Goal: Information Seeking & Learning: Learn about a topic

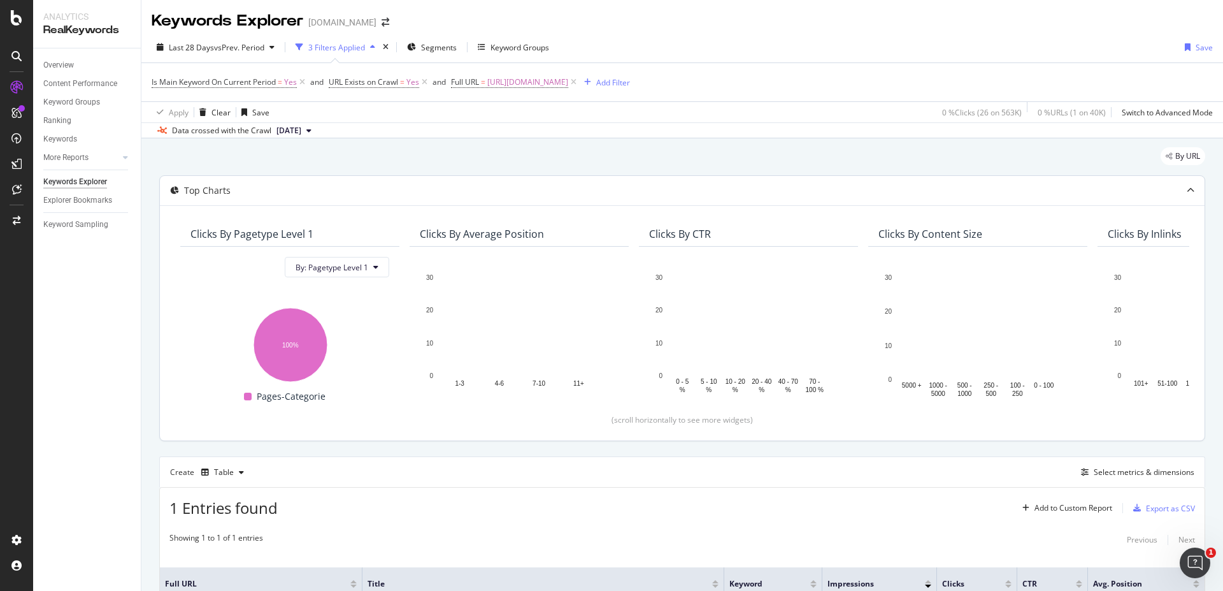
scroll to position [132, 0]
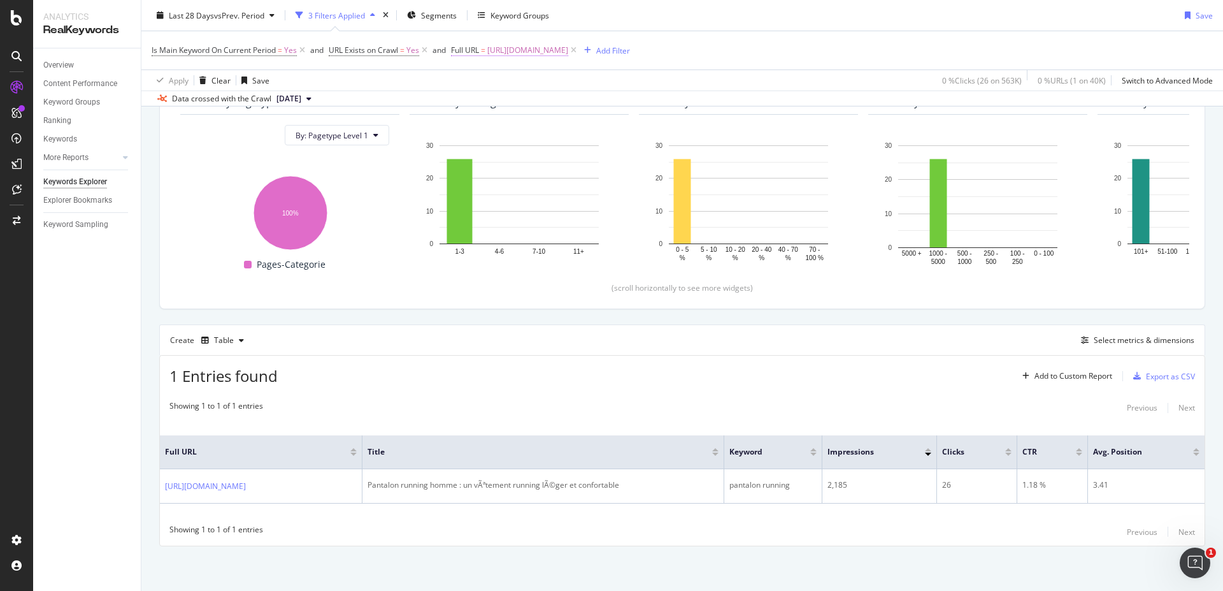
click at [568, 48] on span "https://www.i-run.fr/vetement_sport_homme/Collants-Pantalons_c1073/" at bounding box center [527, 50] width 81 height 18
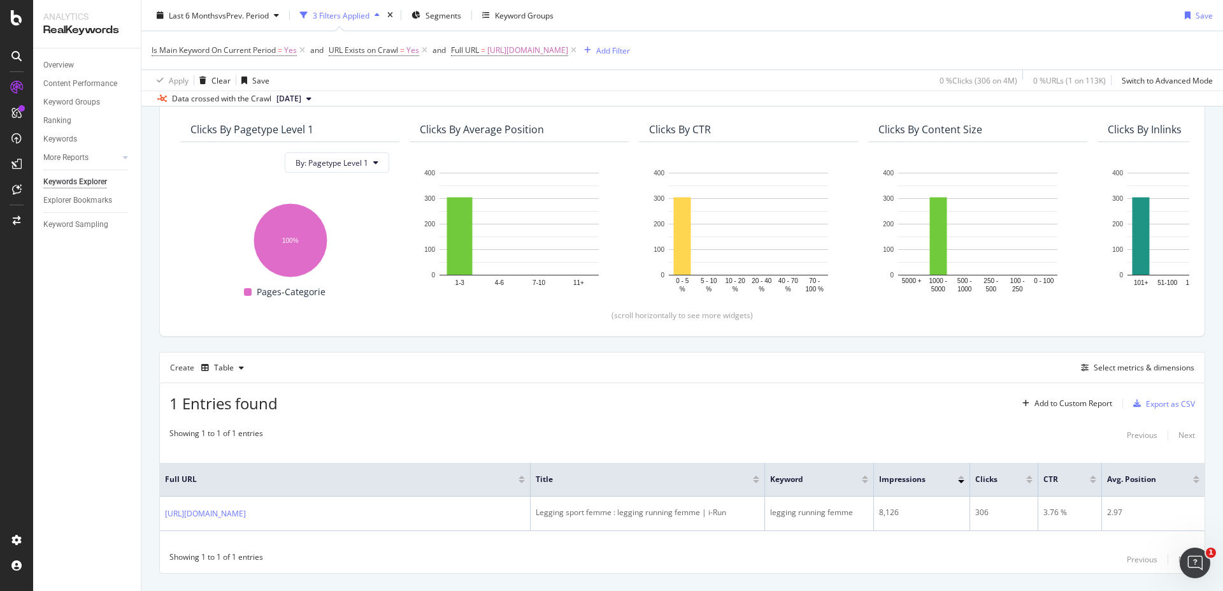
scroll to position [132, 0]
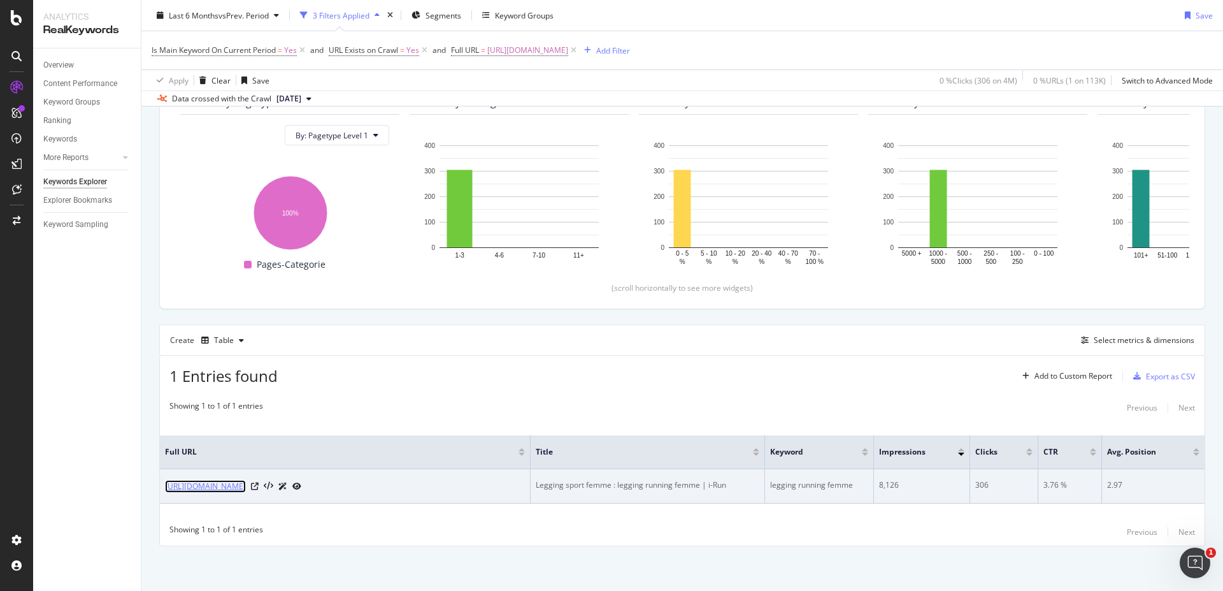
click at [246, 489] on link "[URL][DOMAIN_NAME]" at bounding box center [205, 486] width 81 height 13
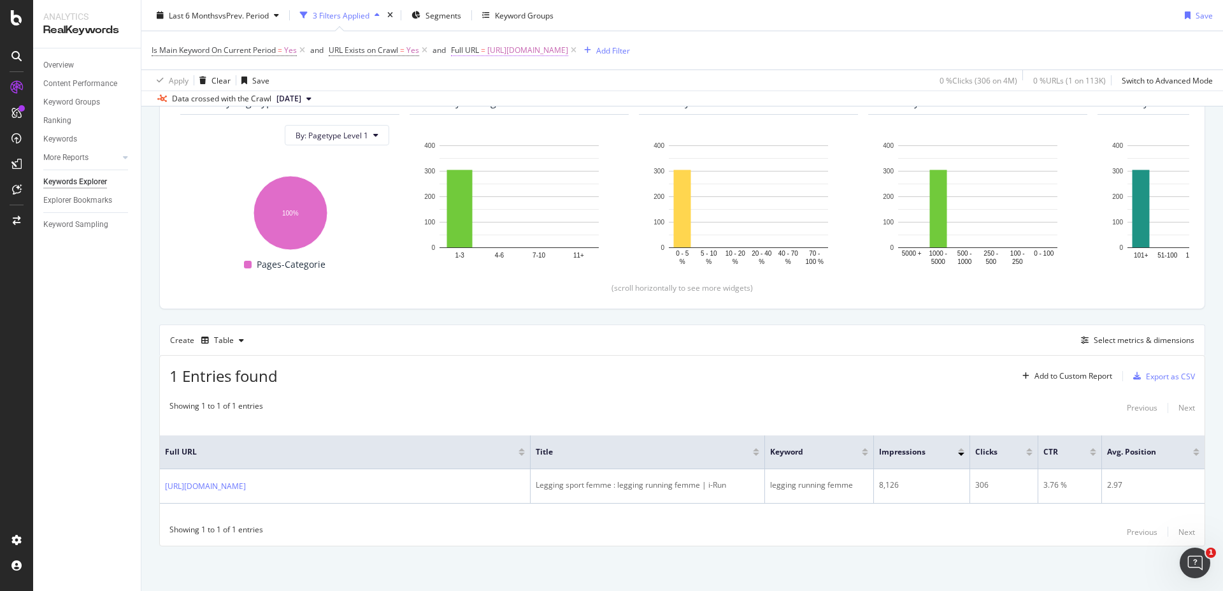
click at [568, 52] on span "https://www.i-run.fr/vetement_sport_femme/Collants-pantalons_c1081/" at bounding box center [527, 50] width 81 height 18
click at [507, 77] on div "Equal to" at bounding box center [533, 80] width 140 height 20
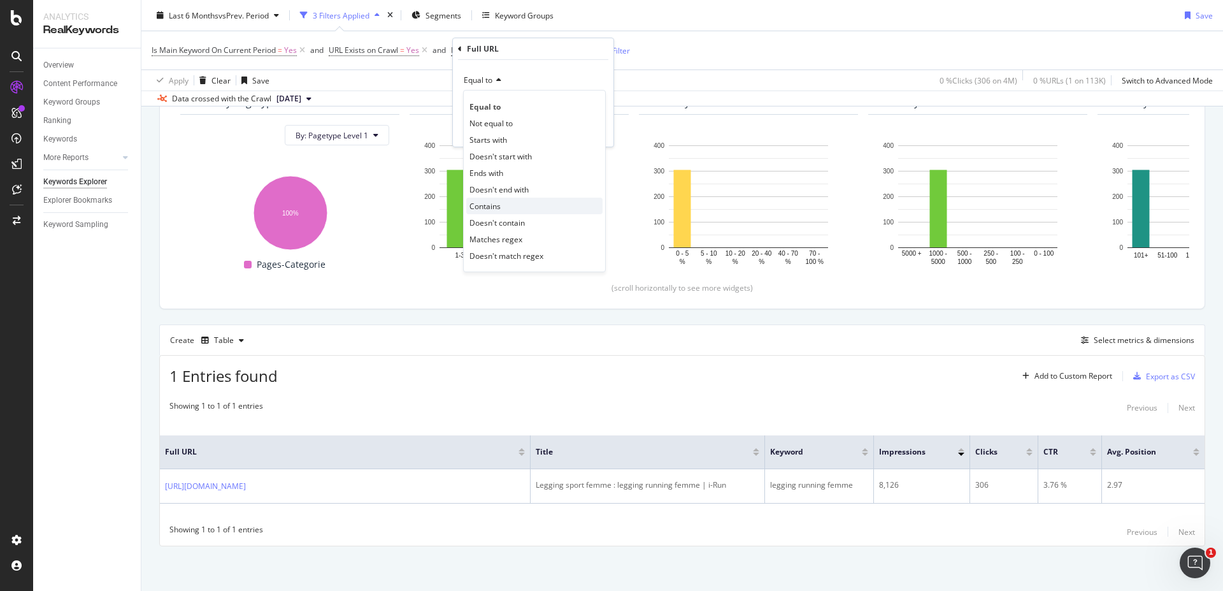
click at [508, 208] on div "Contains" at bounding box center [534, 206] width 136 height 17
click at [522, 105] on input "text" at bounding box center [533, 103] width 139 height 20
paste input "https://app.botify.com/irun/irun.fr/keywords/urls?context=%7B%22period%22%3A%7B…"
type input "https://app.botify.com/irun/irun.fr/keywords/urls?context=%7B%22period%22%3A%7B…"
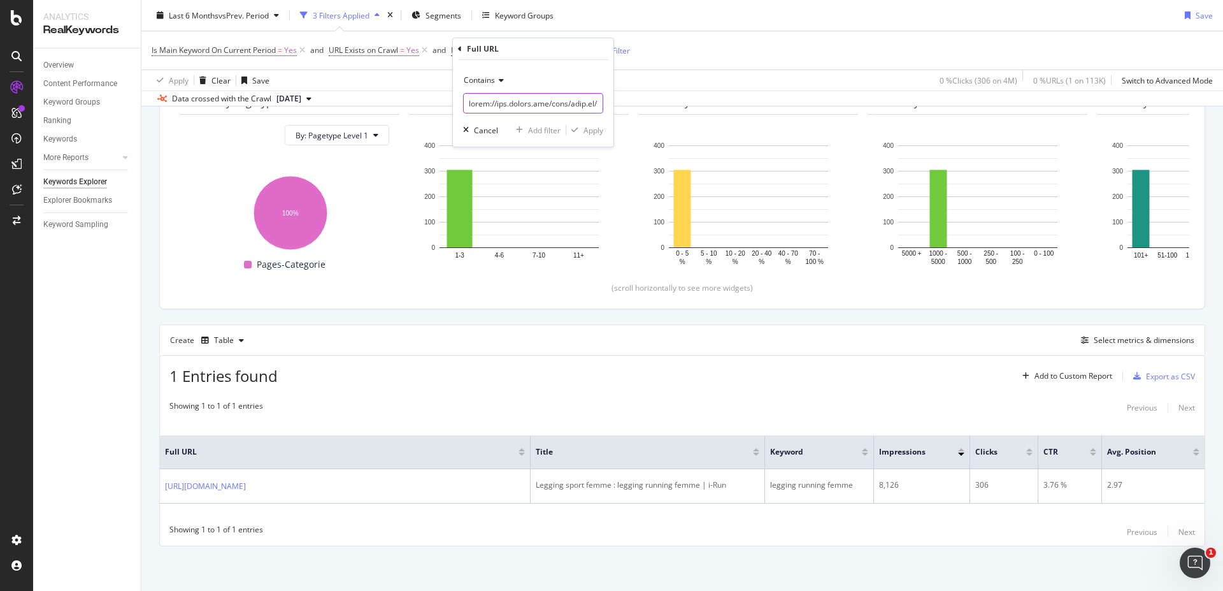
scroll to position [0, 6839]
click at [662, 94] on div "Data crossed with the Crawl 2025 Aug. 17th" at bounding box center [682, 97] width 1082 height 15
click at [568, 54] on span "[URL][DOMAIN_NAME]" at bounding box center [527, 50] width 81 height 18
click at [510, 101] on input "[URL][DOMAIN_NAME]" at bounding box center [524, 103] width 120 height 20
click at [501, 83] on icon at bounding box center [496, 80] width 9 height 8
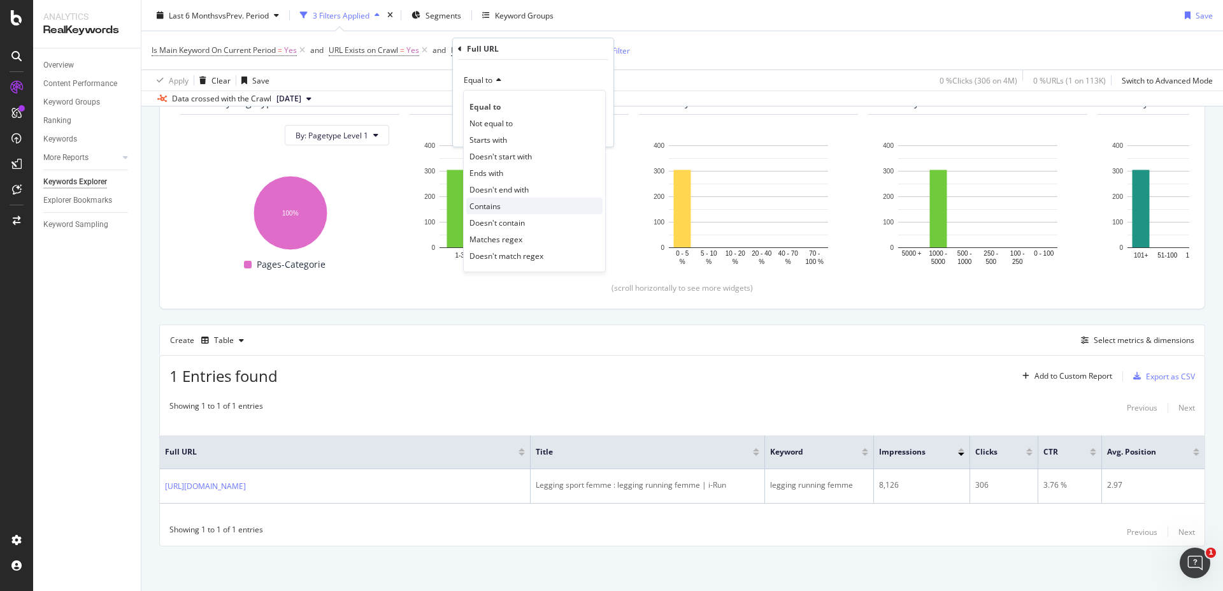
click at [505, 203] on div "Contains" at bounding box center [534, 206] width 136 height 17
click at [528, 101] on input "text" at bounding box center [533, 103] width 139 height 20
paste input "[URL][DOMAIN_NAME]"
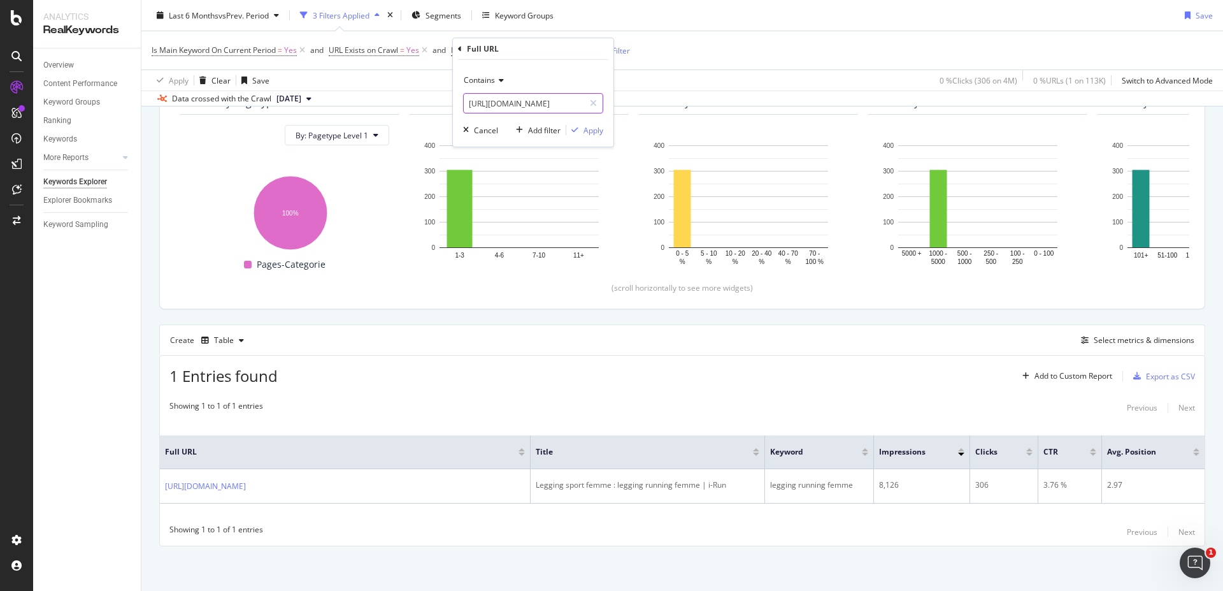
scroll to position [0, 144]
type input "[URL][DOMAIN_NAME]"
click at [603, 124] on div "Add filter Apply" at bounding box center [557, 130] width 92 height 13
click at [596, 129] on div "Apply" at bounding box center [594, 130] width 20 height 11
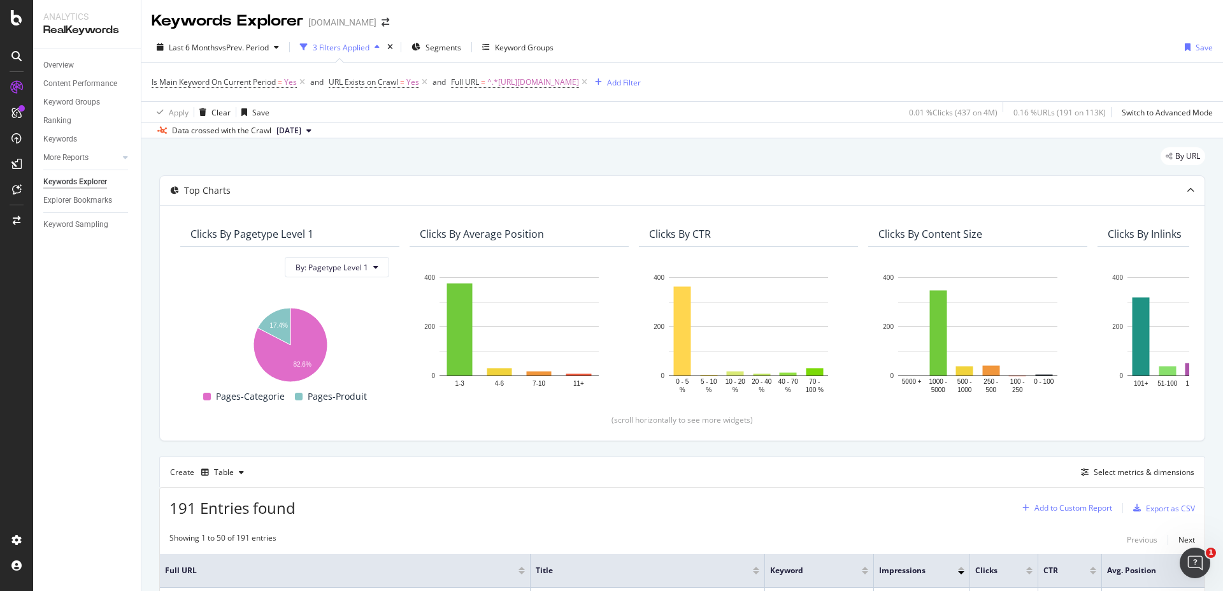
click at [1035, 504] on div "Add to Custom Report" at bounding box center [1074, 508] width 78 height 8
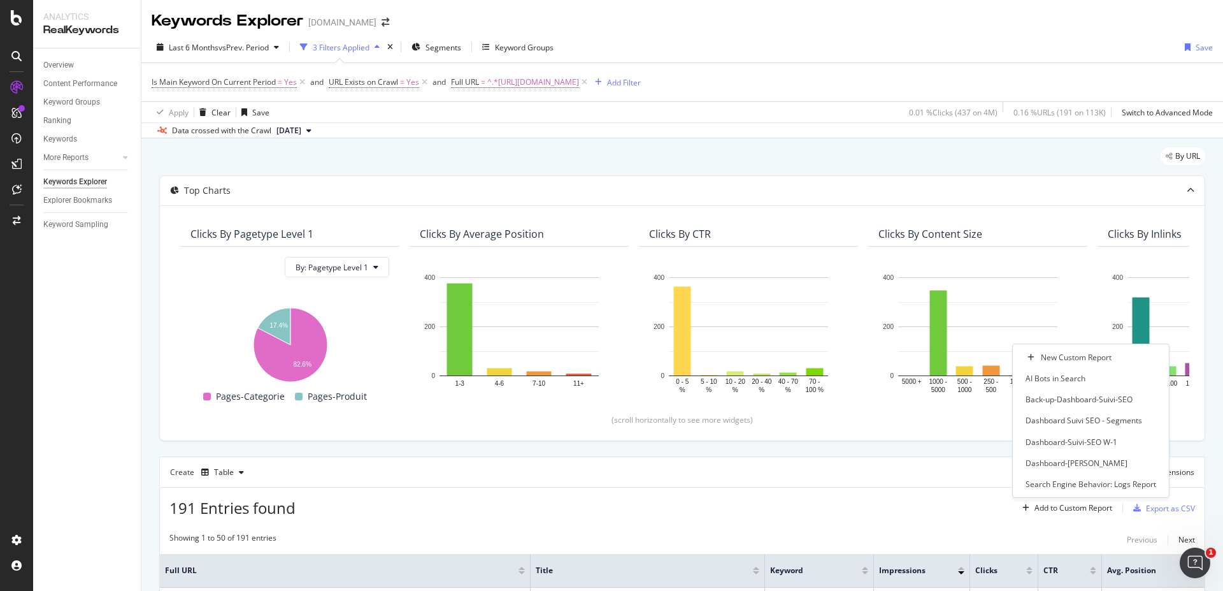
click at [918, 503] on div "191 Entries found Add to Custom Report Export as CSV" at bounding box center [682, 502] width 1045 height 31
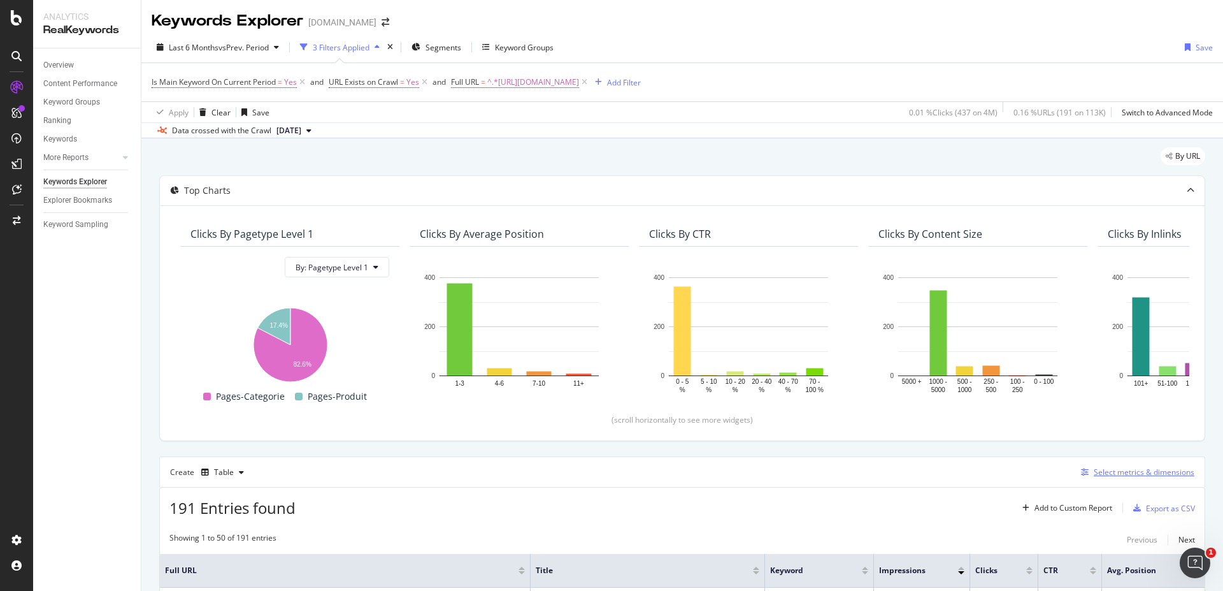
click at [1149, 466] on div "Select metrics & dimensions" at bounding box center [1135, 472] width 119 height 14
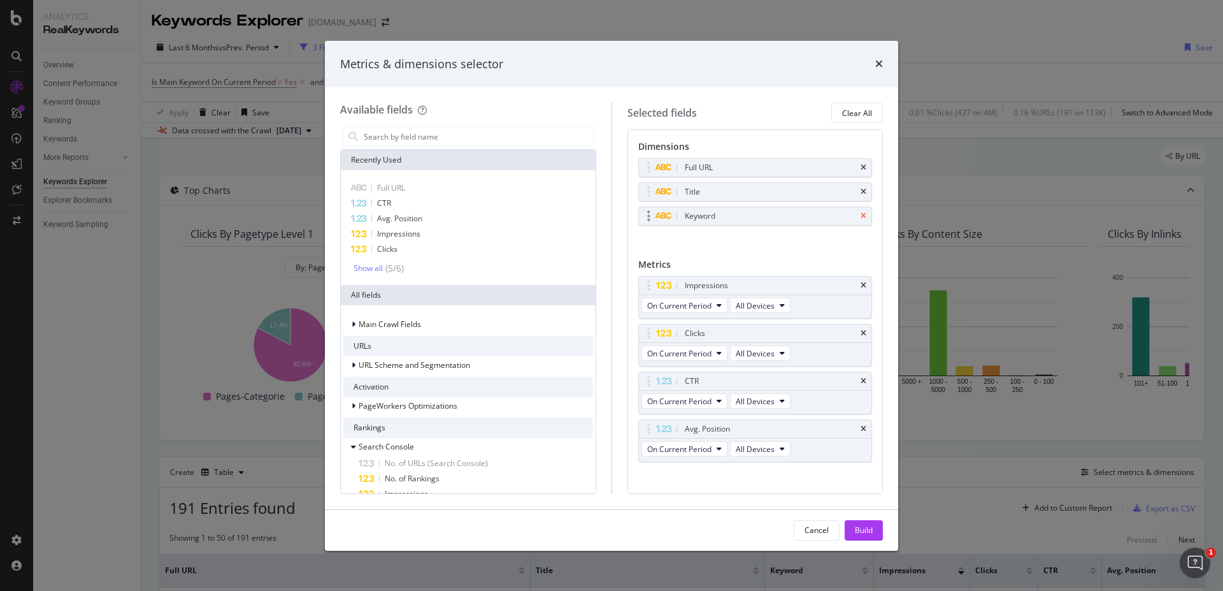
click at [861, 218] on icon "times" at bounding box center [864, 216] width 6 height 8
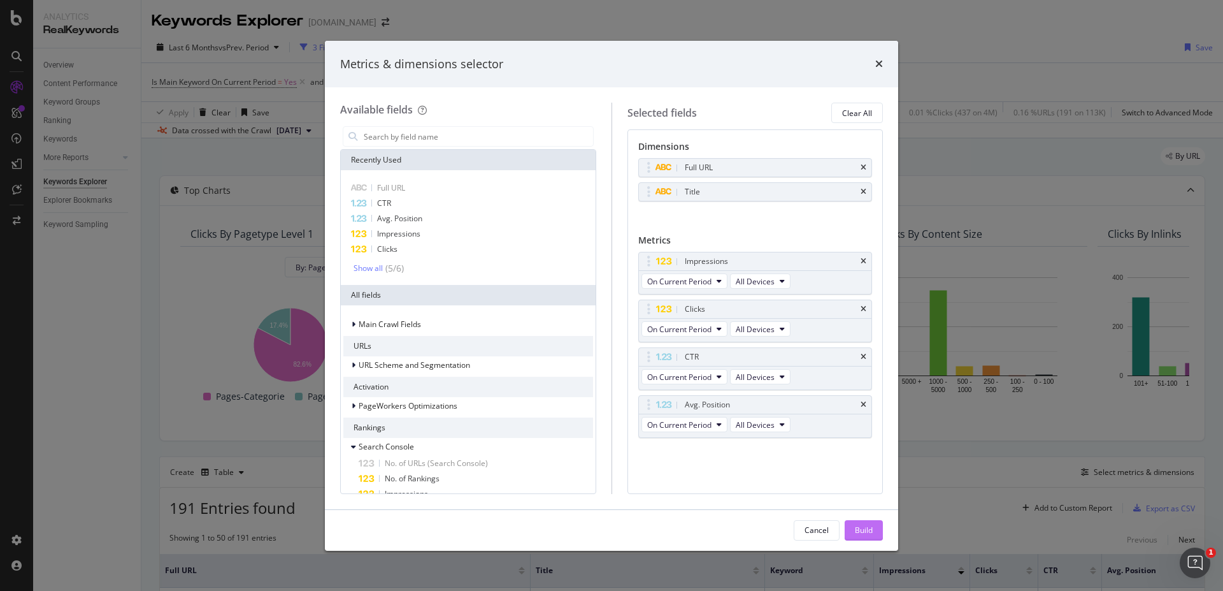
click at [858, 532] on div "Build" at bounding box center [864, 529] width 18 height 11
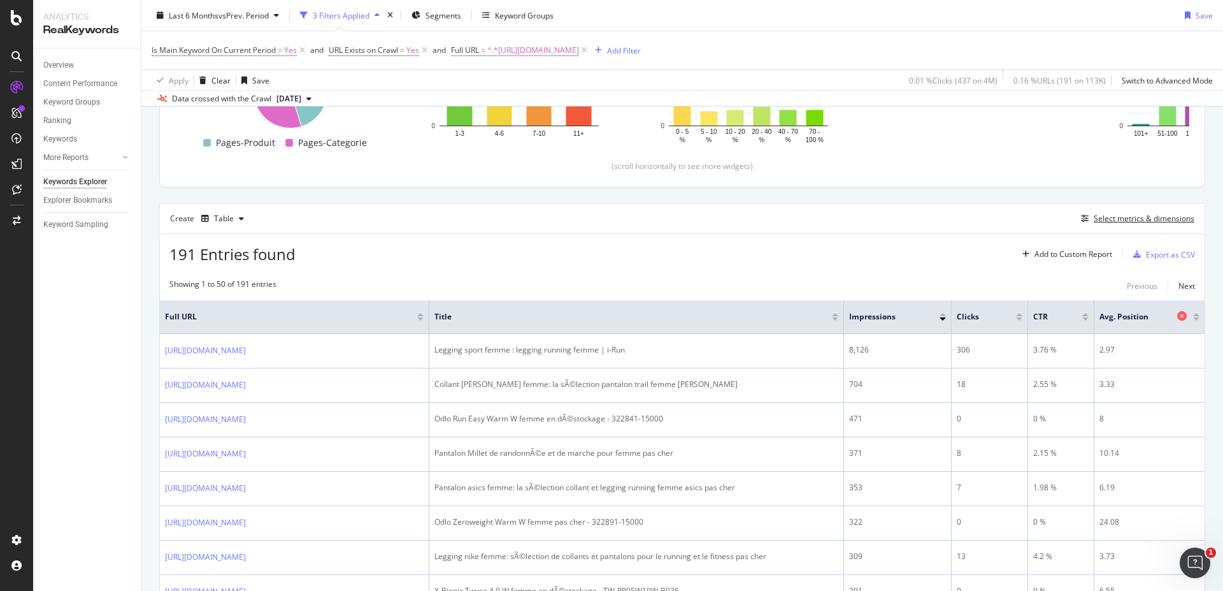
scroll to position [76, 0]
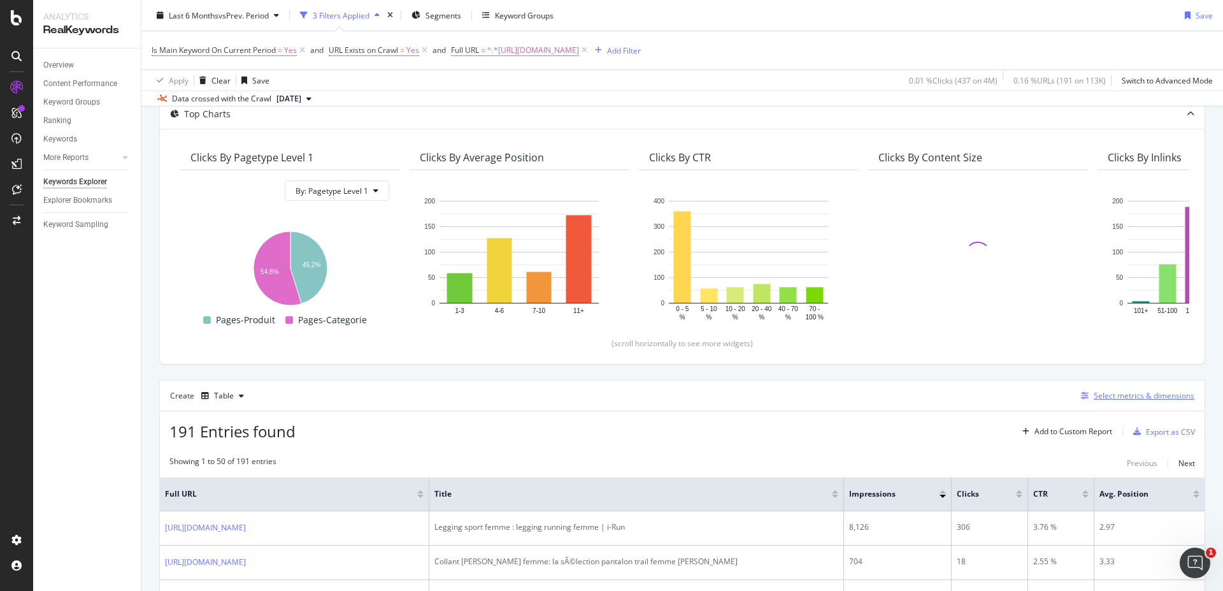
click at [1111, 391] on div "Select metrics & dimensions" at bounding box center [1144, 395] width 101 height 11
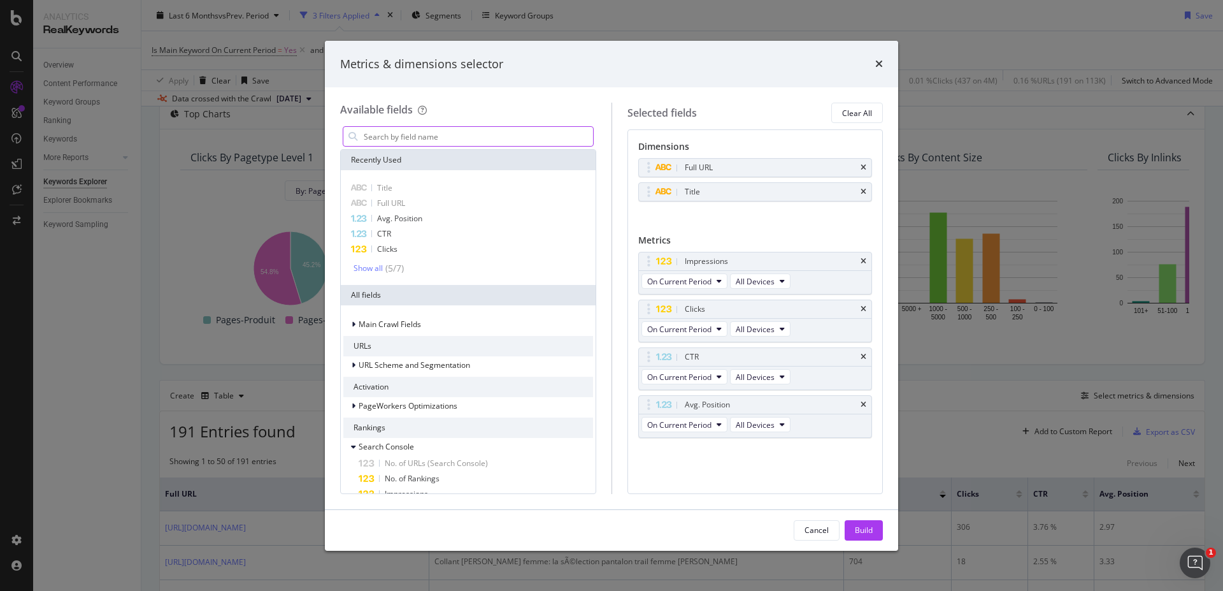
click at [440, 129] on input "modal" at bounding box center [478, 136] width 231 height 19
click at [865, 190] on icon "times" at bounding box center [864, 192] width 6 height 8
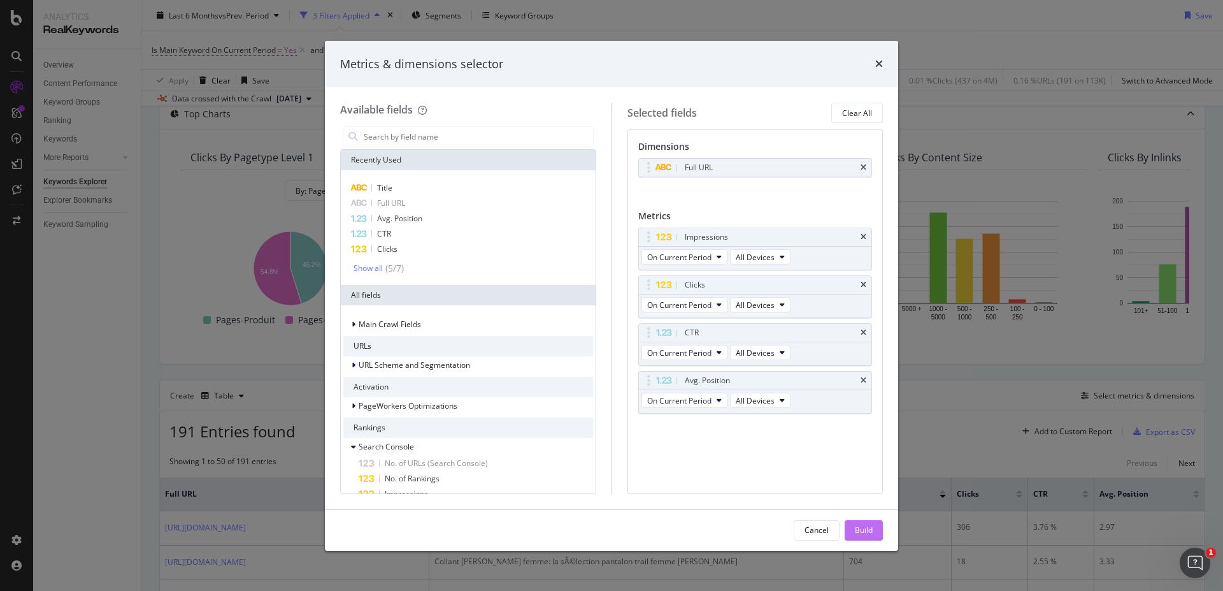
click at [856, 524] on div "Build" at bounding box center [864, 529] width 18 height 11
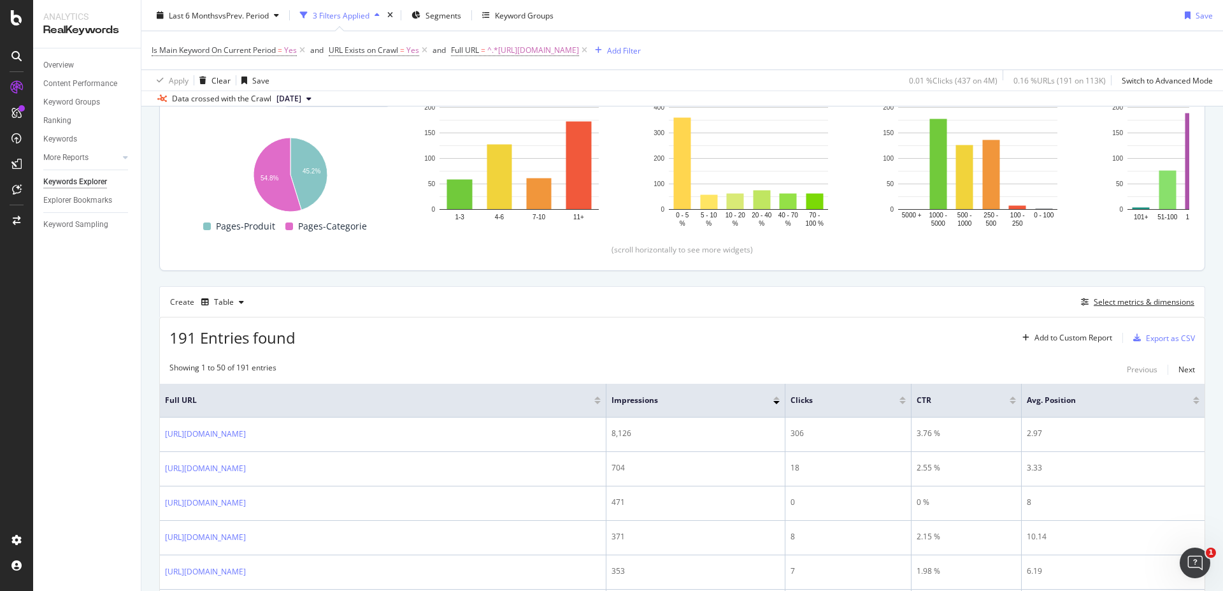
scroll to position [153, 0]
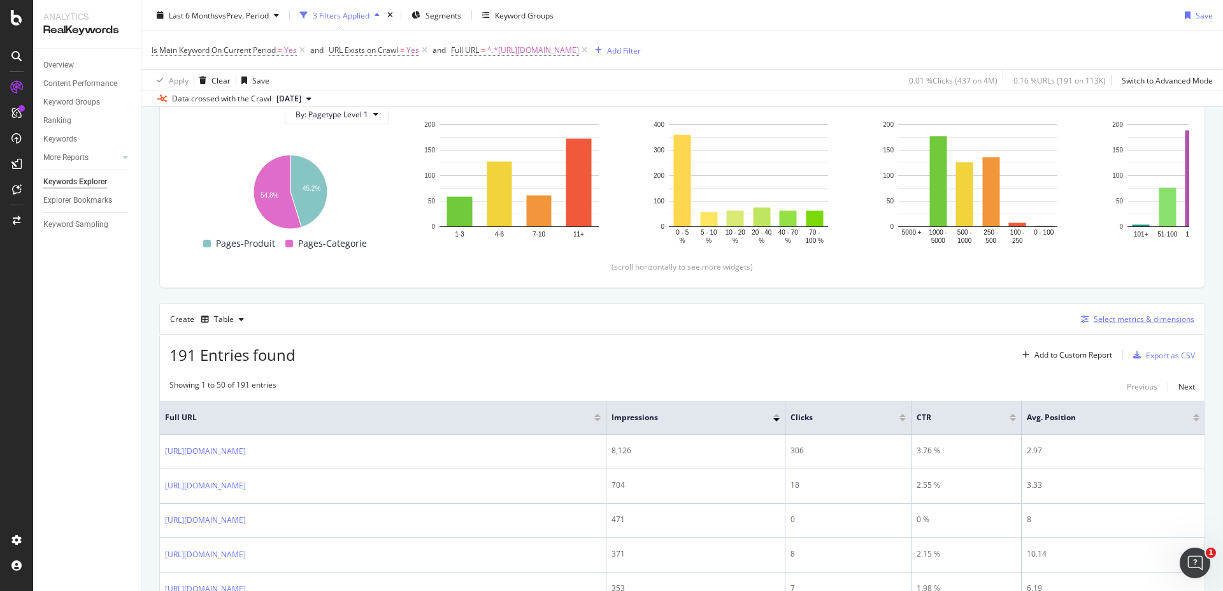
click at [1119, 323] on div "Select metrics & dimensions" at bounding box center [1144, 318] width 101 height 11
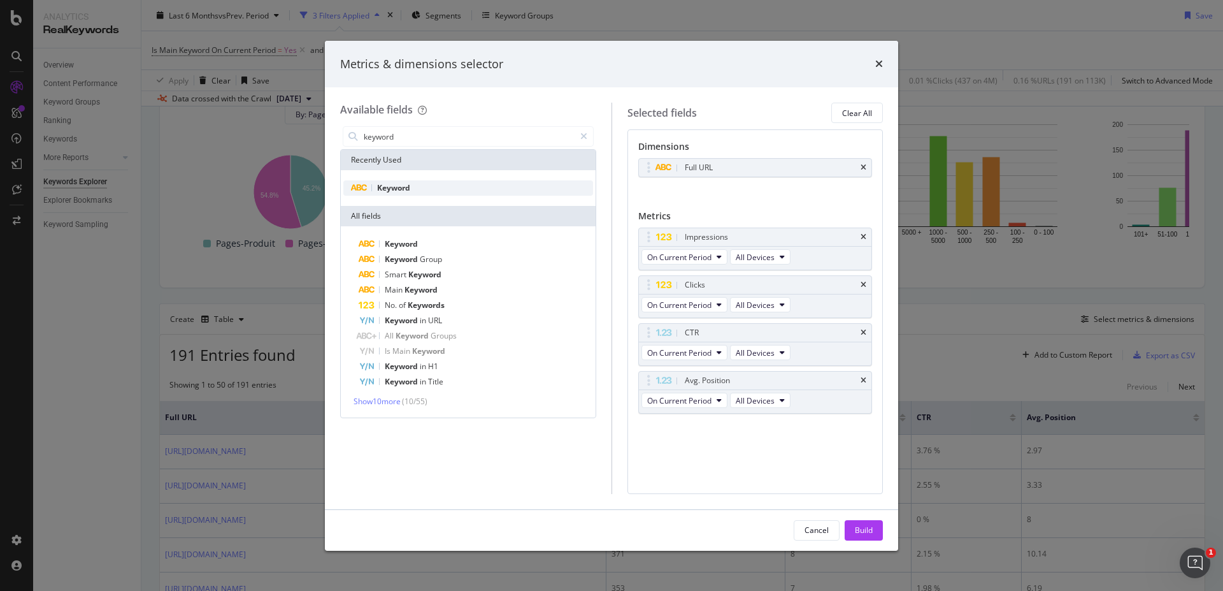
type input "keyword"
click at [420, 180] on div "Keyword" at bounding box center [468, 187] width 250 height 15
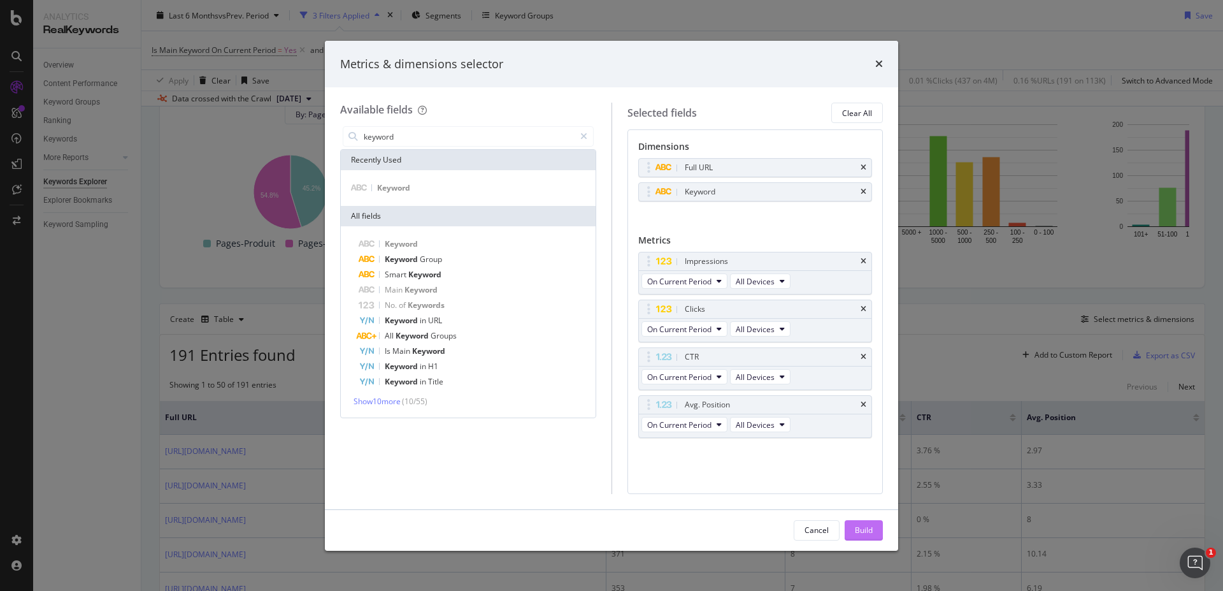
click at [868, 531] on div "Build" at bounding box center [864, 529] width 18 height 11
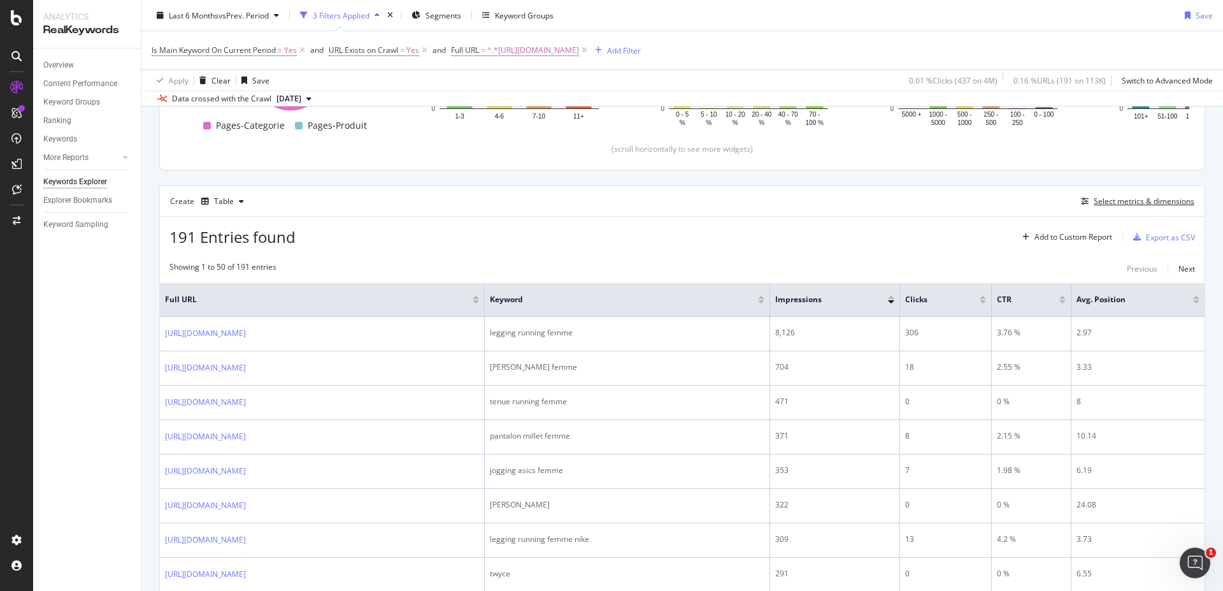
scroll to position [55, 0]
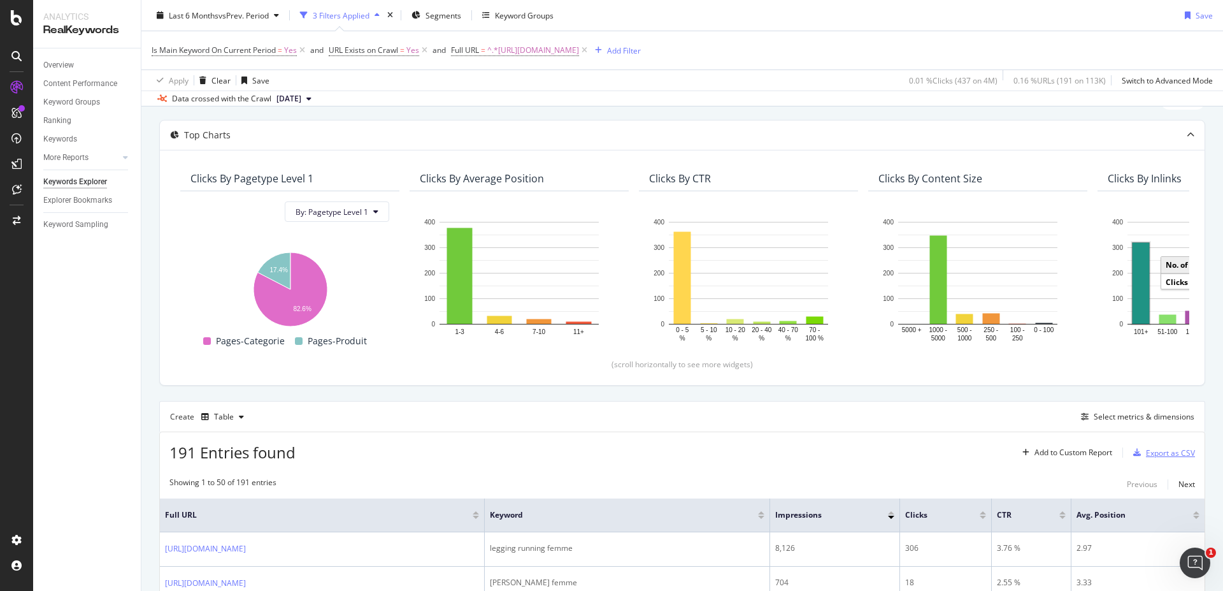
click at [1156, 450] on div "Export as CSV" at bounding box center [1170, 452] width 49 height 11
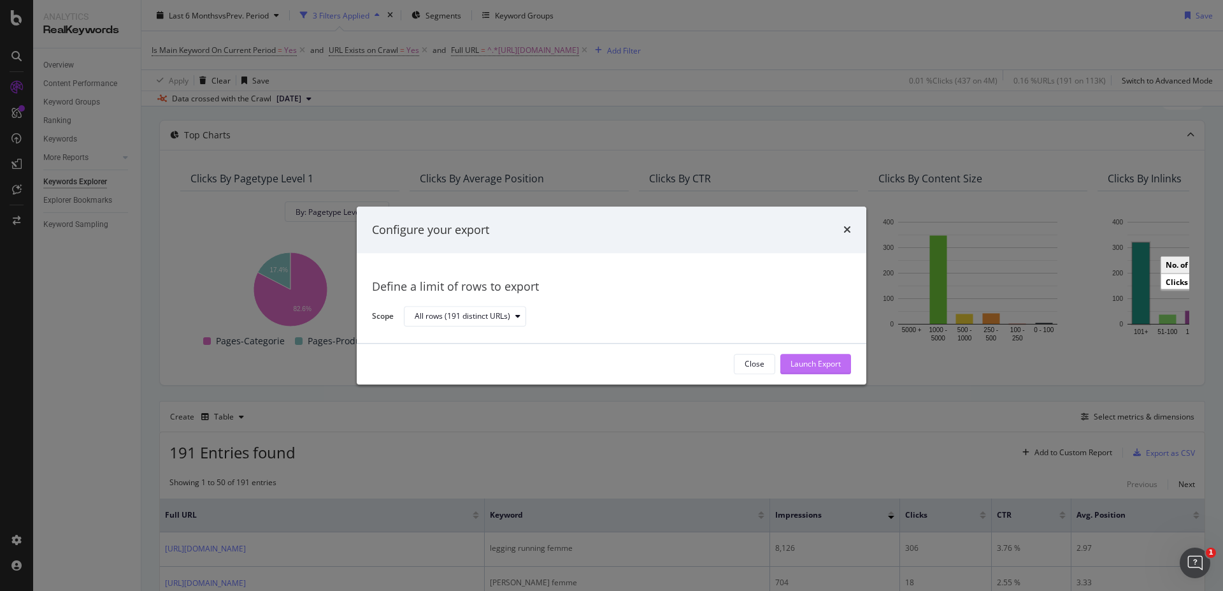
click at [816, 366] on div "Launch Export" at bounding box center [816, 364] width 50 height 11
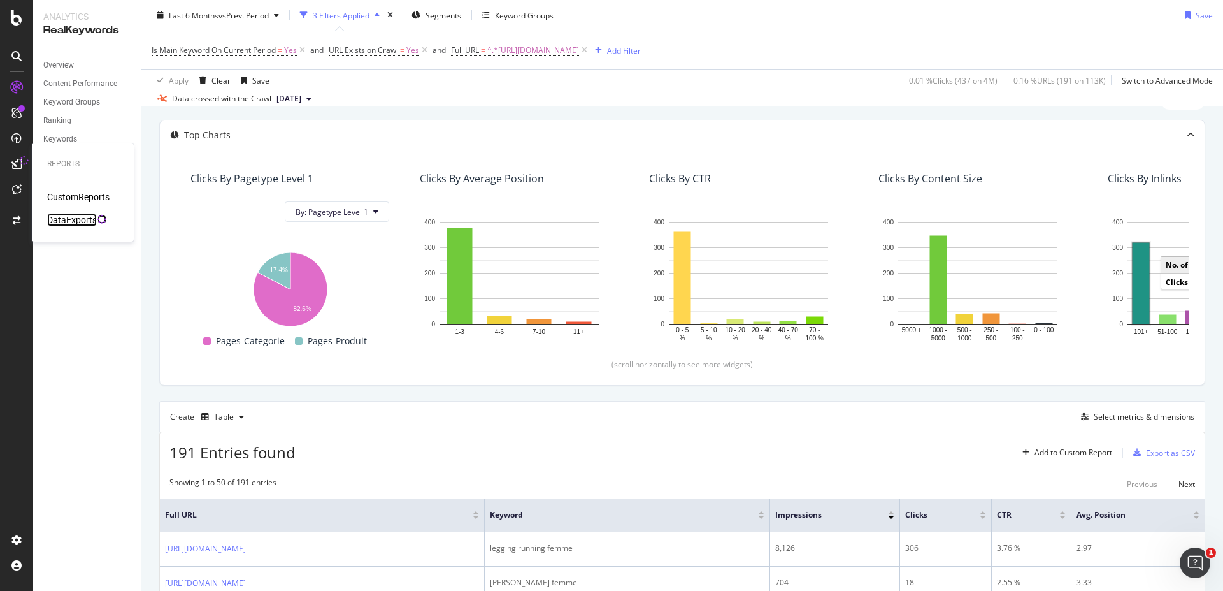
click at [57, 215] on div "DataExports" at bounding box center [72, 219] width 50 height 13
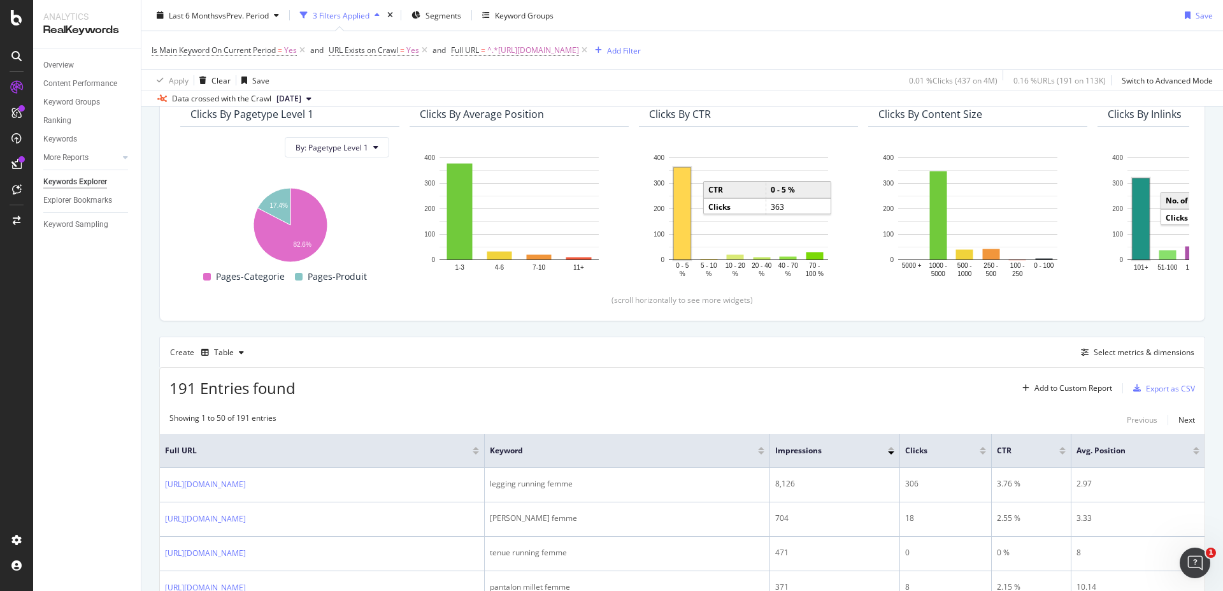
scroll to position [229, 0]
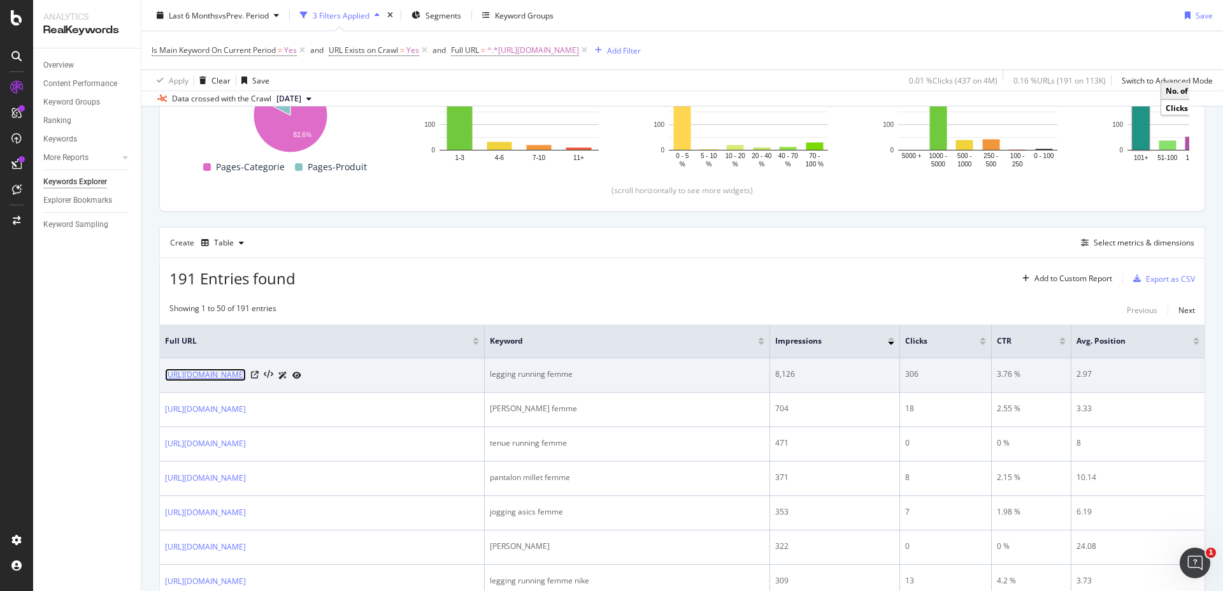
click at [246, 373] on link "https://www.i-run.fr/vetement_sport_femme/Collants-pantalons_c1081/" at bounding box center [205, 374] width 81 height 13
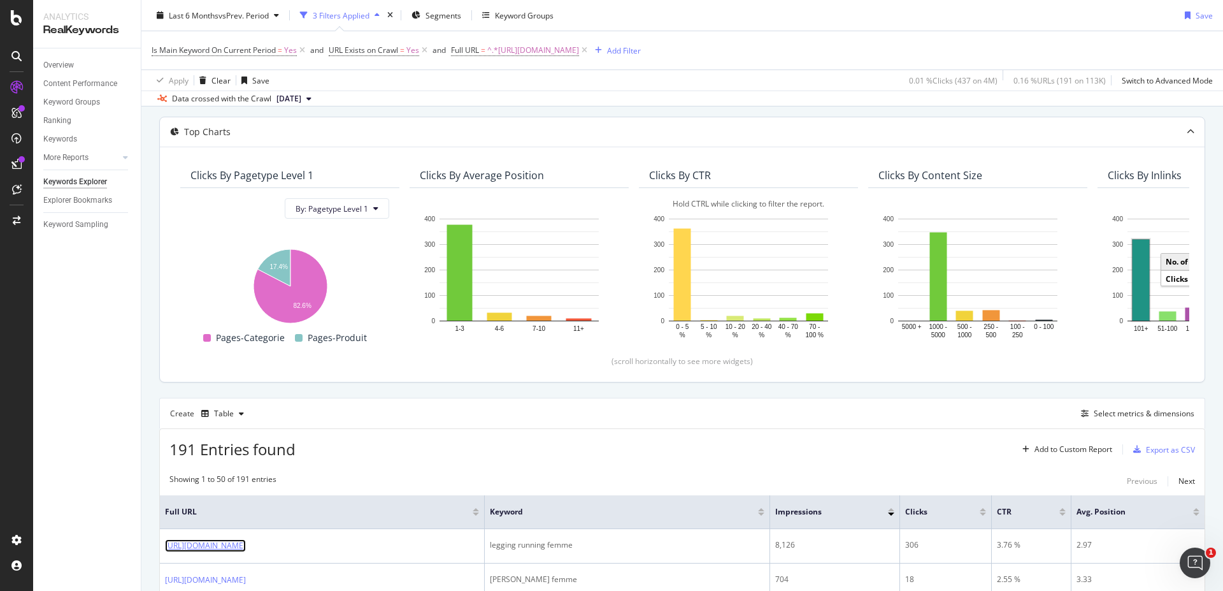
scroll to position [0, 0]
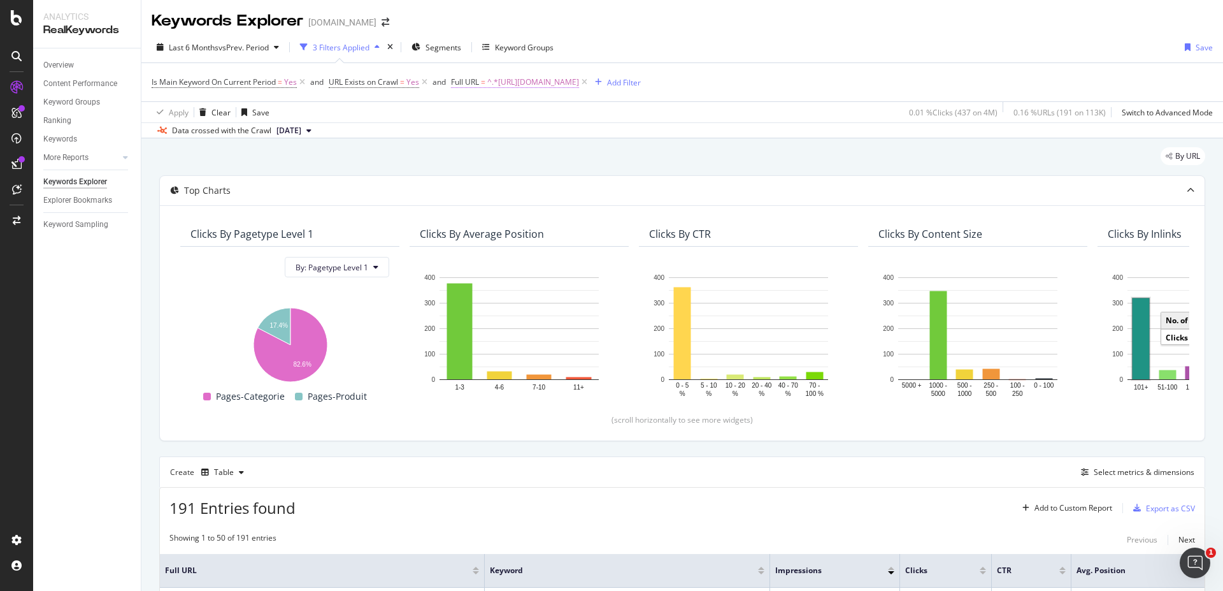
click at [579, 73] on span "^.*https://www.i-run.fr/vetement_sport_femme/Collants-pantalons_c1081/.*$" at bounding box center [533, 82] width 92 height 18
click at [579, 80] on span "^.*[URL][DOMAIN_NAME]" at bounding box center [533, 82] width 92 height 18
click at [573, 137] on input "[URL][DOMAIN_NAME]" at bounding box center [524, 135] width 120 height 20
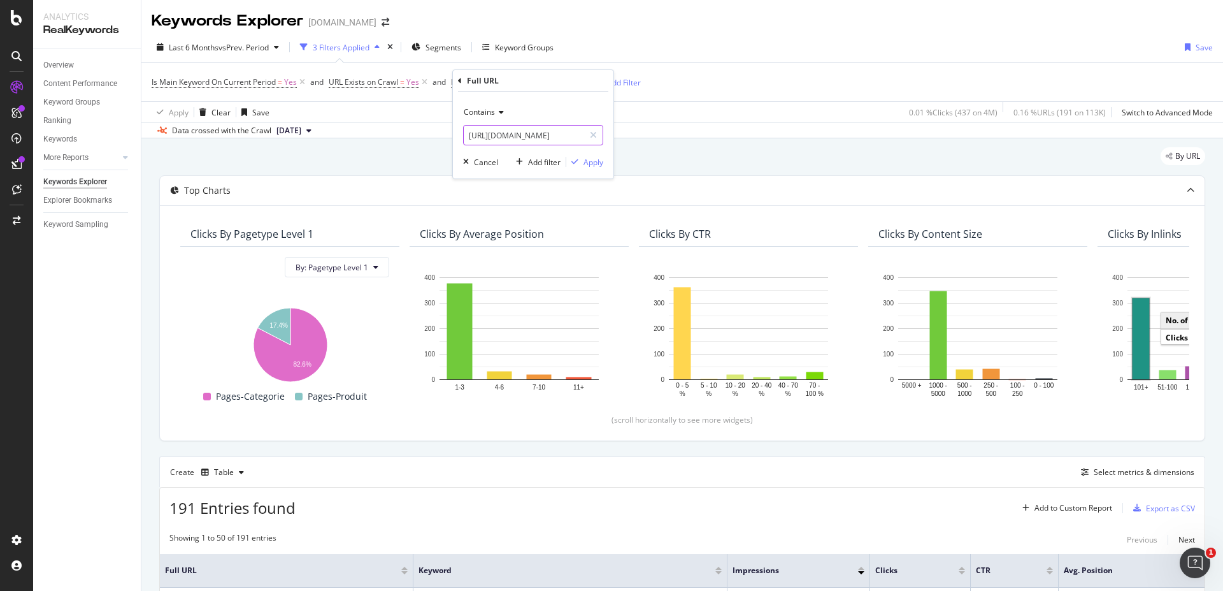
paste input "homme/Collants-Pantalons_c1073"
paste input "text"
type input "[URL][DOMAIN_NAME]"
click at [596, 166] on div "Apply" at bounding box center [594, 162] width 20 height 11
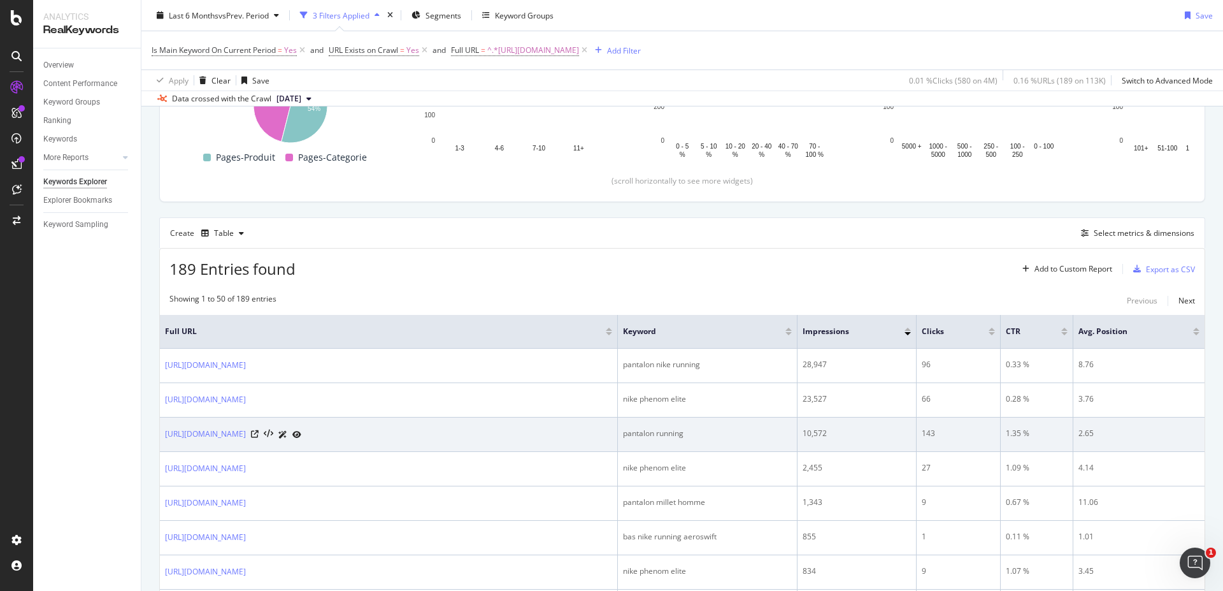
scroll to position [229, 0]
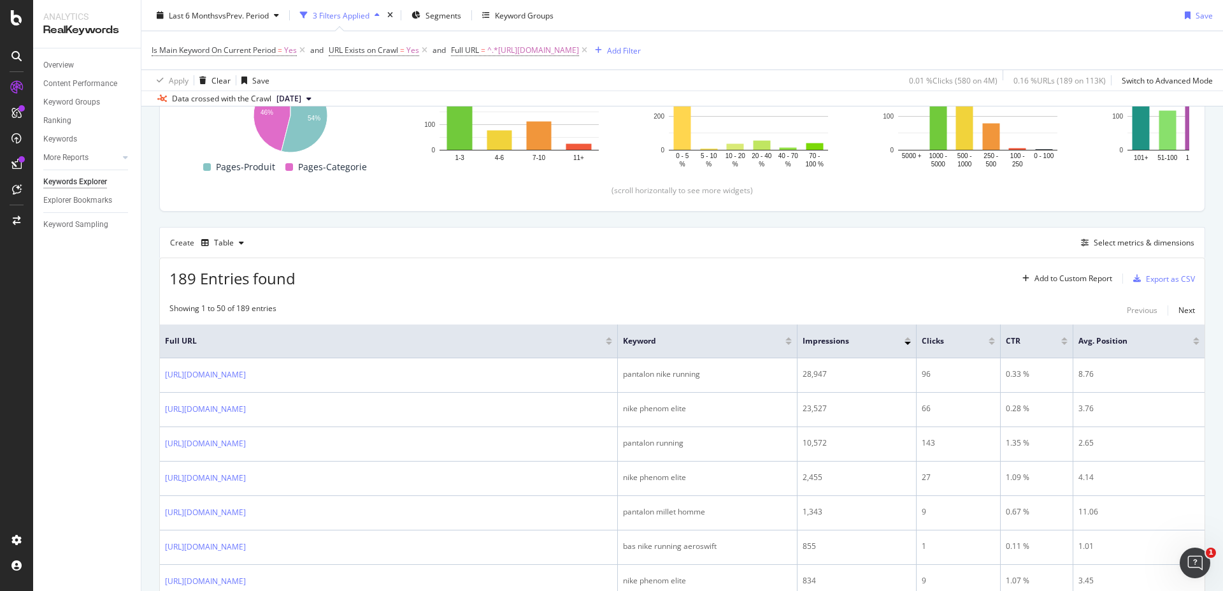
click at [993, 340] on div at bounding box center [992, 338] width 6 height 3
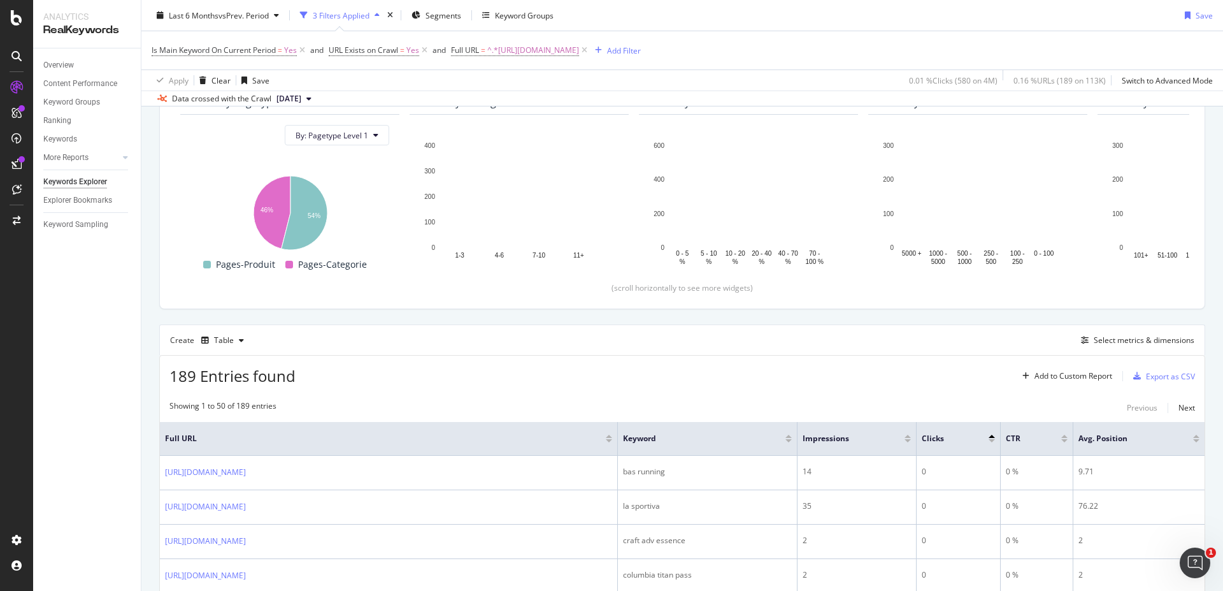
scroll to position [229, 0]
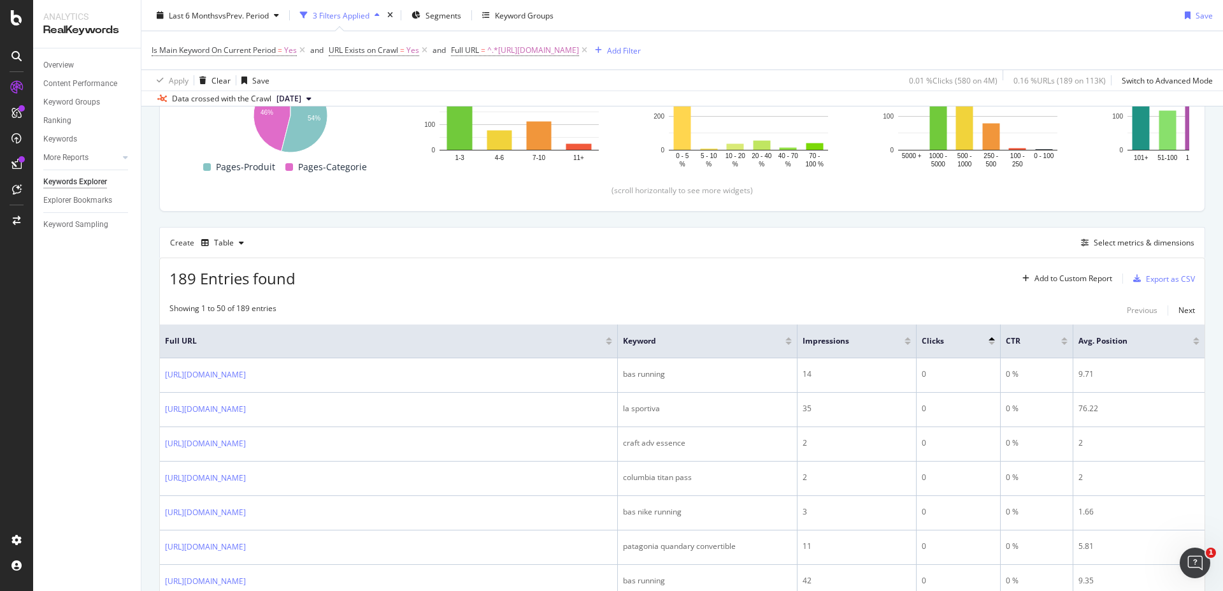
click at [993, 340] on div at bounding box center [992, 338] width 6 height 3
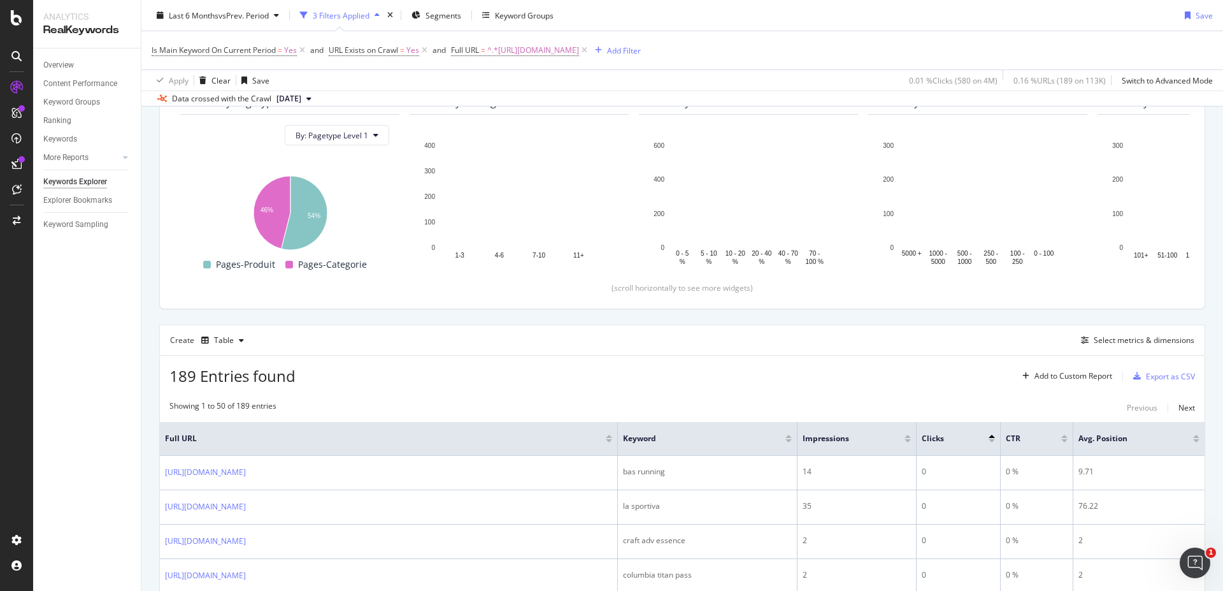
scroll to position [229, 0]
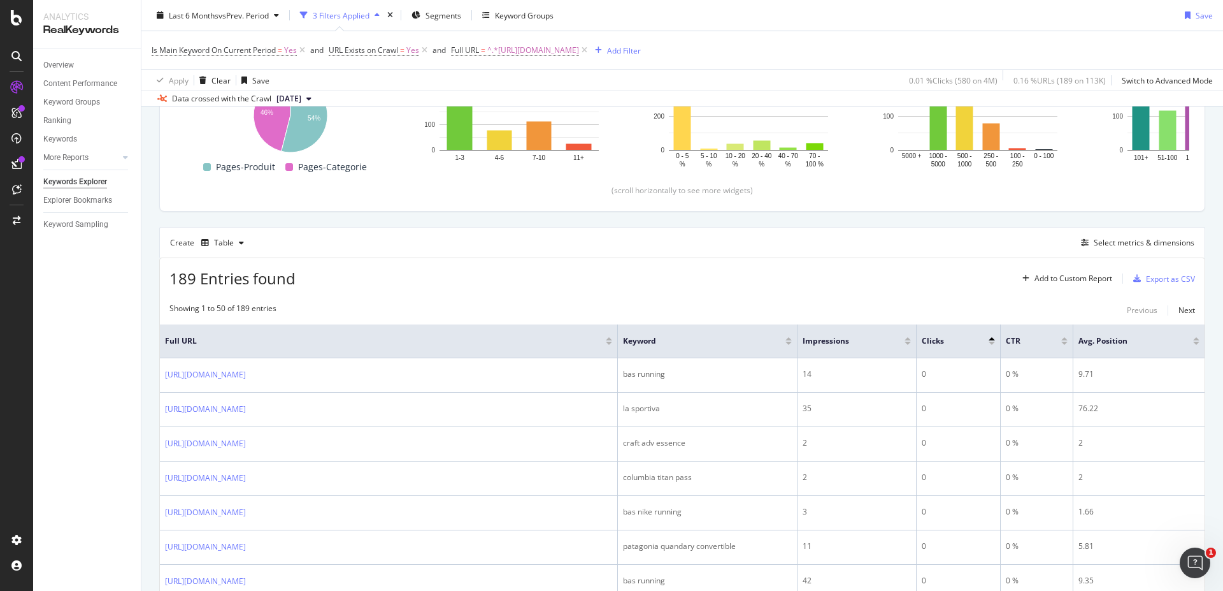
click at [993, 340] on div at bounding box center [992, 338] width 6 height 3
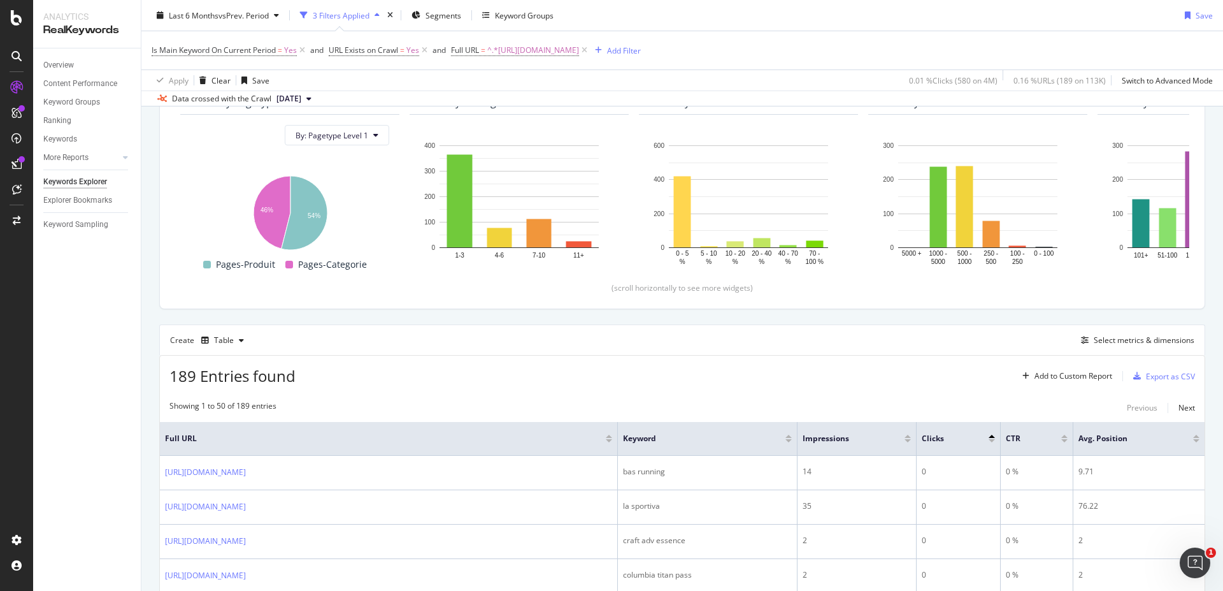
scroll to position [229, 0]
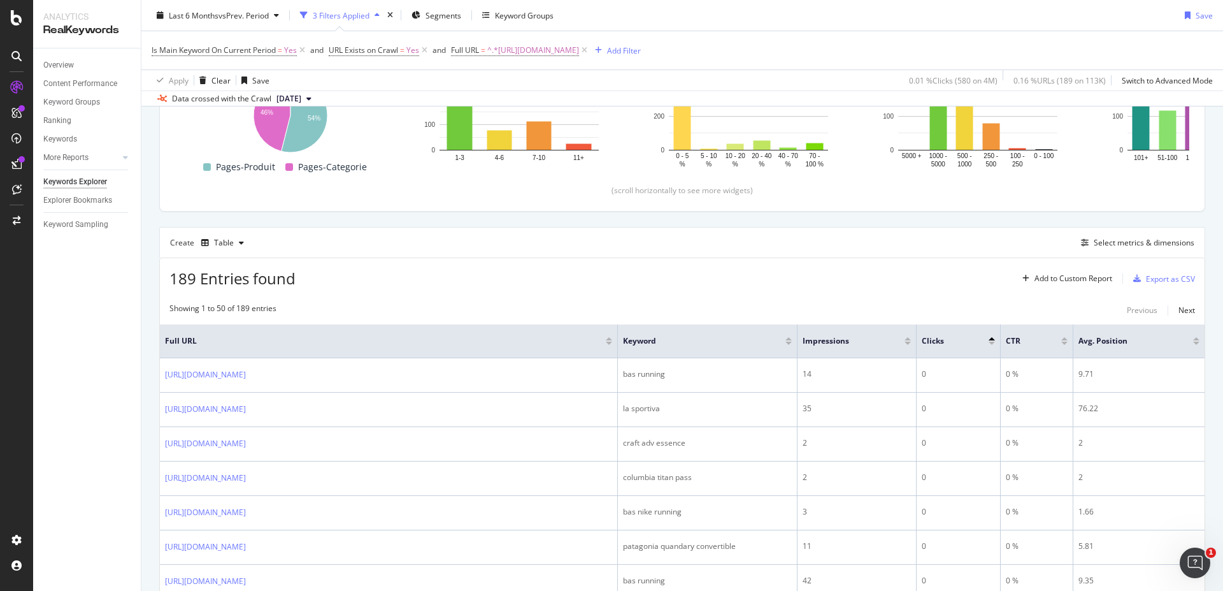
click at [991, 341] on div at bounding box center [992, 342] width 6 height 3
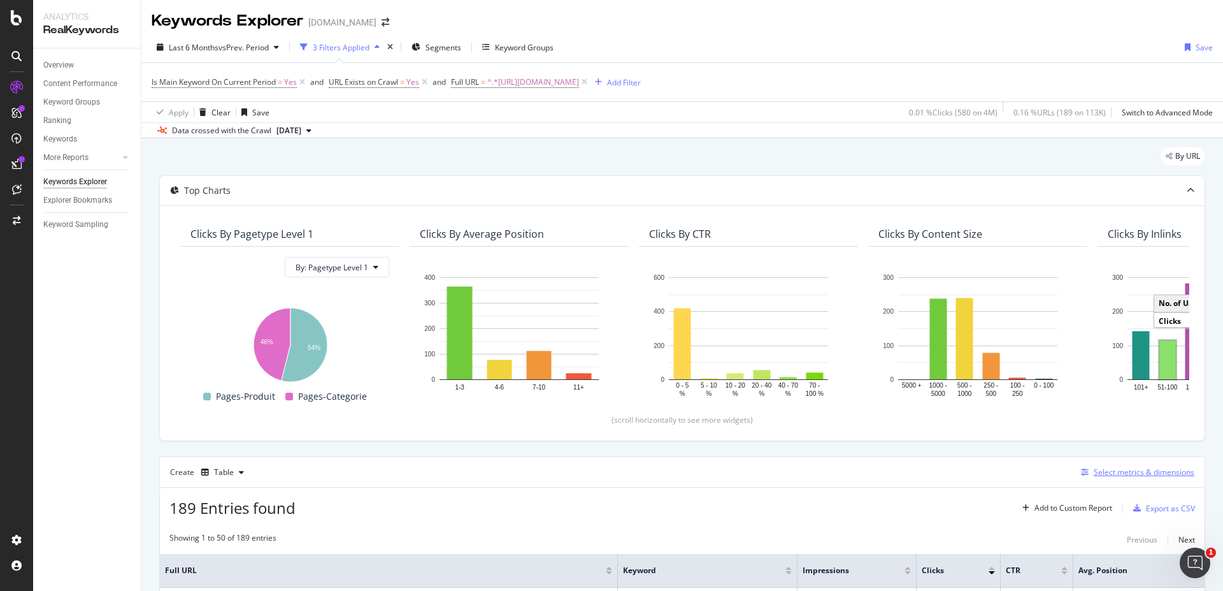
click at [1111, 471] on div "Select metrics & dimensions" at bounding box center [1144, 471] width 101 height 11
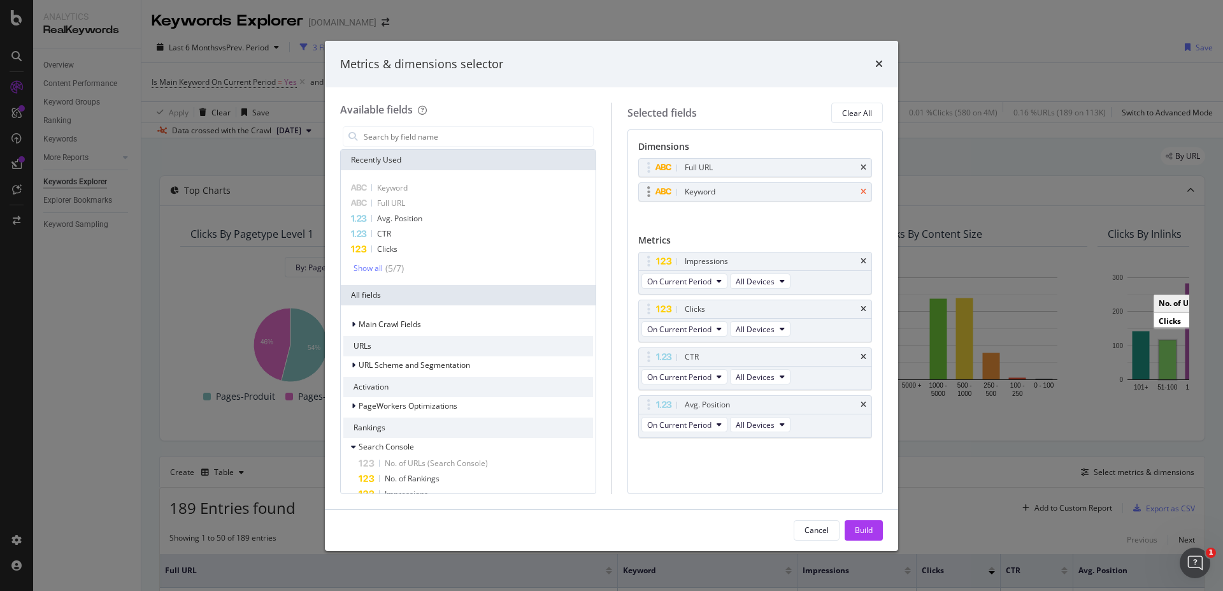
click at [866, 189] on icon "times" at bounding box center [864, 192] width 6 height 8
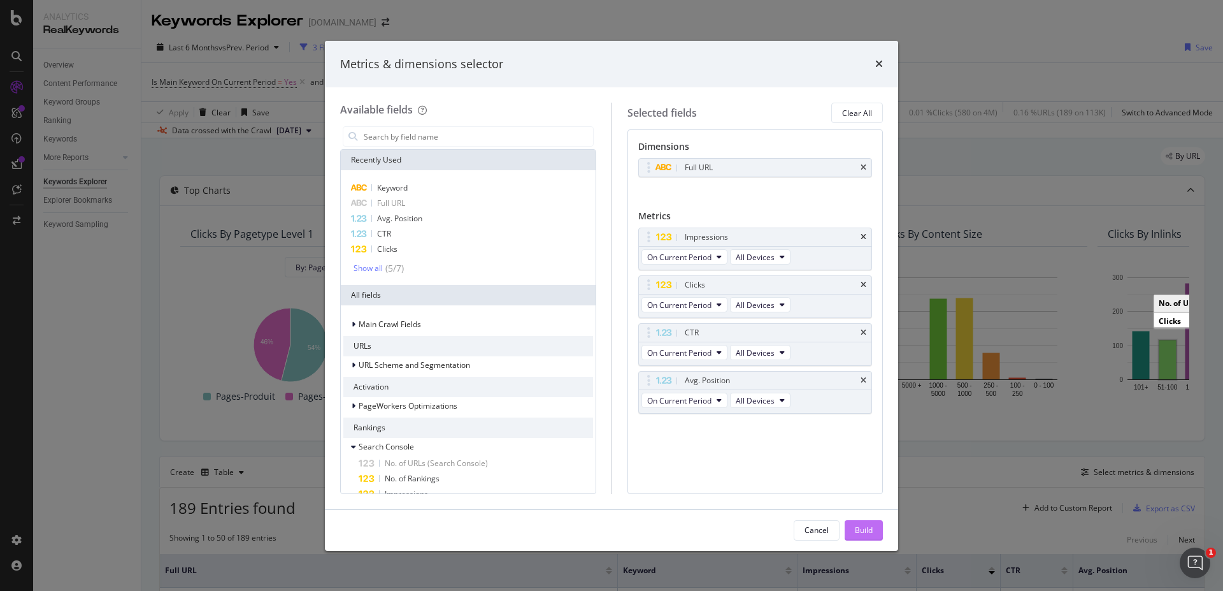
click at [869, 525] on div "Build" at bounding box center [864, 529] width 18 height 11
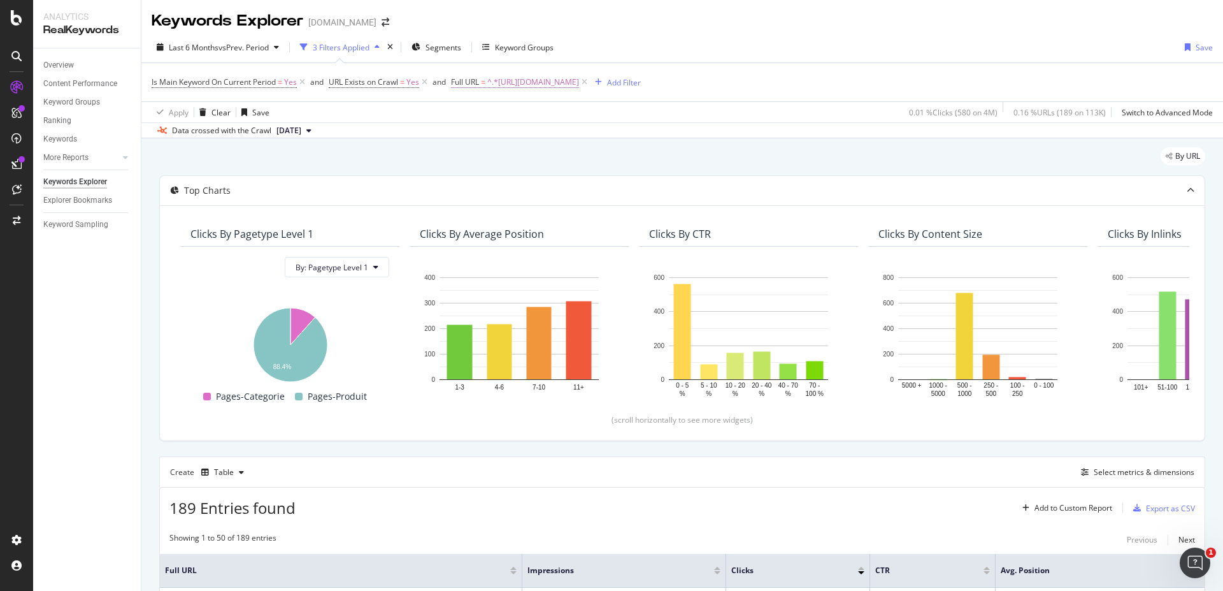
click at [579, 79] on span "^.*[URL][DOMAIN_NAME]" at bounding box center [533, 82] width 92 height 18
click at [505, 126] on input "[URL][DOMAIN_NAME]" at bounding box center [524, 135] width 120 height 20
paste input "[URL][DOMAIN_NAME]"
type input "[URL][DOMAIN_NAME]"
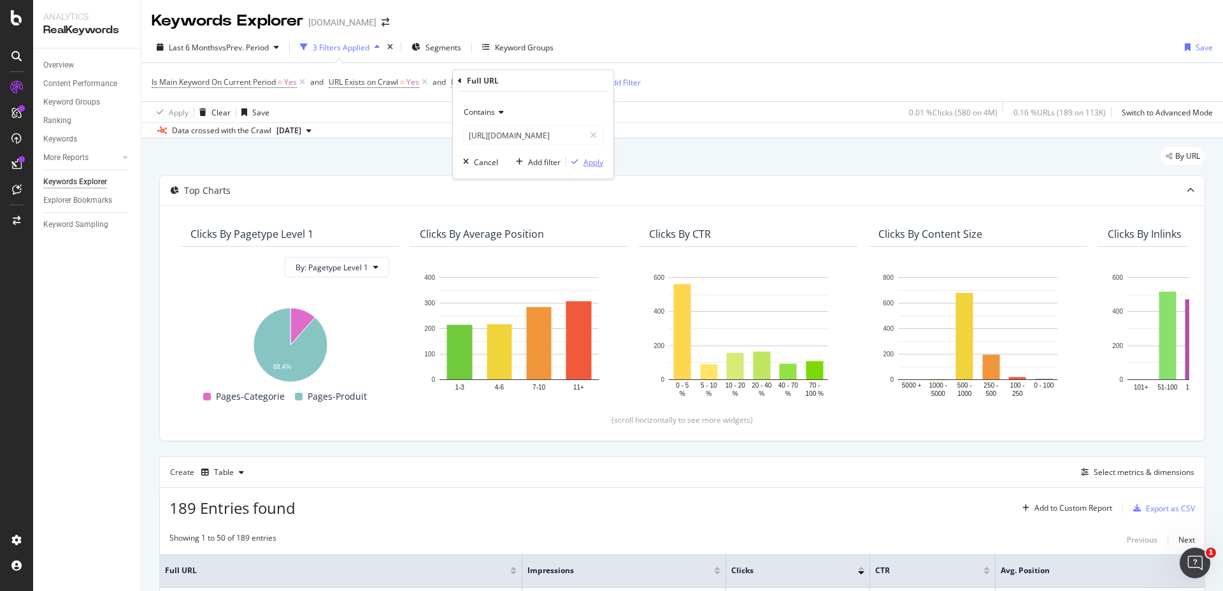
click at [592, 159] on div "Apply" at bounding box center [594, 162] width 20 height 11
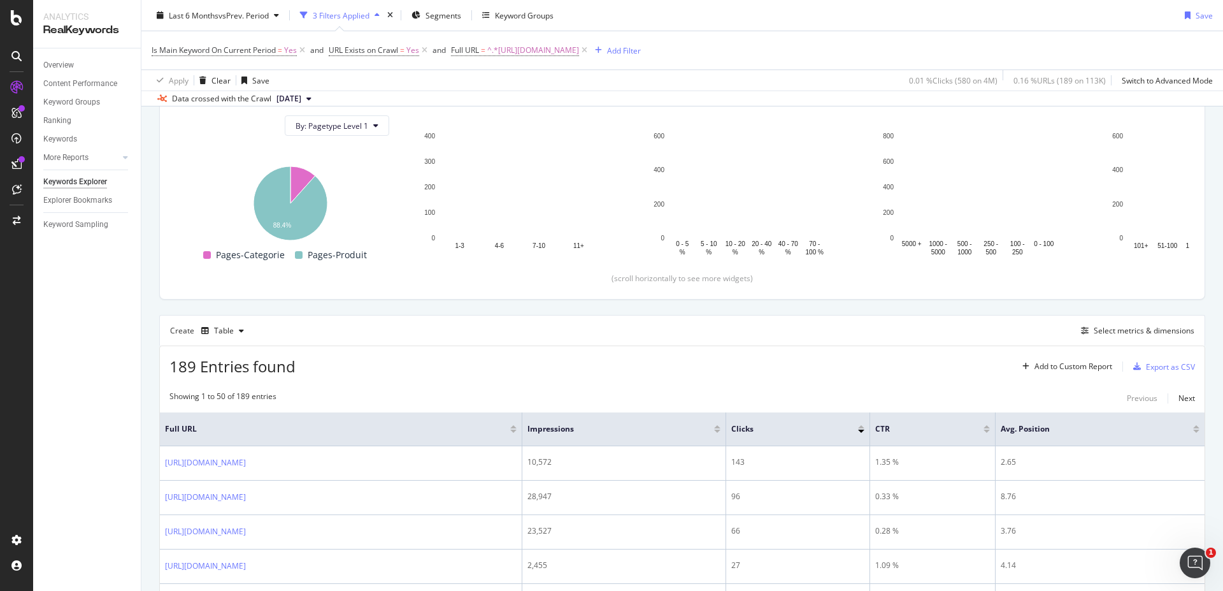
scroll to position [306, 0]
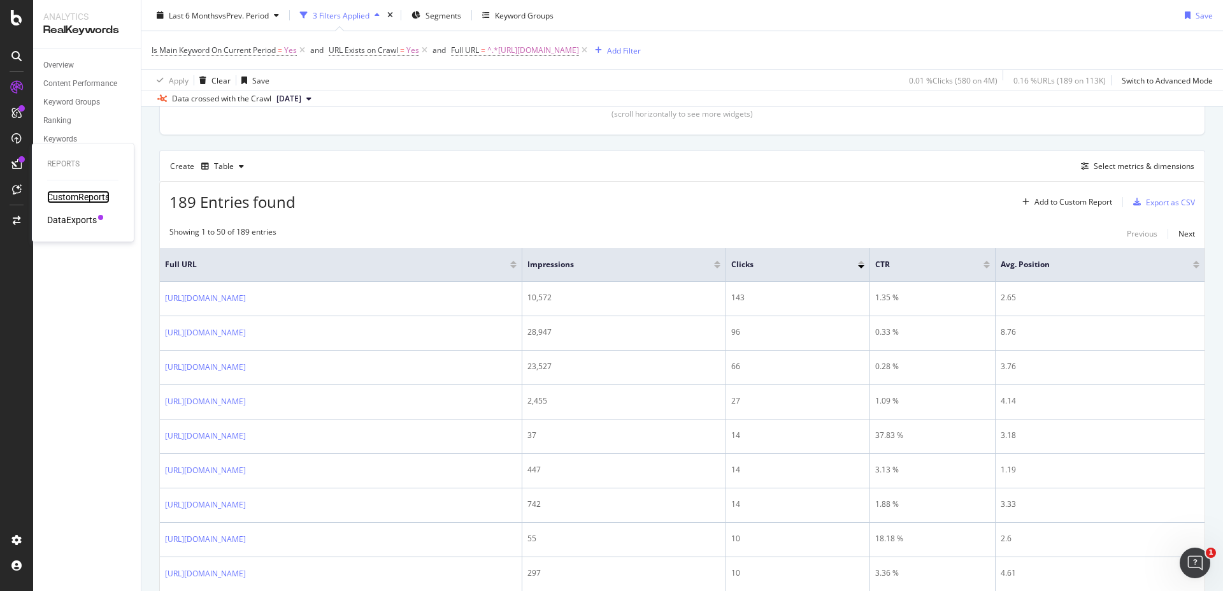
click at [66, 202] on div "CustomReports" at bounding box center [78, 196] width 62 height 13
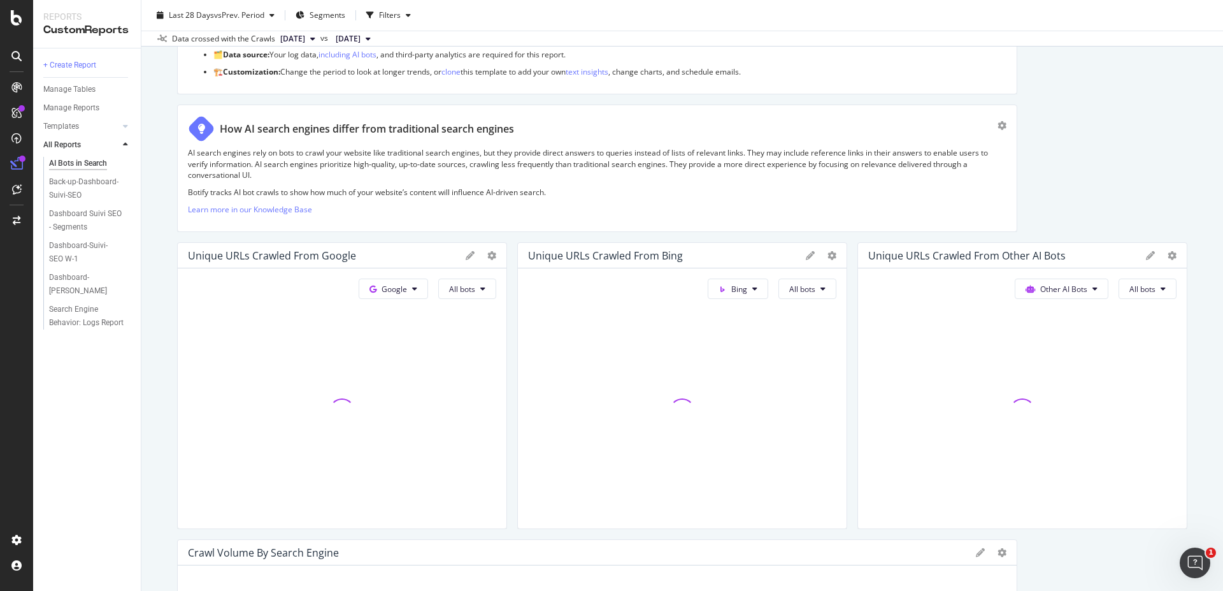
scroll to position [229, 0]
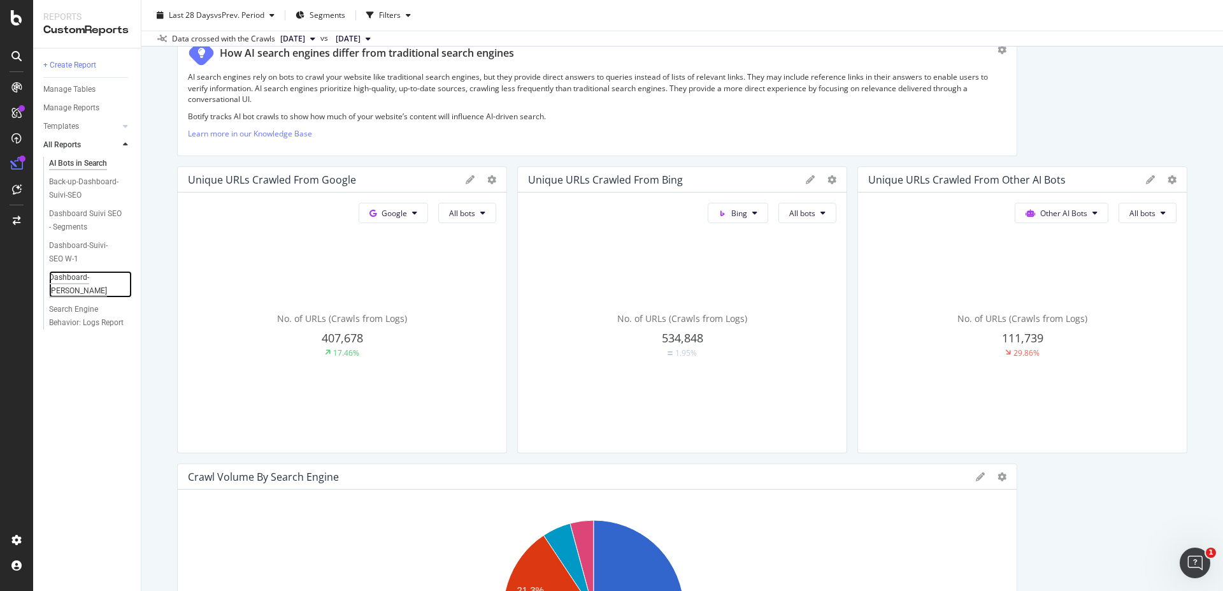
click at [70, 275] on div "Dashboard-Suivi-SEO YoY" at bounding box center [85, 284] width 73 height 27
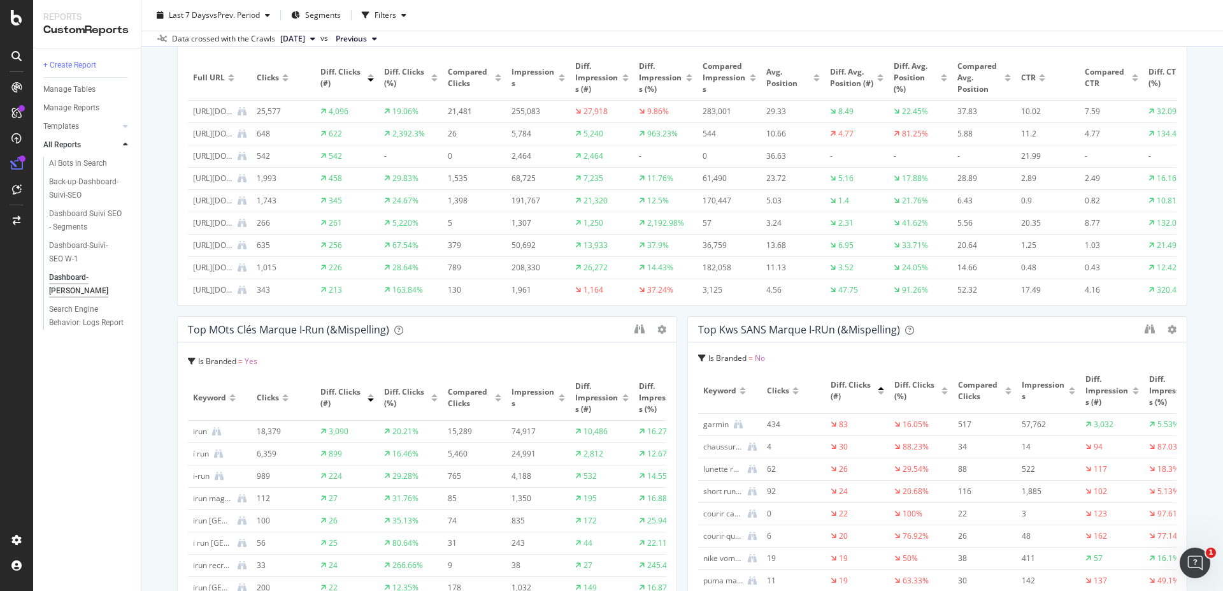
scroll to position [612, 0]
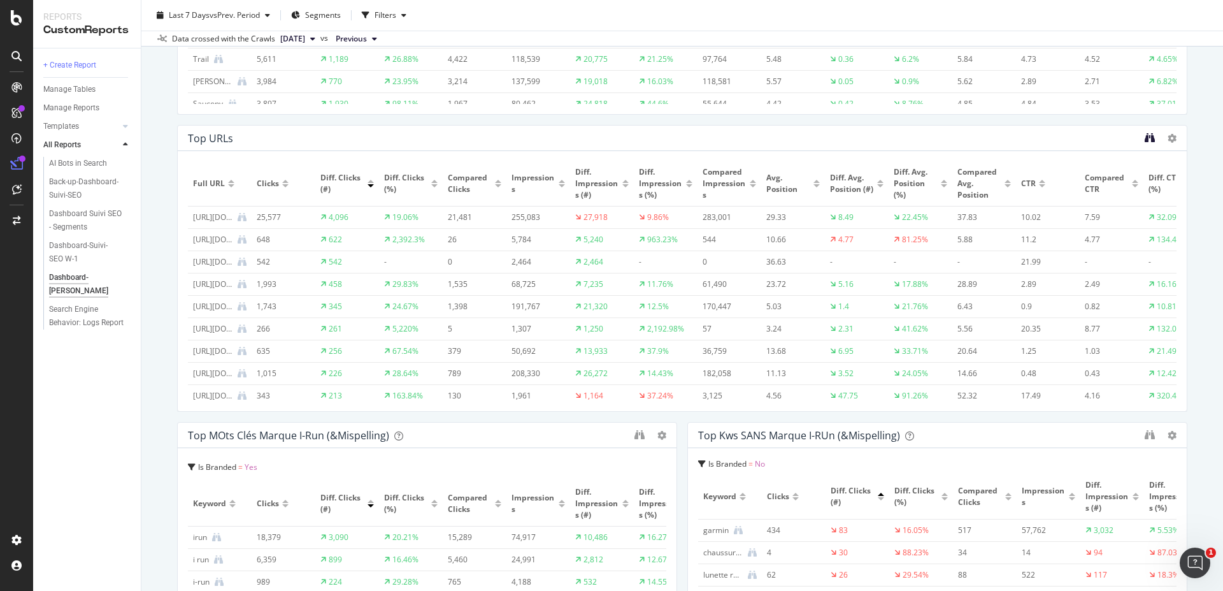
click at [1145, 138] on icon "binoculars" at bounding box center [1150, 138] width 10 height 10
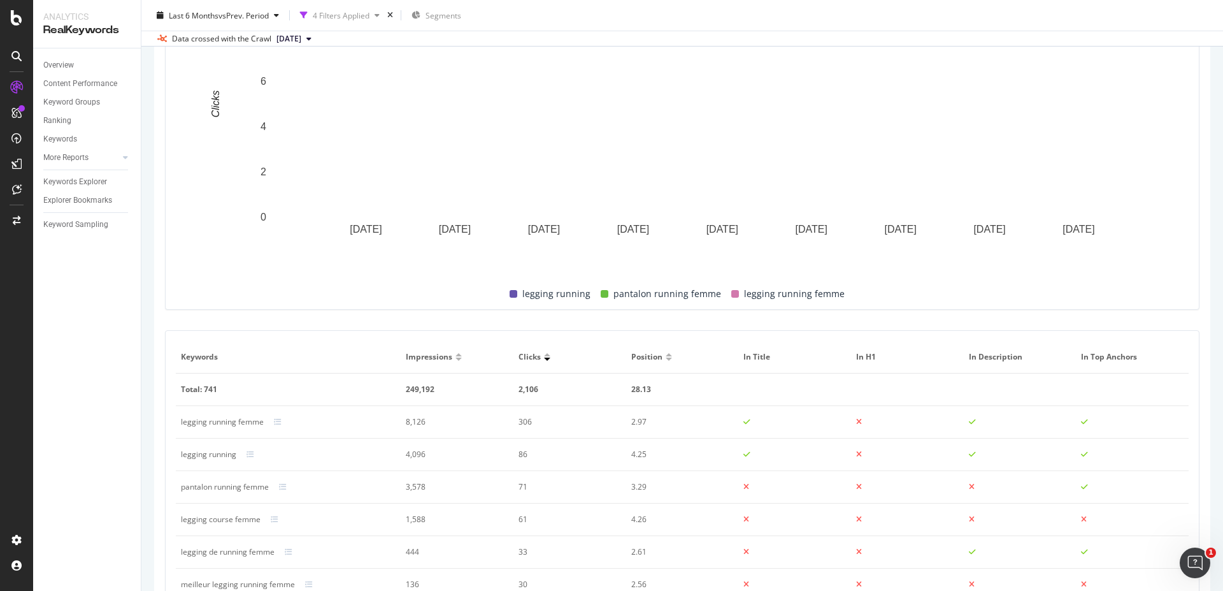
scroll to position [535, 0]
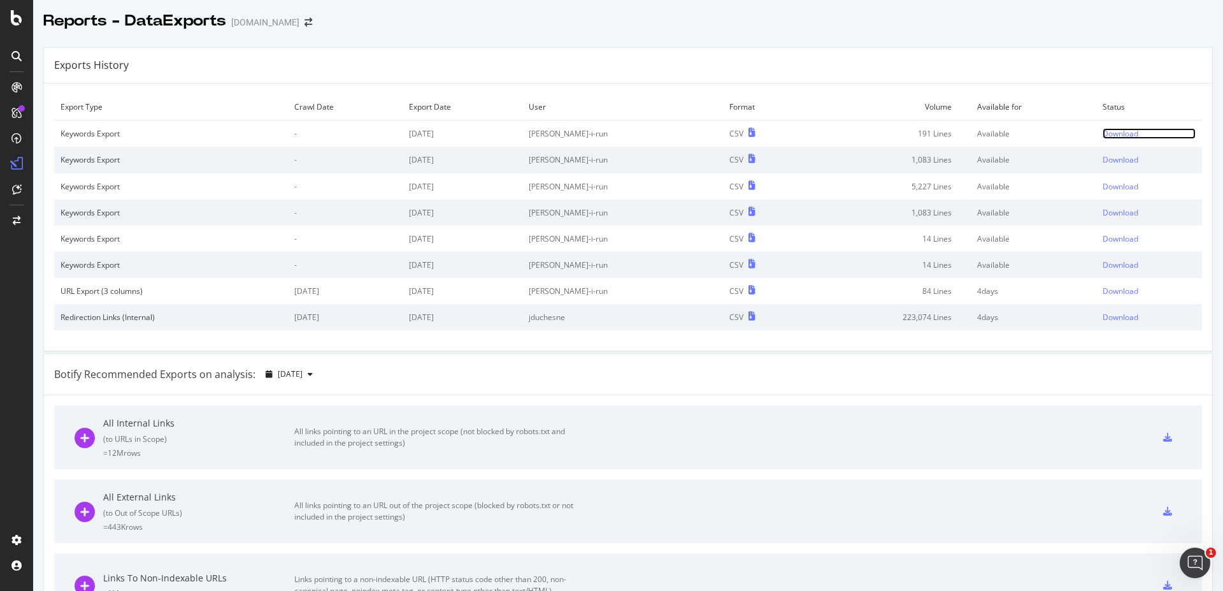
click at [1103, 130] on div "Download" at bounding box center [1121, 133] width 36 height 11
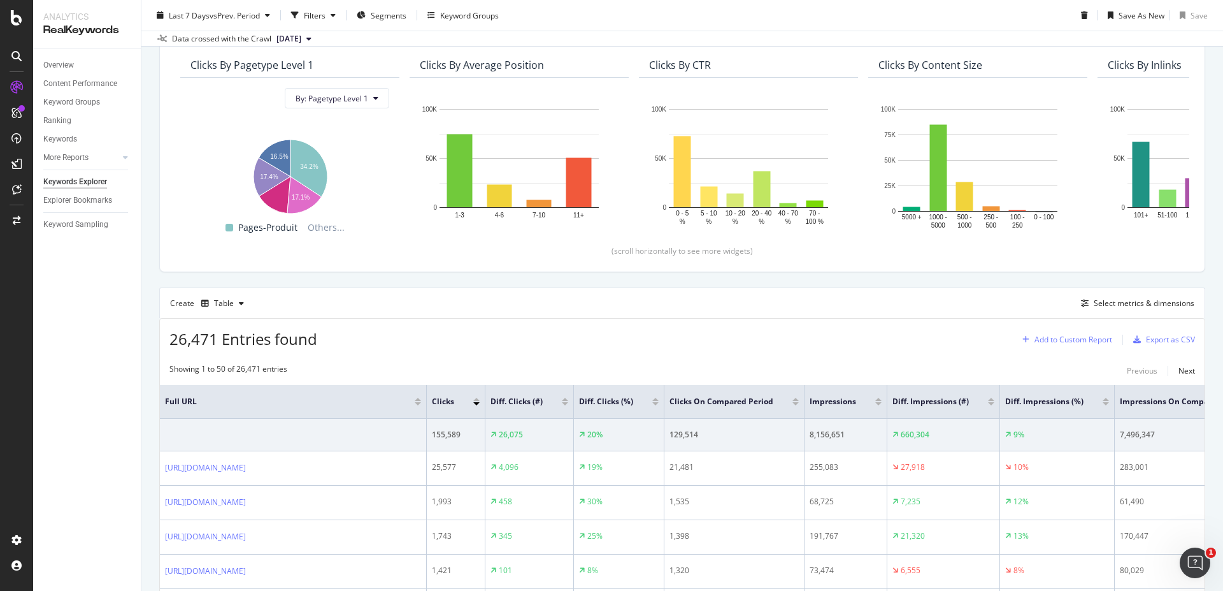
click at [1021, 338] on div "button" at bounding box center [1025, 340] width 17 height 8
click at [712, 331] on div "26,471 Entries found Add to Custom Report Export as CSV" at bounding box center [682, 334] width 1045 height 31
click at [336, 15] on icon "button" at bounding box center [333, 15] width 5 height 8
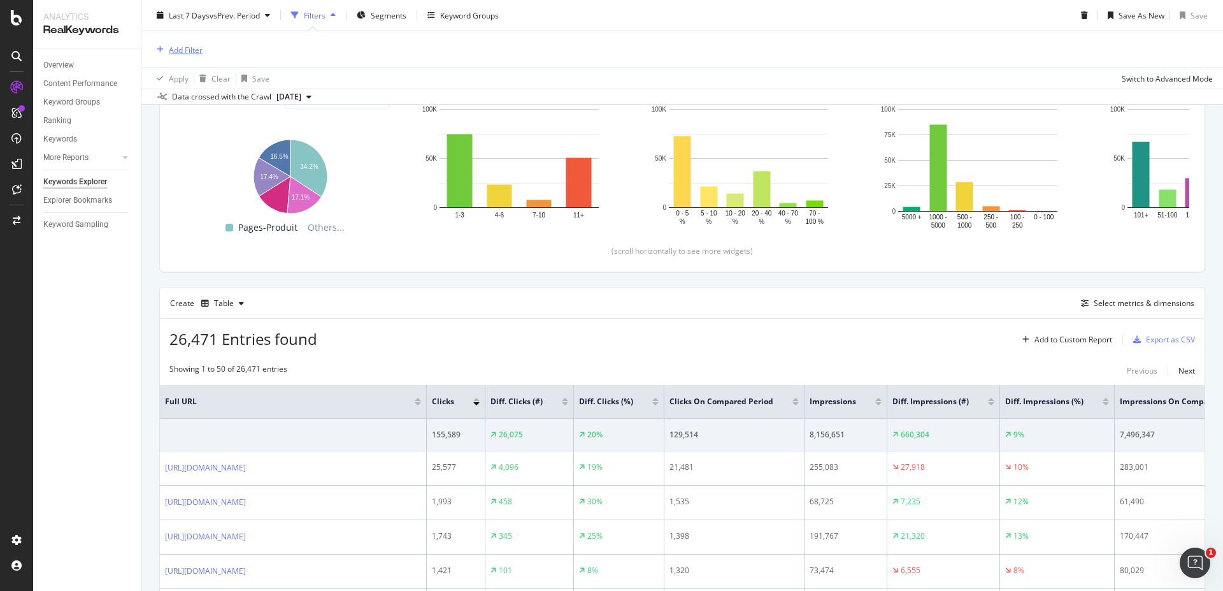
click at [166, 54] on div "Add Filter" at bounding box center [177, 50] width 51 height 14
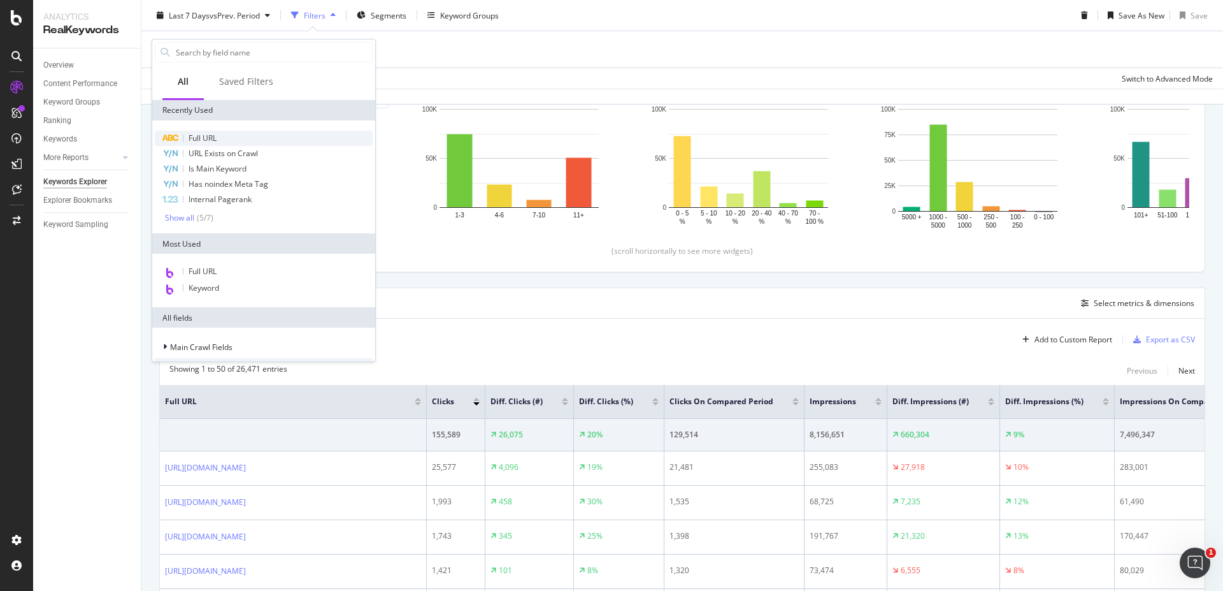
click at [222, 133] on div "Full URL" at bounding box center [264, 138] width 218 height 15
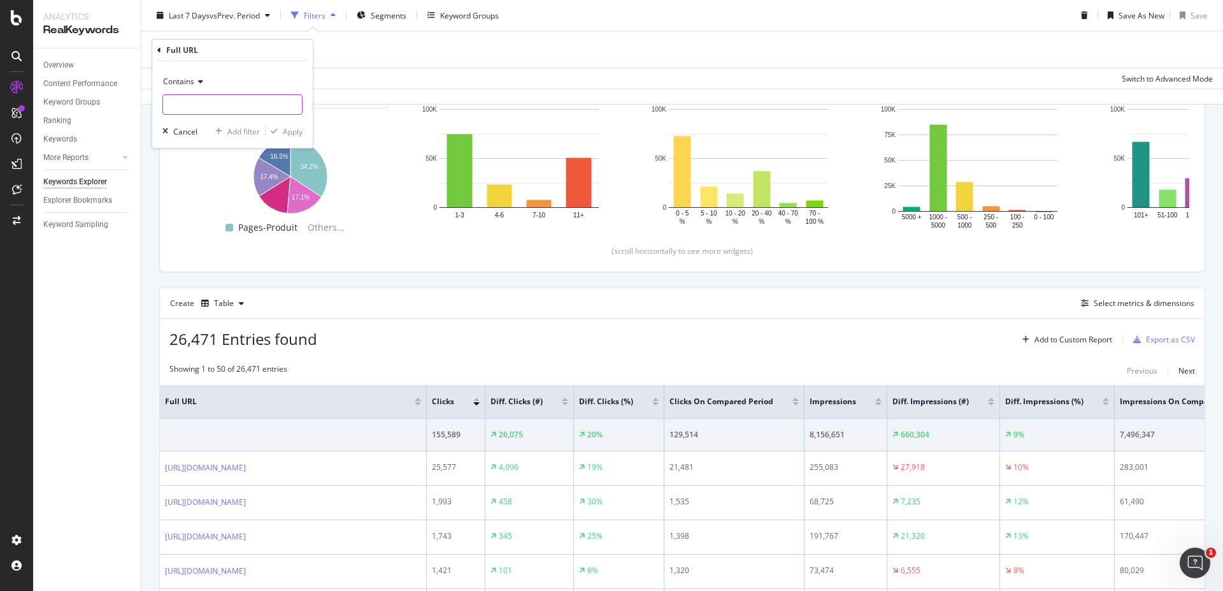
click at [239, 103] on input "text" at bounding box center [232, 104] width 139 height 20
paste input "[URL][DOMAIN_NAME]"
type input "[URL][DOMAIN_NAME]"
click at [305, 130] on div "Contains https://www.i-run.fr/vetement_sport_homme/Collants-Pantalons_c1073/ Ca…" at bounding box center [232, 104] width 161 height 87
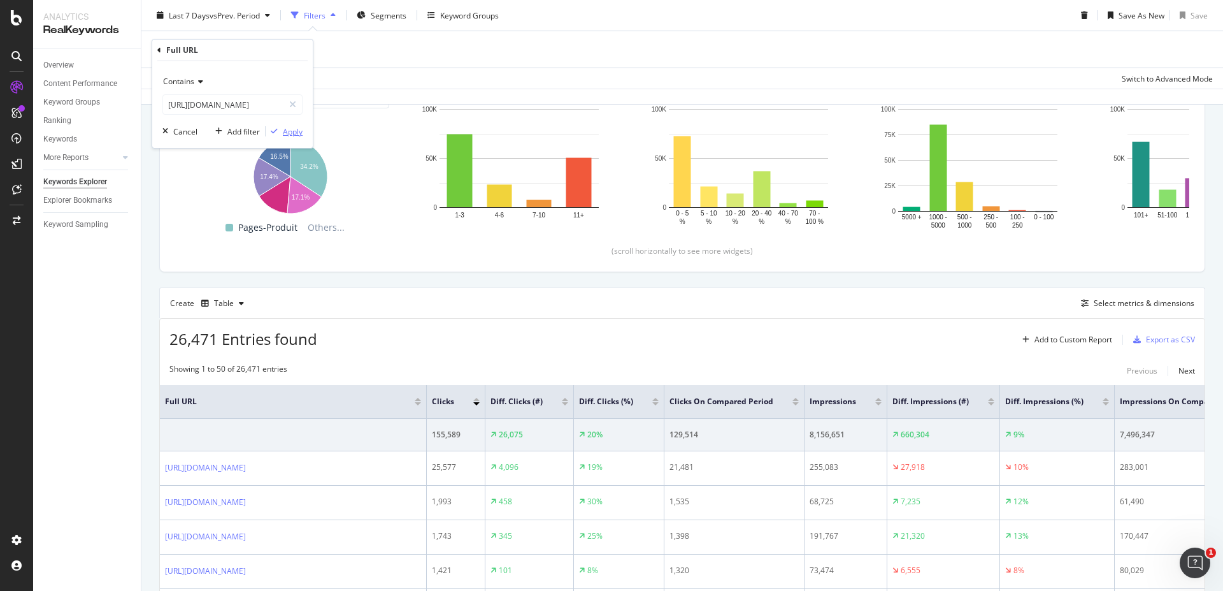
scroll to position [0, 0]
click at [291, 134] on div "Apply" at bounding box center [293, 131] width 20 height 11
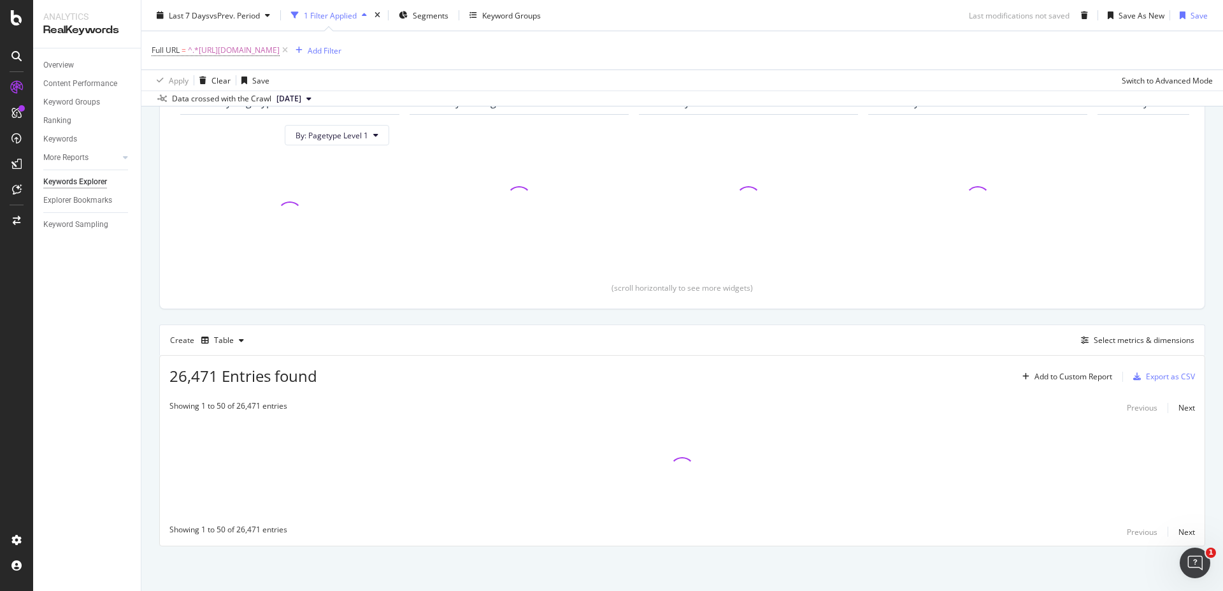
scroll to position [176, 0]
click at [271, 10] on div "Last 7 Days vs Prev. Period" at bounding box center [214, 15] width 124 height 19
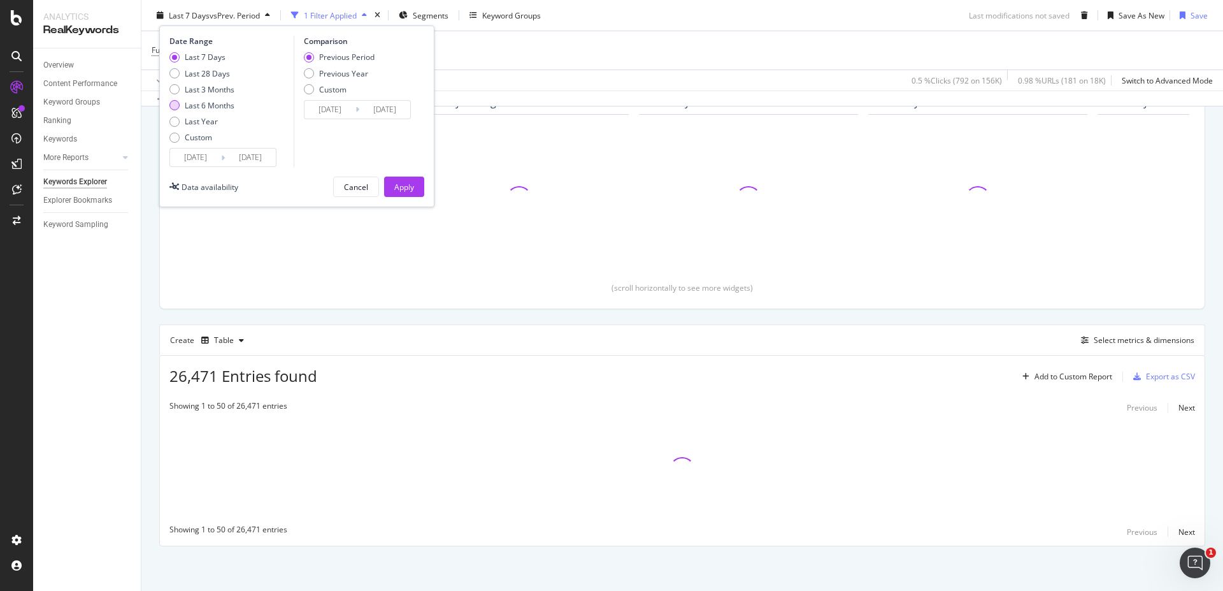
click at [212, 108] on div "Last 6 Months" at bounding box center [210, 105] width 50 height 11
type input "2025/02/24"
type input "2024/08/26"
type input "2025/02/23"
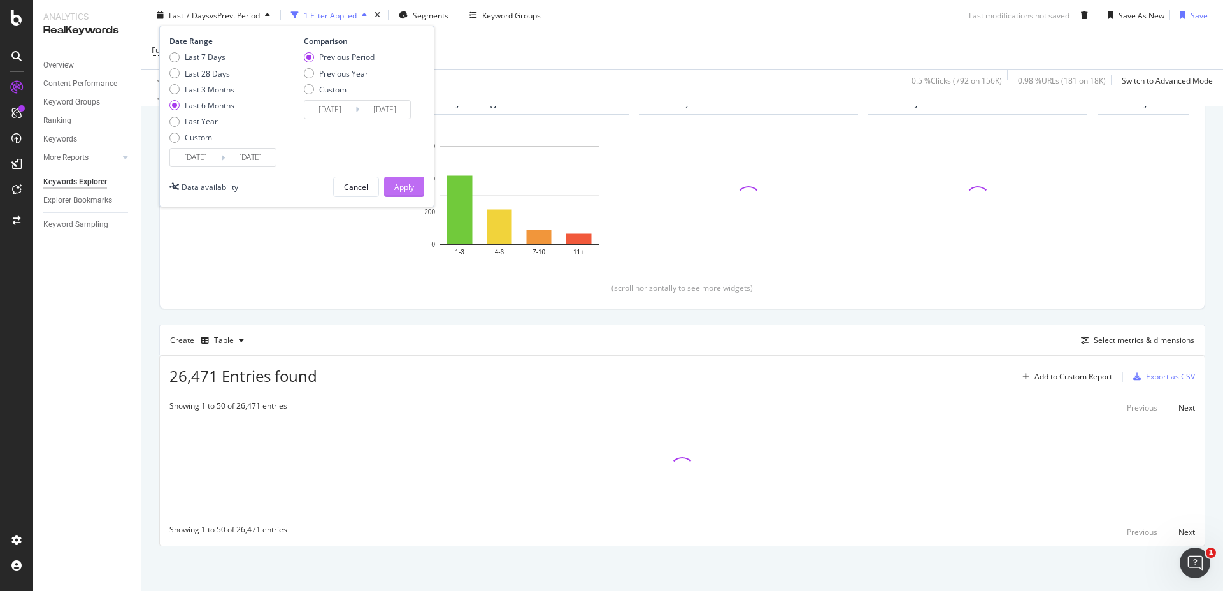
click at [401, 182] on div "Apply" at bounding box center [404, 186] width 20 height 11
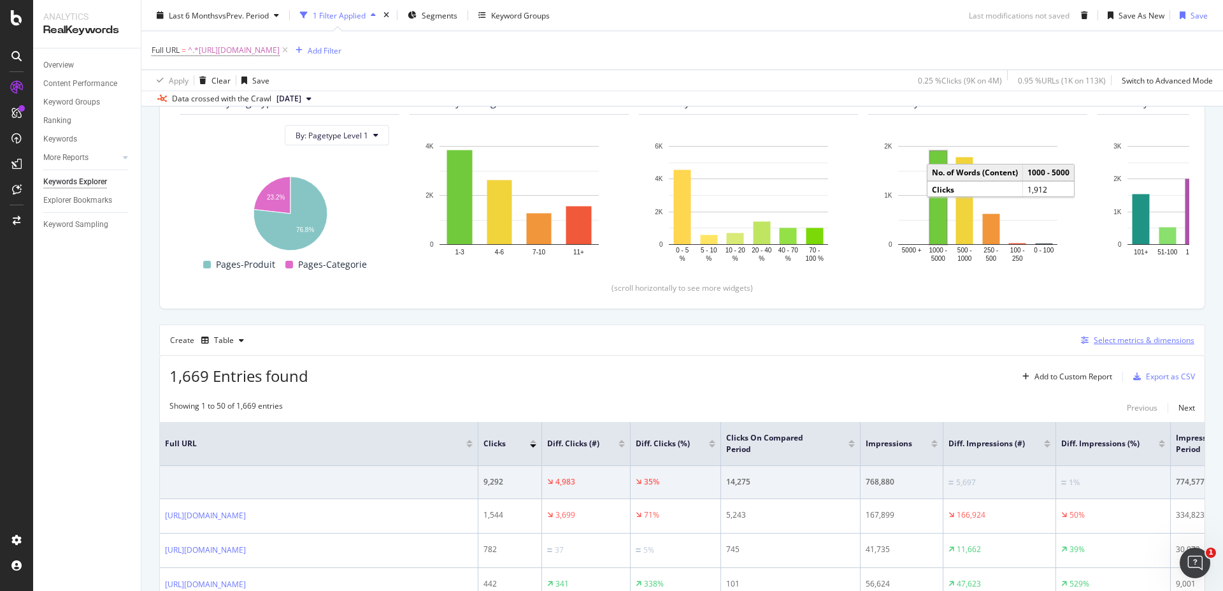
click at [1113, 341] on div "Select metrics & dimensions" at bounding box center [1144, 339] width 101 height 11
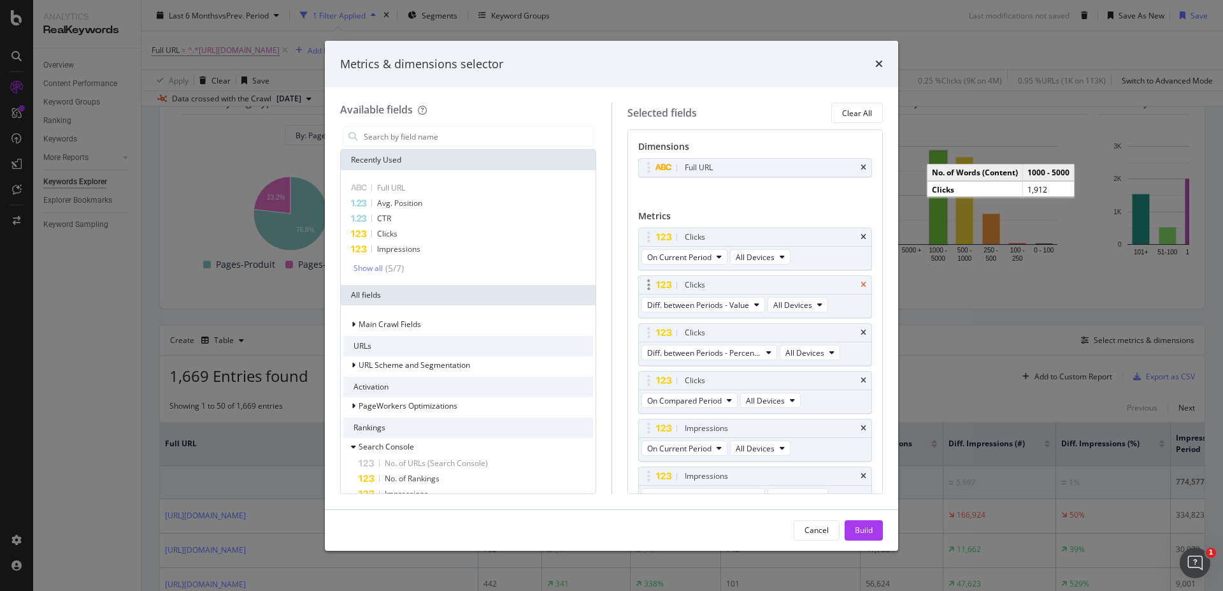
click at [861, 285] on icon "times" at bounding box center [864, 285] width 6 height 8
click at [857, 331] on div "Impressions" at bounding box center [755, 333] width 233 height 18
click at [861, 329] on icon "times" at bounding box center [864, 333] width 6 height 8
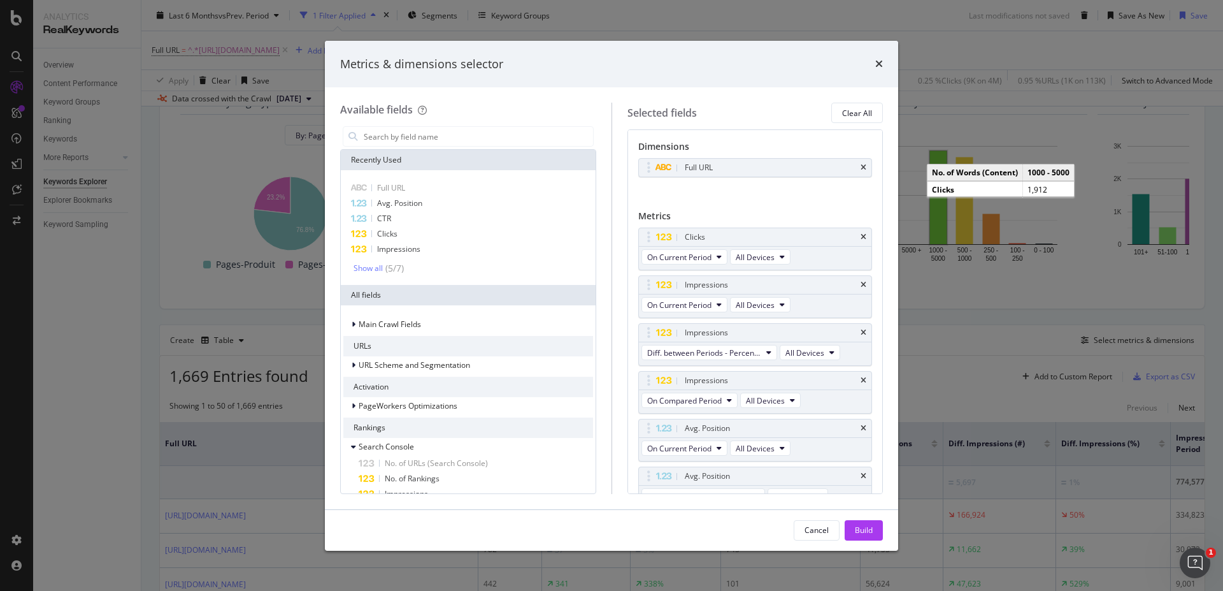
click at [861, 329] on icon "times" at bounding box center [864, 333] width 6 height 8
click at [861, 382] on icon "times" at bounding box center [864, 381] width 6 height 8
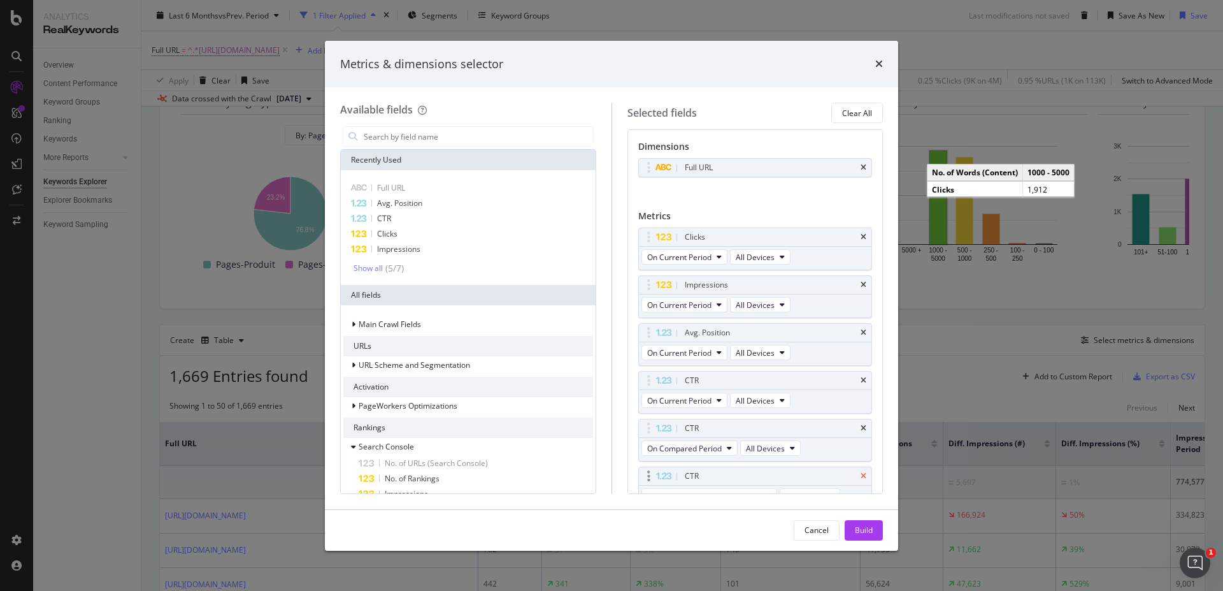
click at [861, 428] on icon "times" at bounding box center [864, 428] width 6 height 8
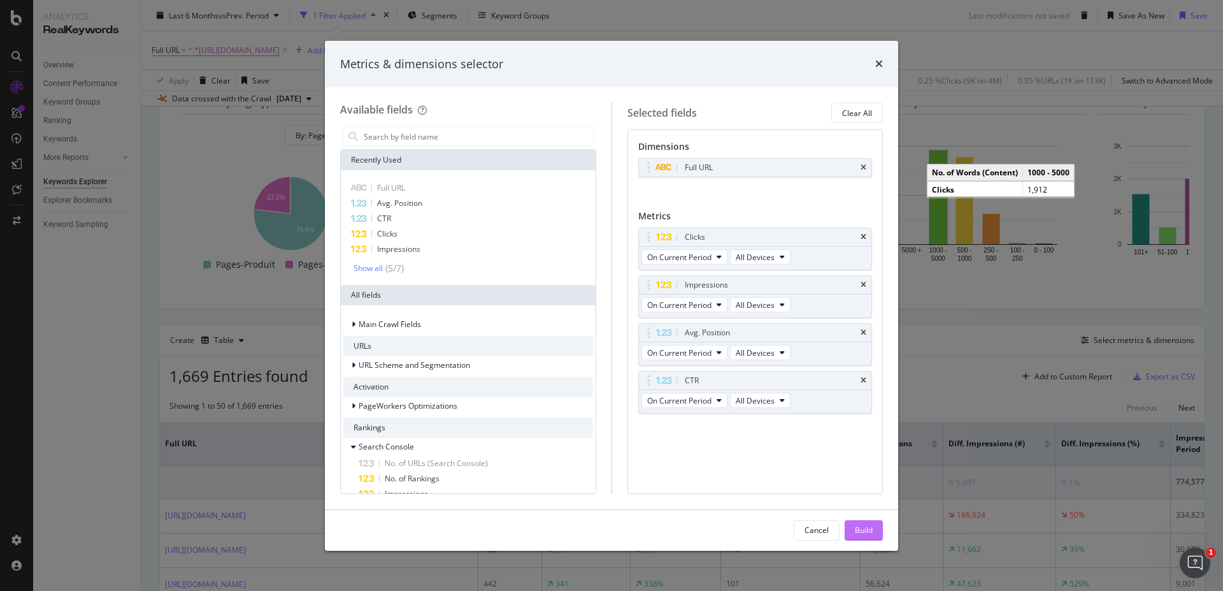
click at [862, 530] on div "Build" at bounding box center [864, 529] width 18 height 11
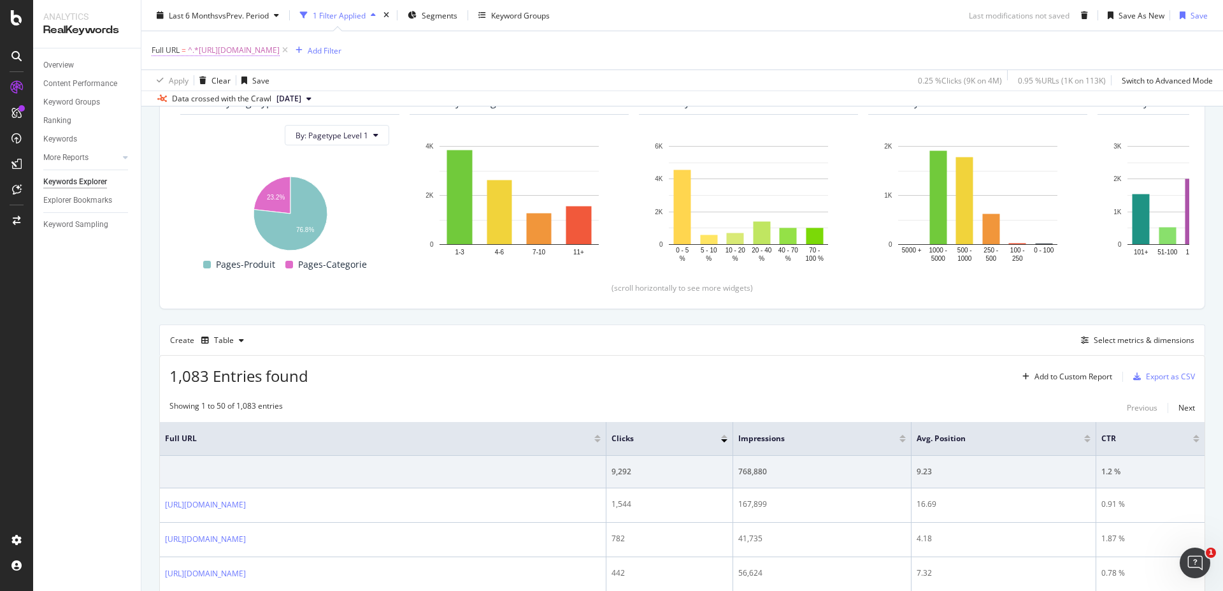
click at [280, 54] on span "^.*[URL][DOMAIN_NAME]" at bounding box center [234, 50] width 92 height 18
click at [219, 101] on input "[URL][DOMAIN_NAME]" at bounding box center [223, 103] width 120 height 20
paste input "femme/Collants-pantalons_c1081"
type input "[URL][DOMAIN_NAME]"
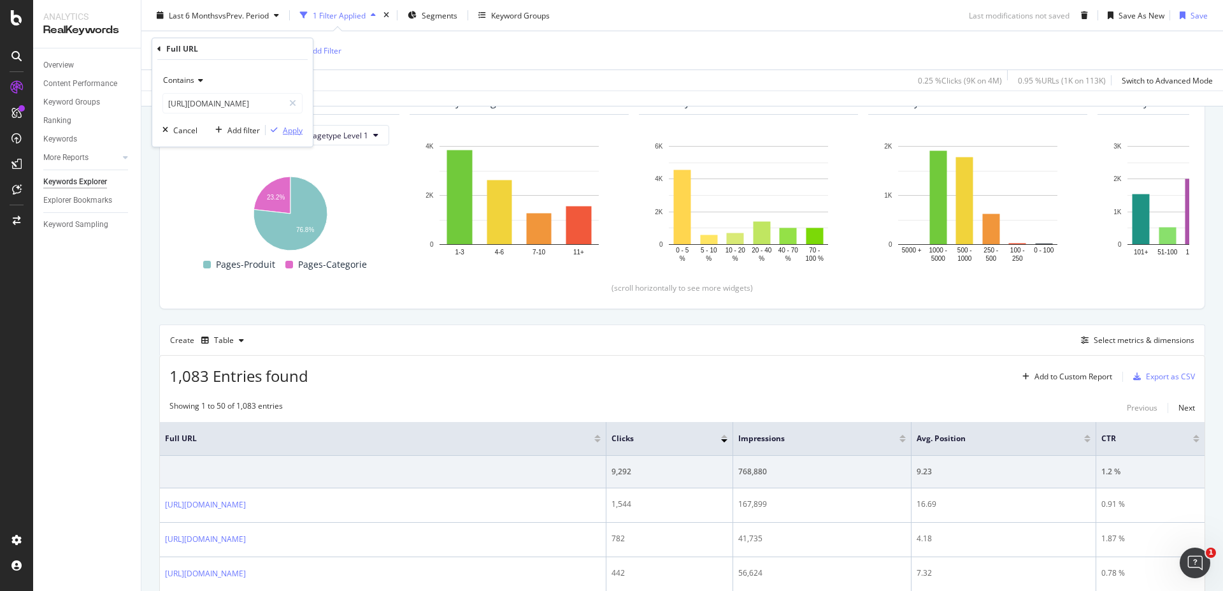
click at [289, 132] on div "Apply" at bounding box center [293, 130] width 20 height 11
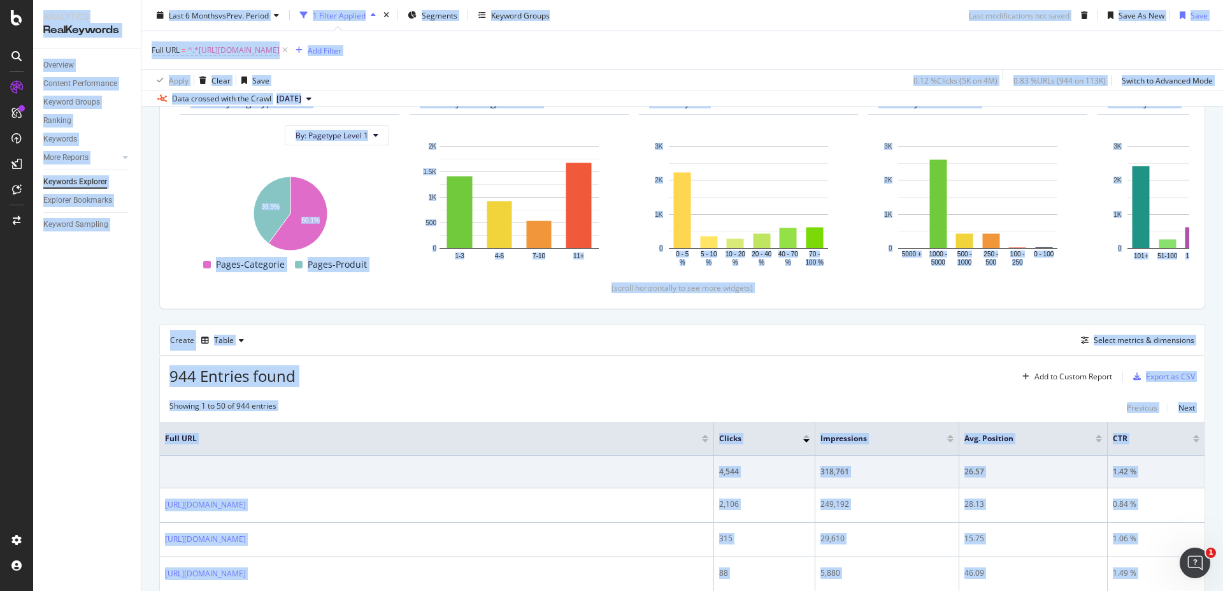
click at [600, 351] on div "Create Table Select metrics & dimensions" at bounding box center [682, 339] width 1046 height 31
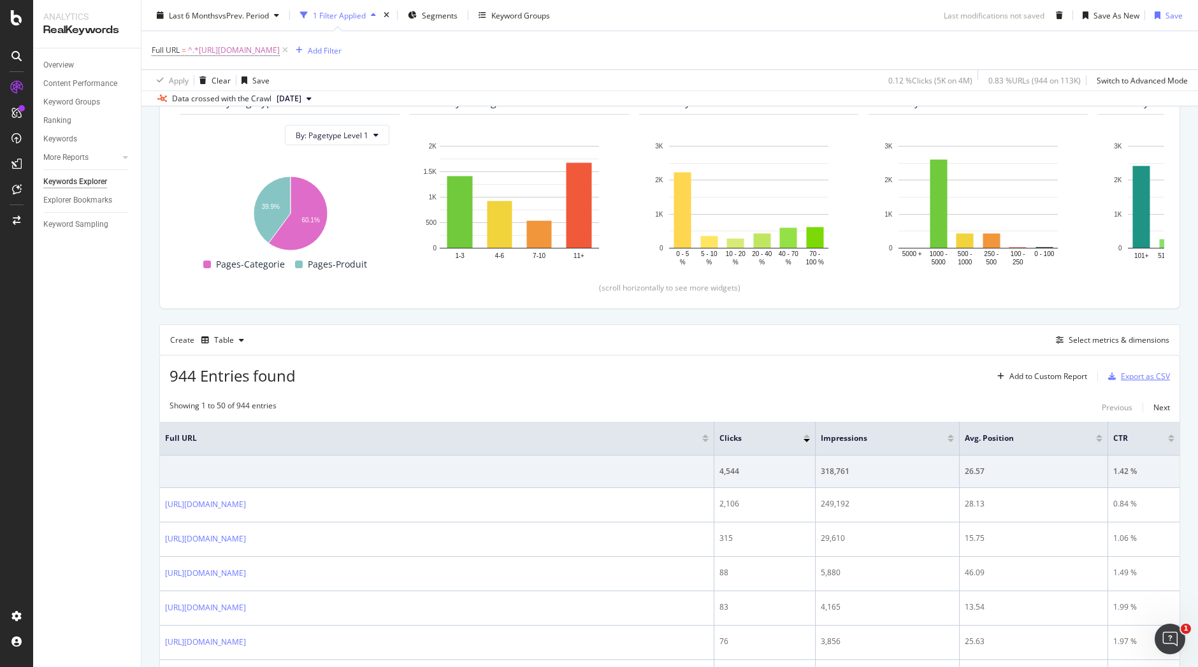
click at [1121, 375] on div "Export as CSV" at bounding box center [1145, 376] width 49 height 11
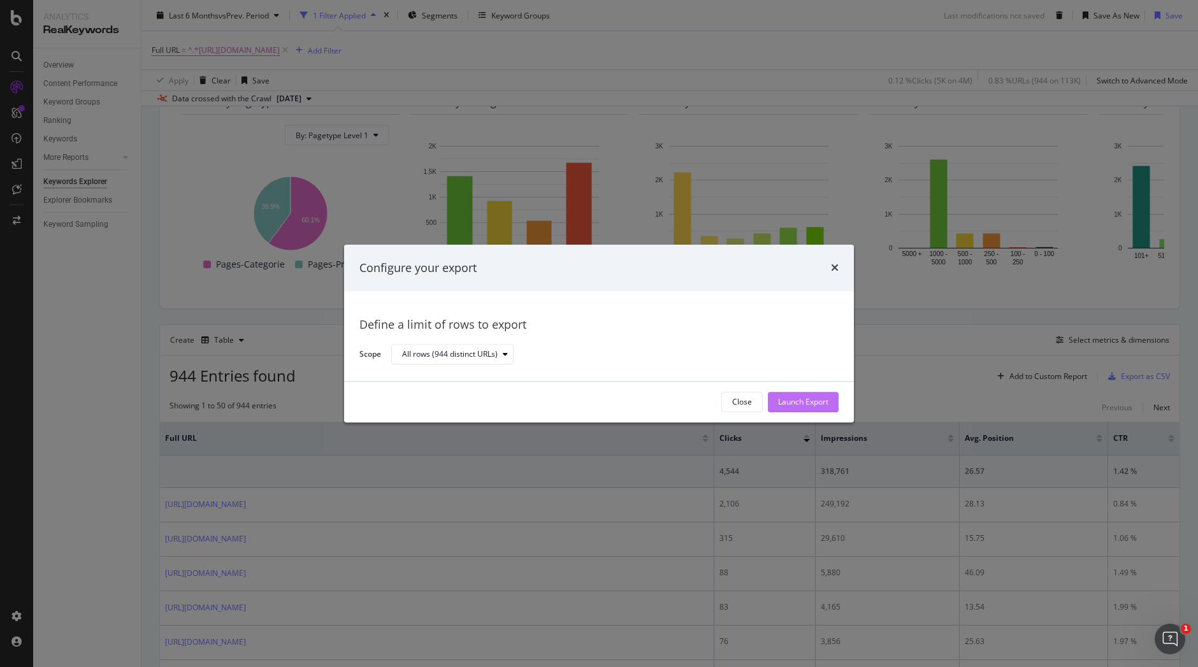
click at [791, 403] on div "Launch Export" at bounding box center [803, 402] width 50 height 11
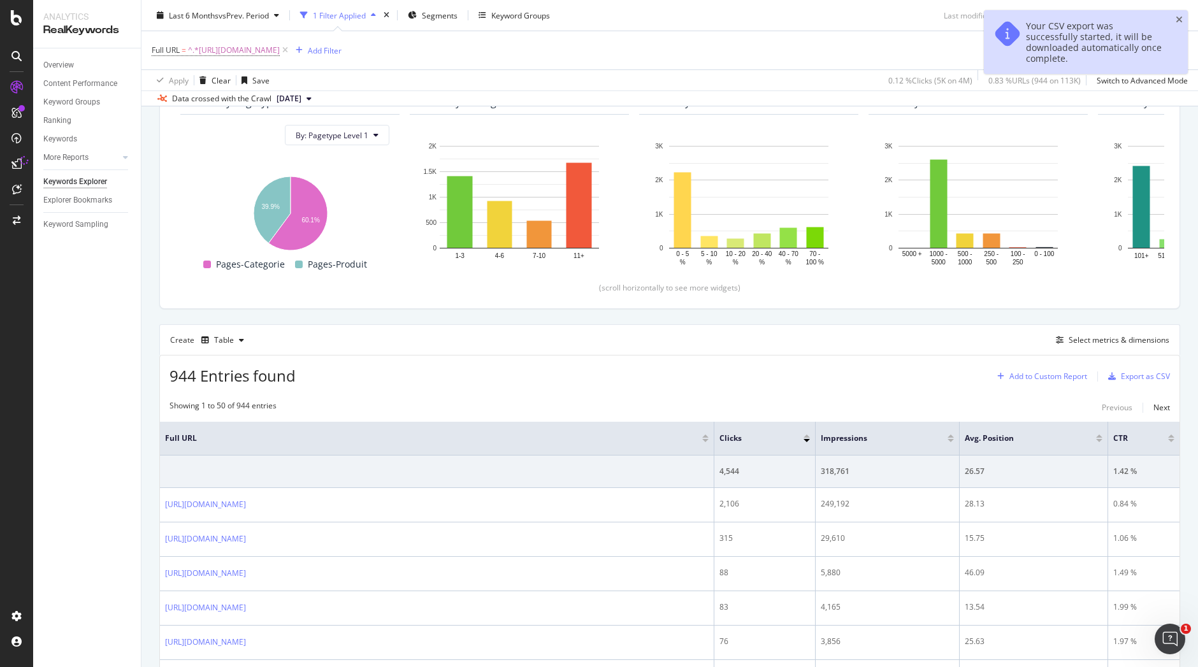
click at [1028, 373] on div "Add to Custom Report" at bounding box center [1048, 377] width 78 height 8
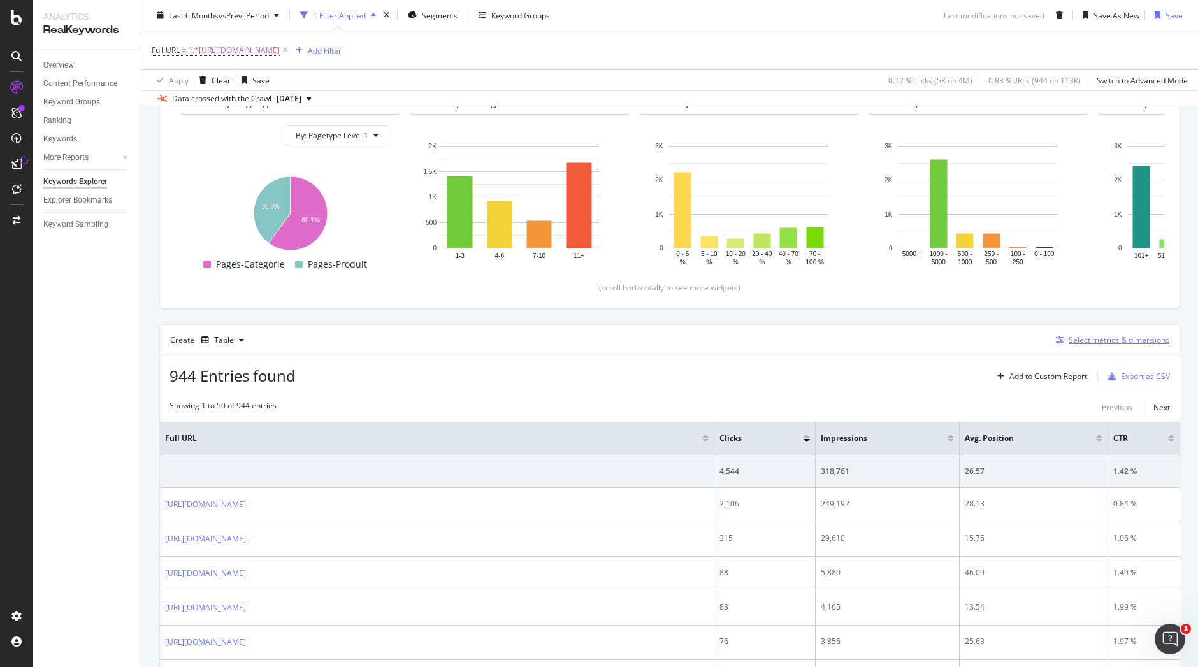
click at [1098, 336] on div "Select metrics & dimensions" at bounding box center [1118, 339] width 101 height 11
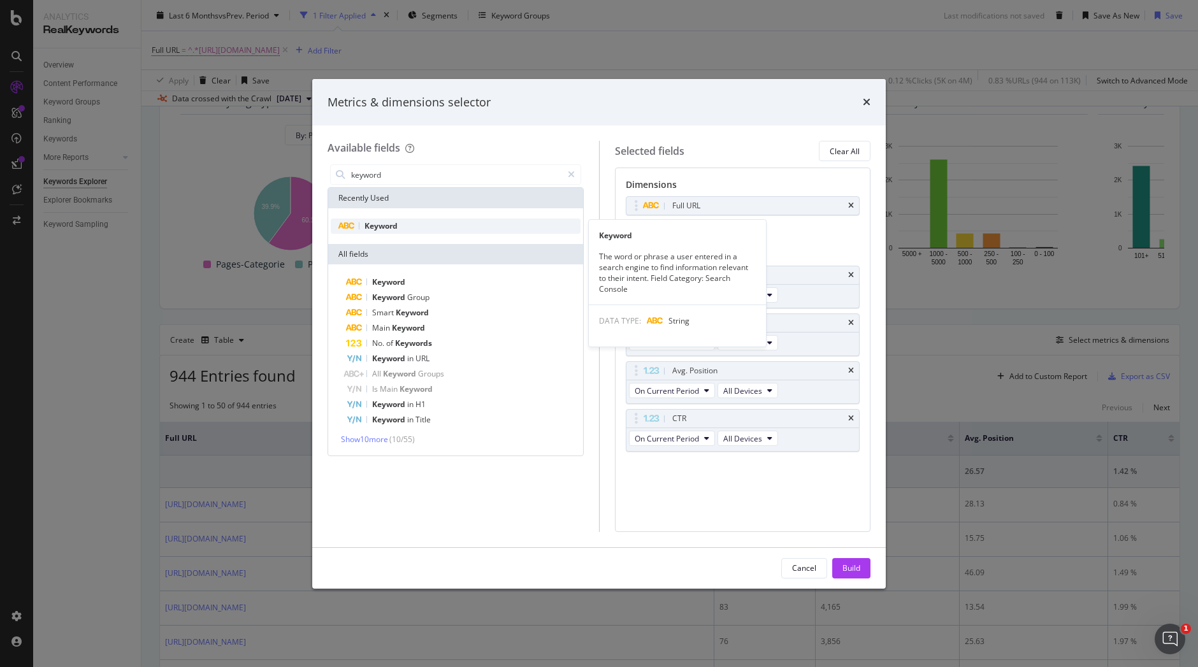
type input "keyword"
click at [429, 220] on div "Keyword" at bounding box center [456, 226] width 250 height 15
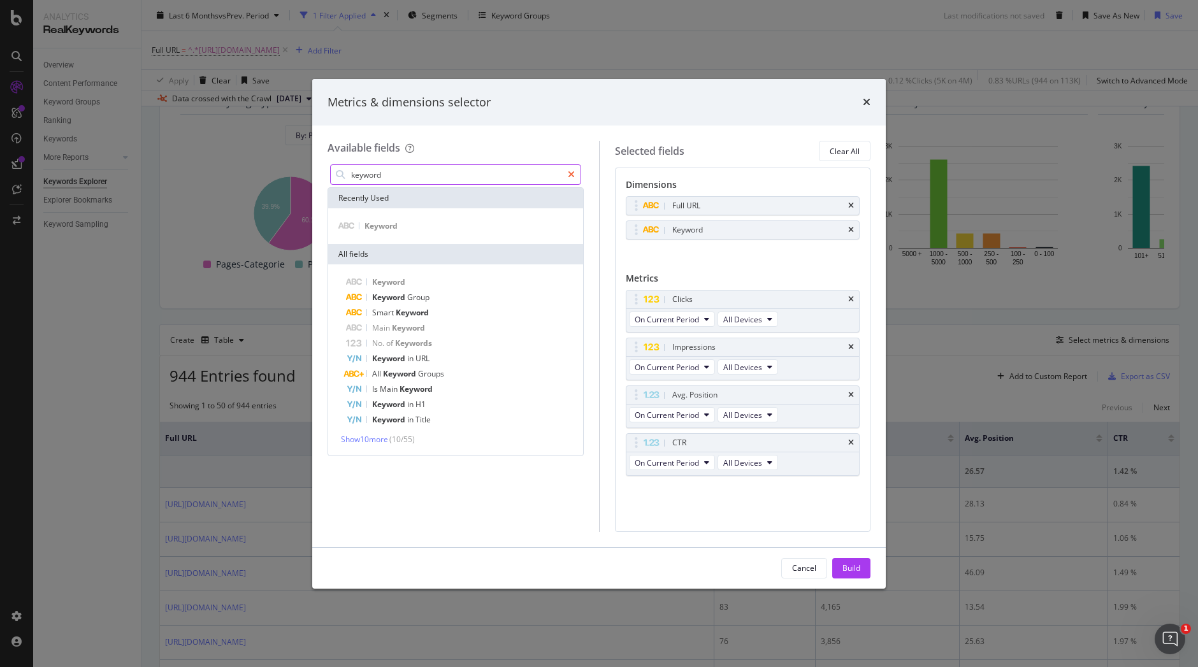
click at [569, 168] on div "modal" at bounding box center [571, 174] width 18 height 20
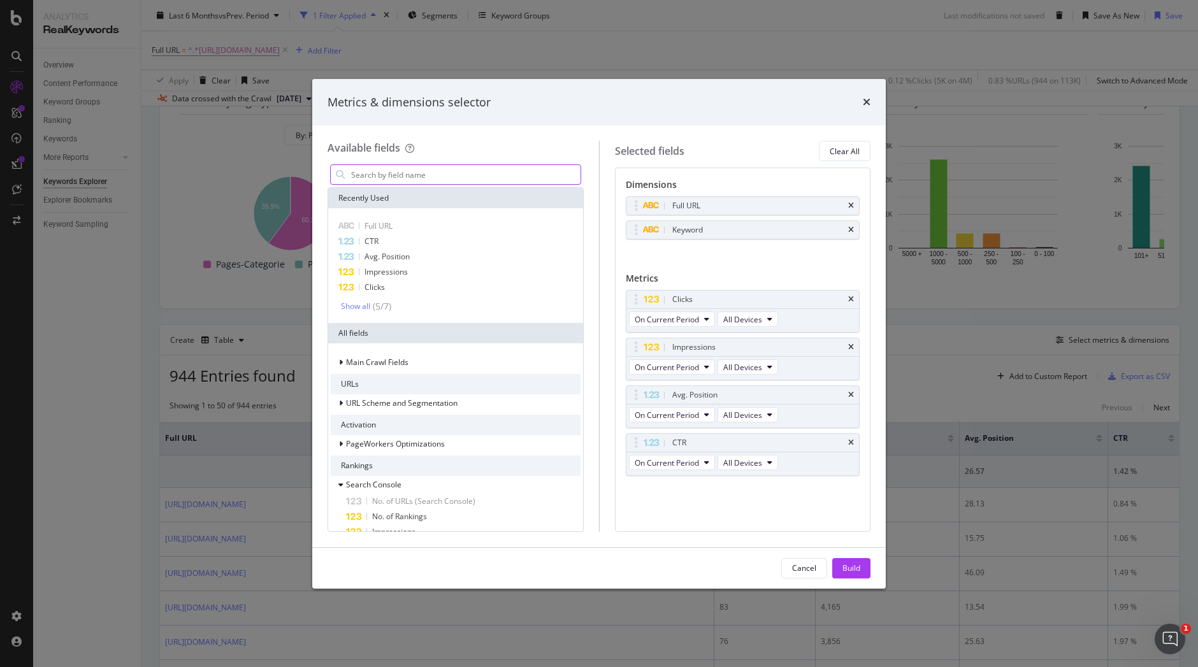
click at [510, 180] on input "modal" at bounding box center [465, 174] width 231 height 19
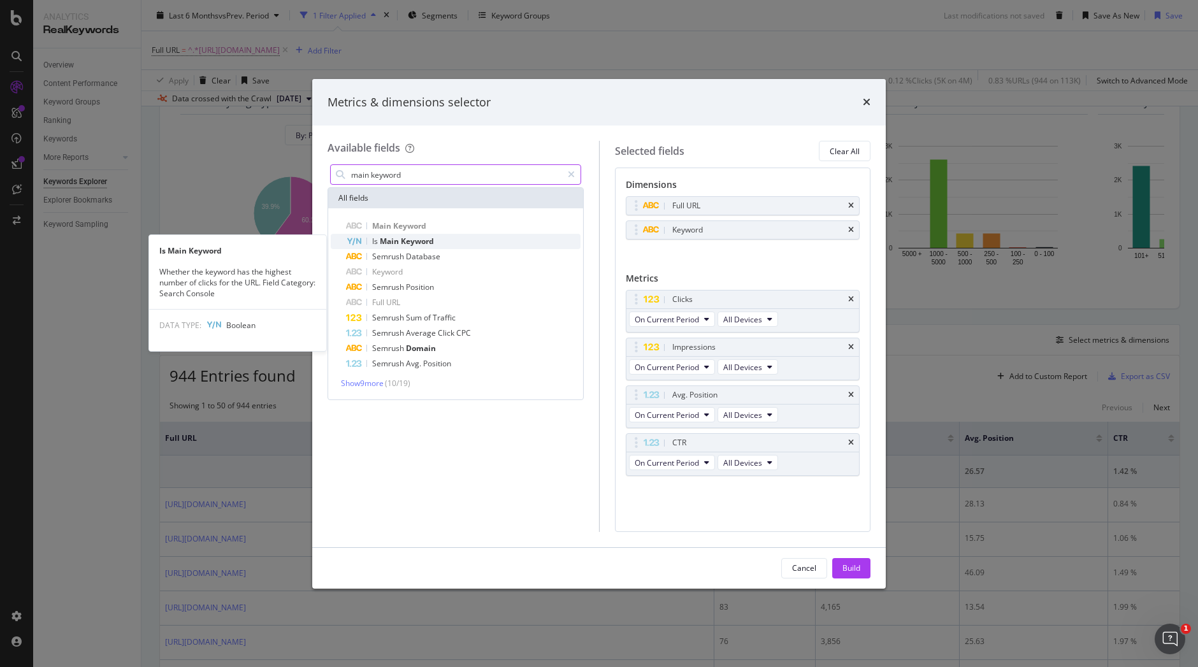
type input "main keyword"
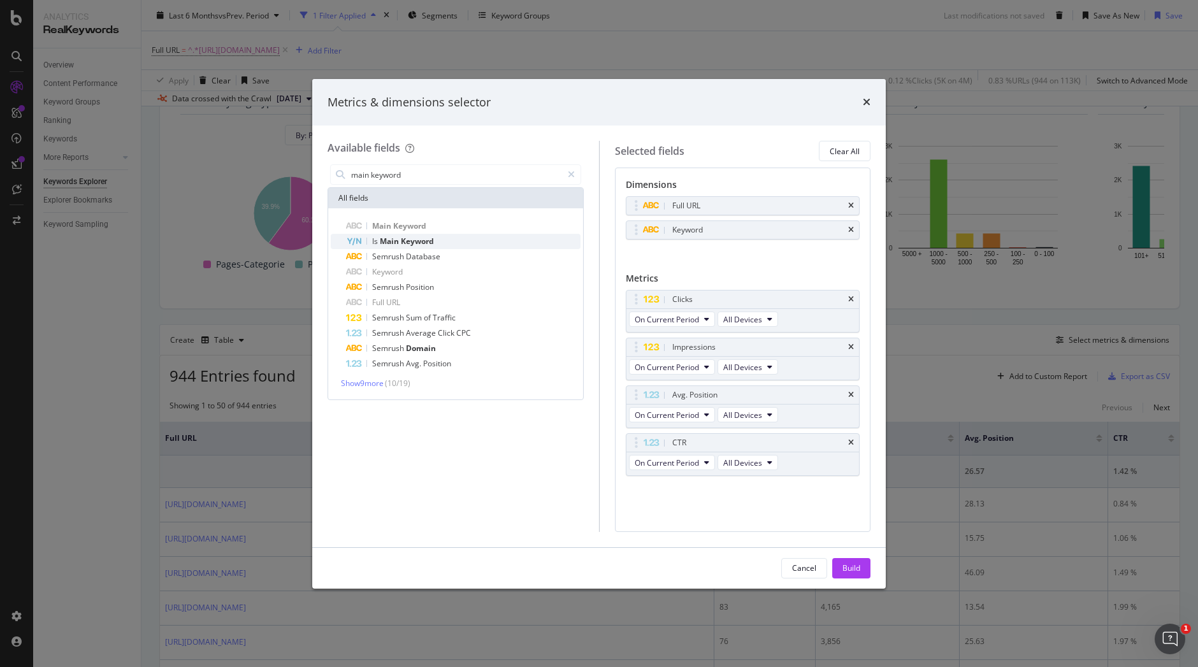
click at [392, 245] on span "Main" at bounding box center [390, 241] width 21 height 11
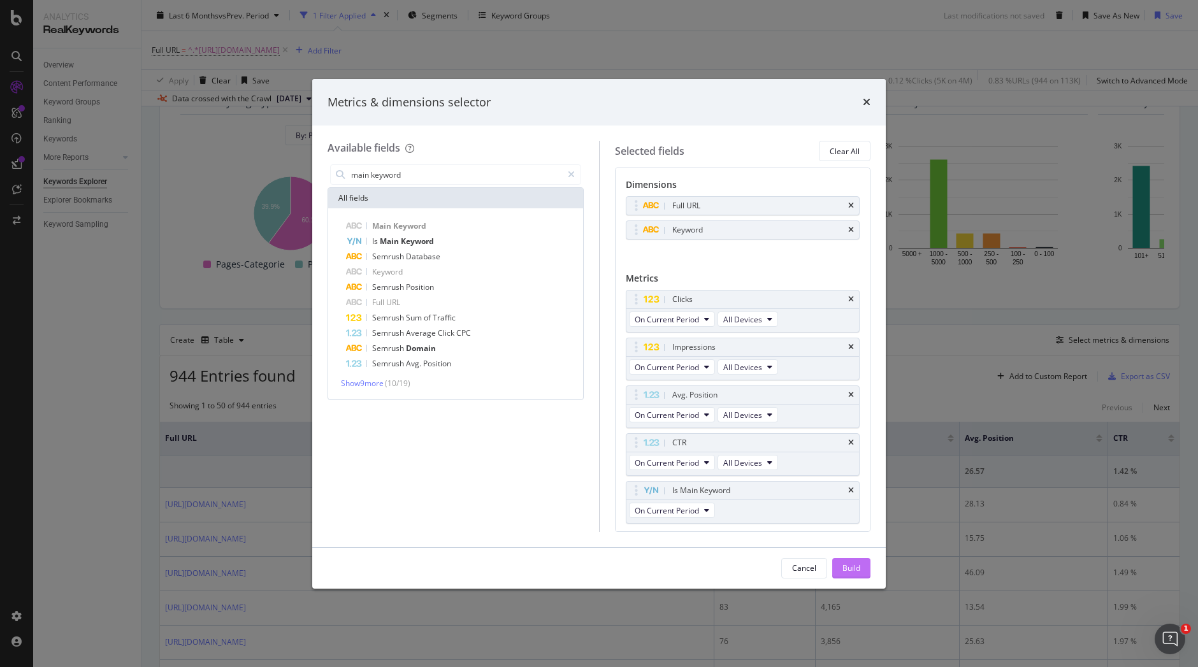
click at [844, 561] on div "Build" at bounding box center [851, 568] width 18 height 19
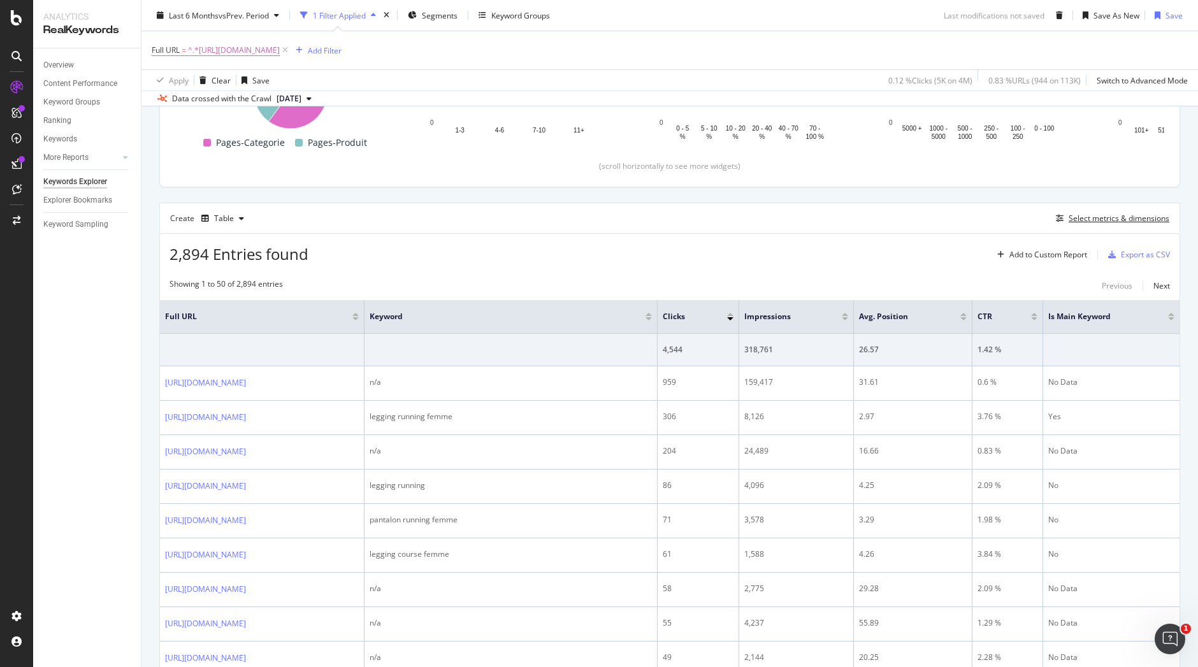
scroll to position [233, 0]
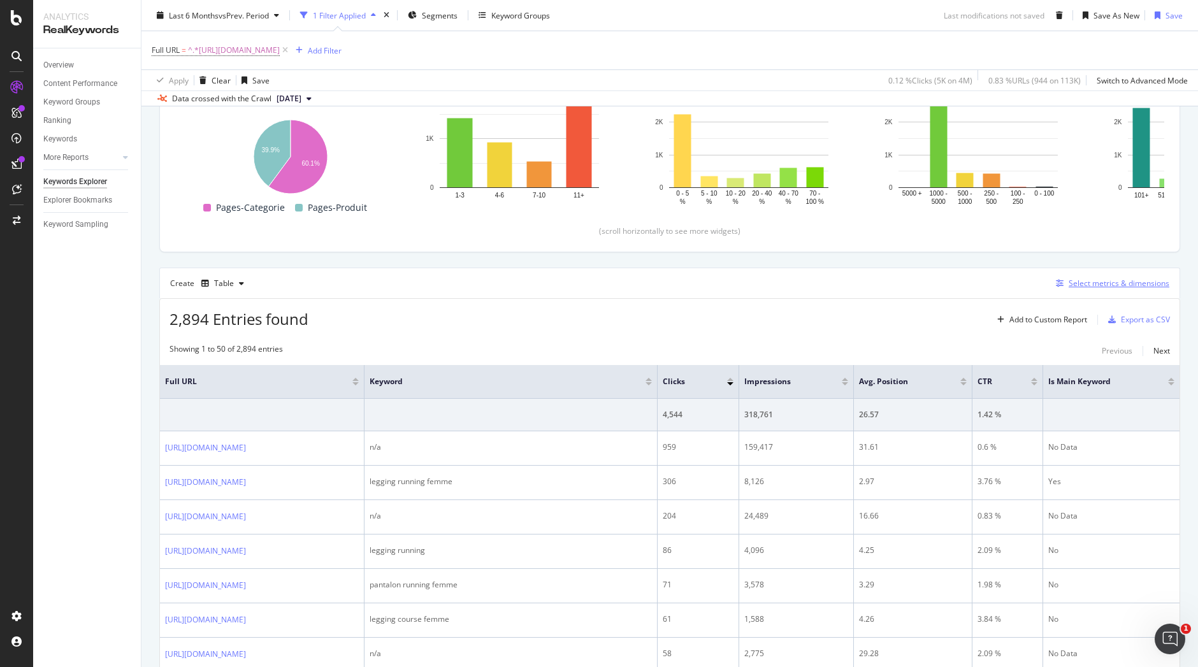
click at [1079, 281] on div "Select metrics & dimensions" at bounding box center [1118, 283] width 101 height 11
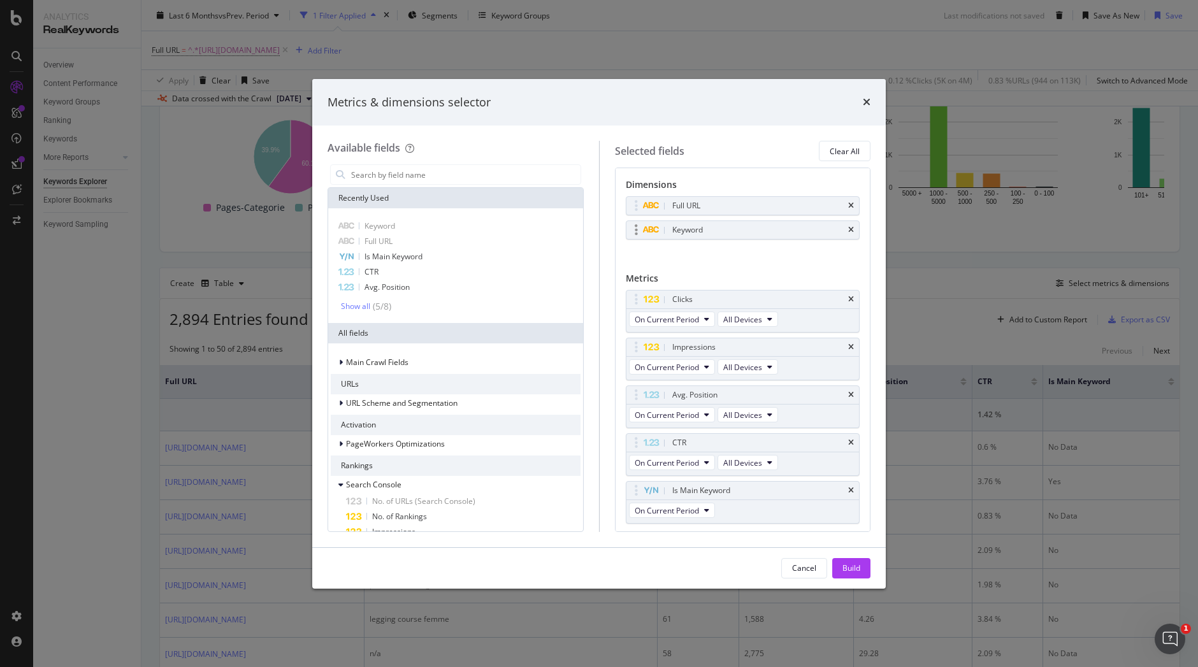
click at [844, 227] on div "Keyword" at bounding box center [742, 230] width 233 height 18
click at [848, 227] on icon "times" at bounding box center [851, 230] width 6 height 8
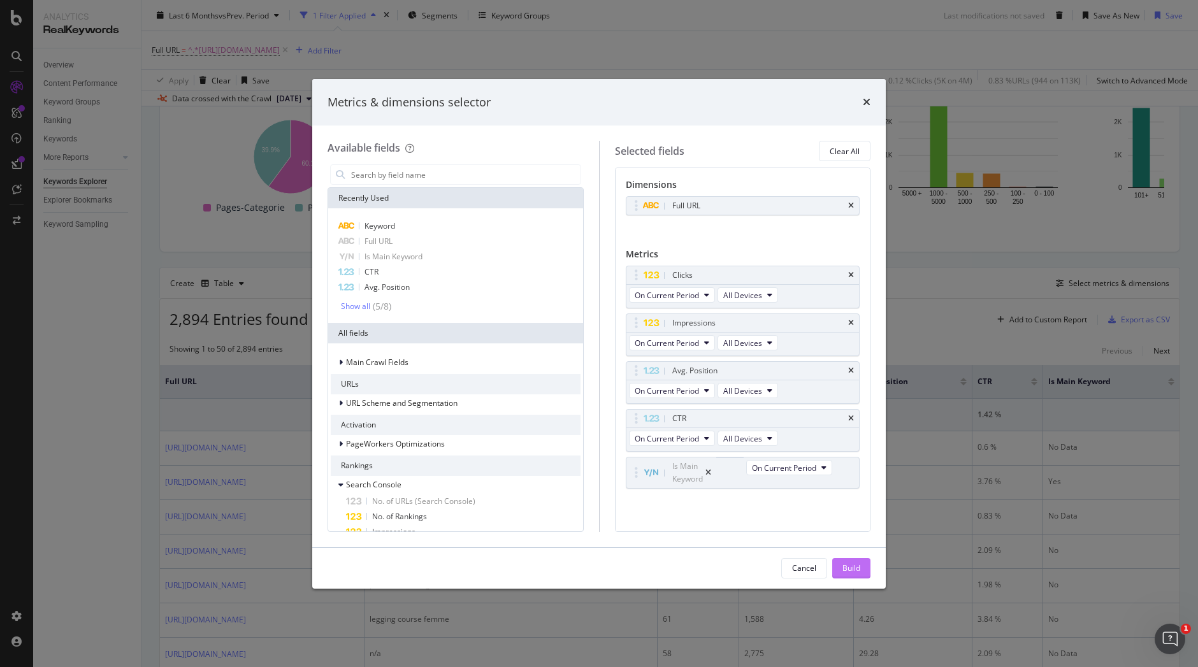
click at [844, 563] on div "Build" at bounding box center [851, 568] width 18 height 11
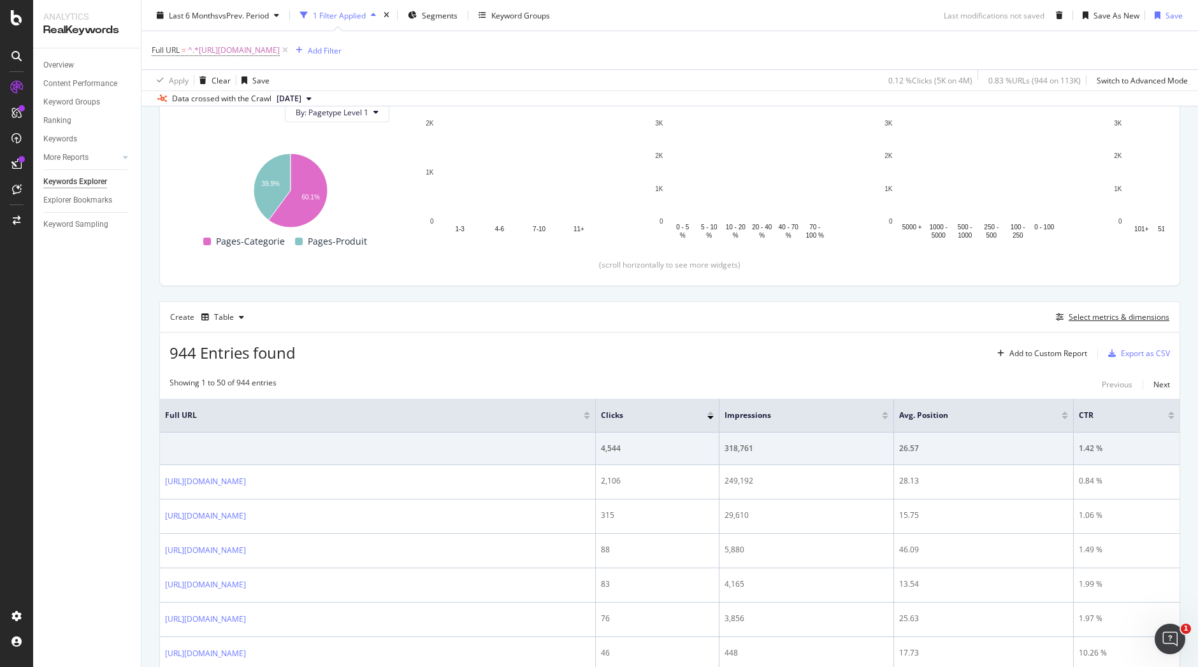
scroll to position [196, 0]
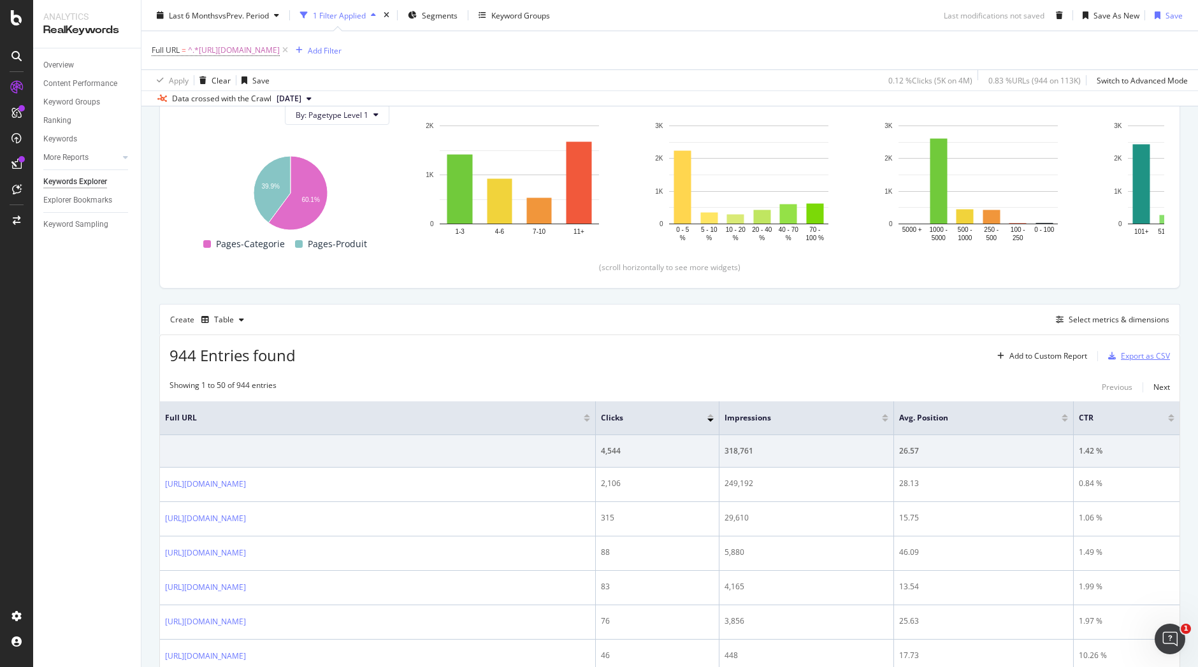
click at [1123, 361] on div "Export as CSV" at bounding box center [1145, 355] width 49 height 11
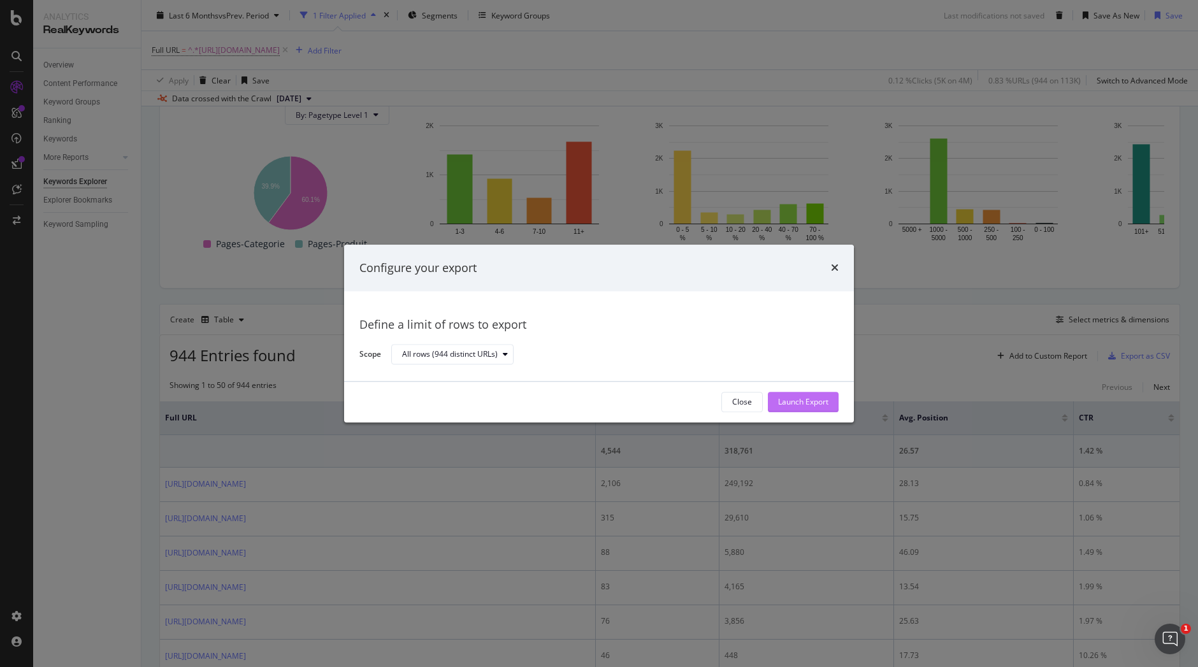
click at [794, 401] on div "Launch Export" at bounding box center [803, 402] width 50 height 11
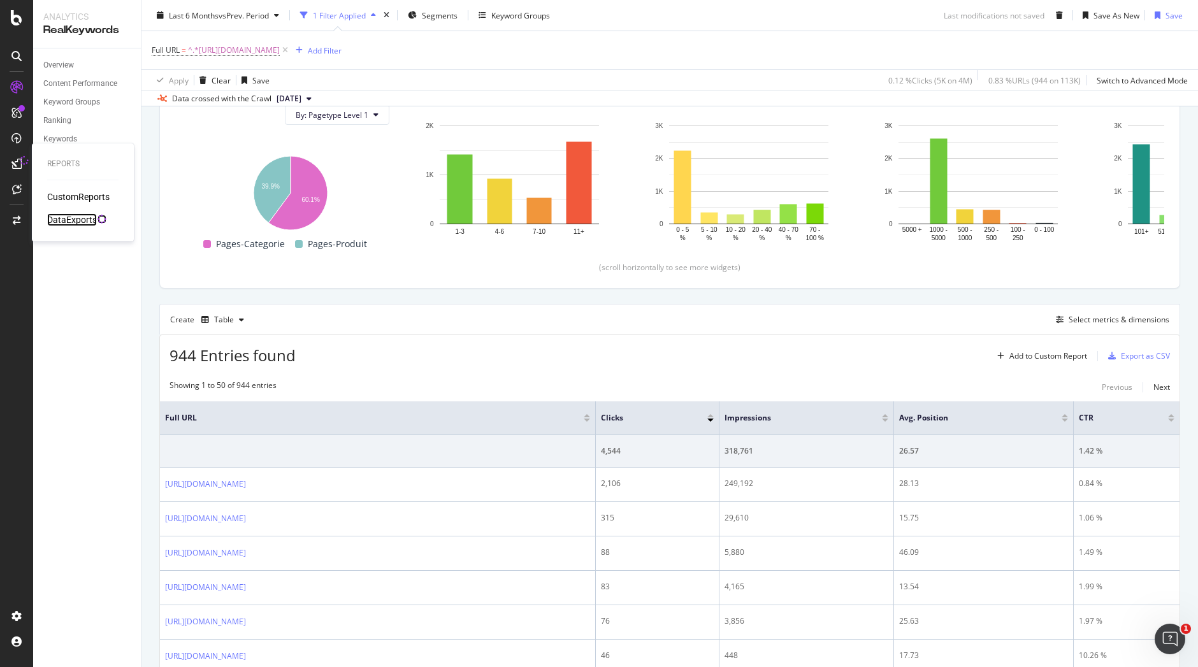
click at [81, 215] on div "DataExports" at bounding box center [72, 219] width 50 height 13
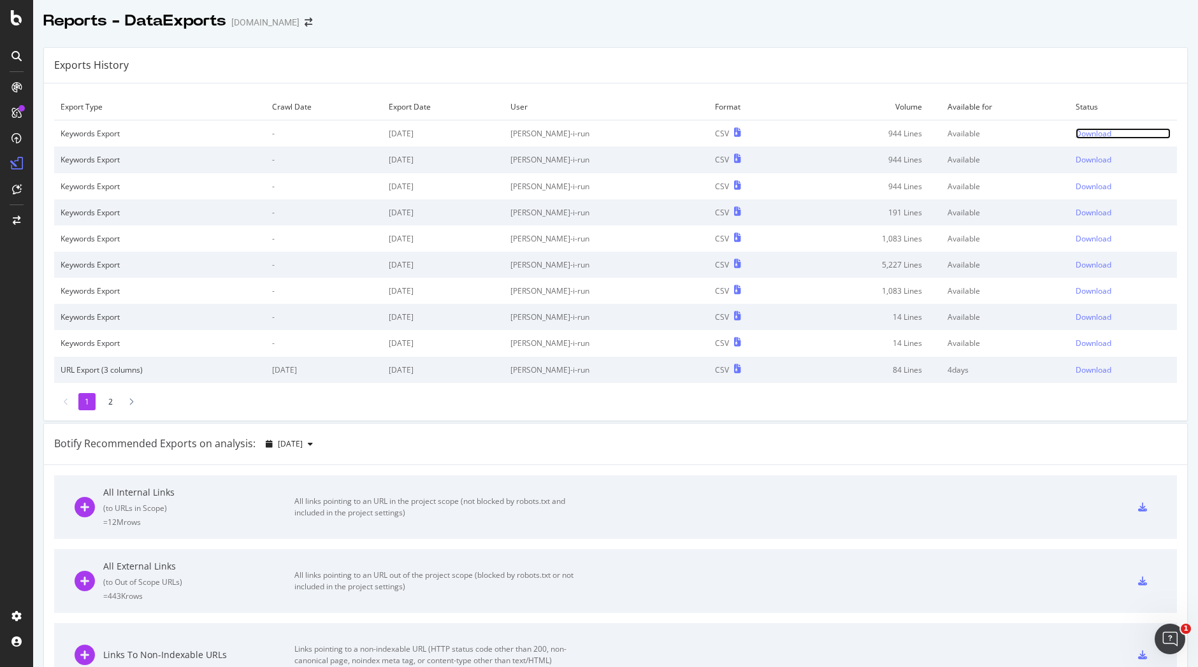
click at [1088, 129] on div "Download" at bounding box center [1093, 133] width 36 height 11
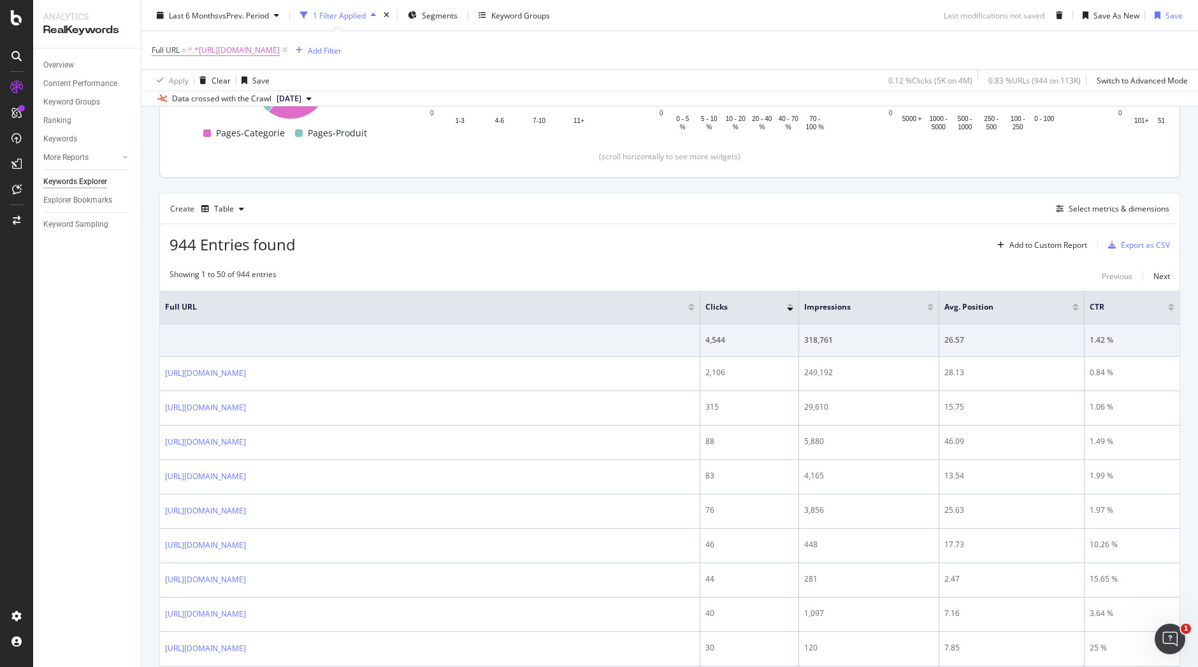
scroll to position [317, 0]
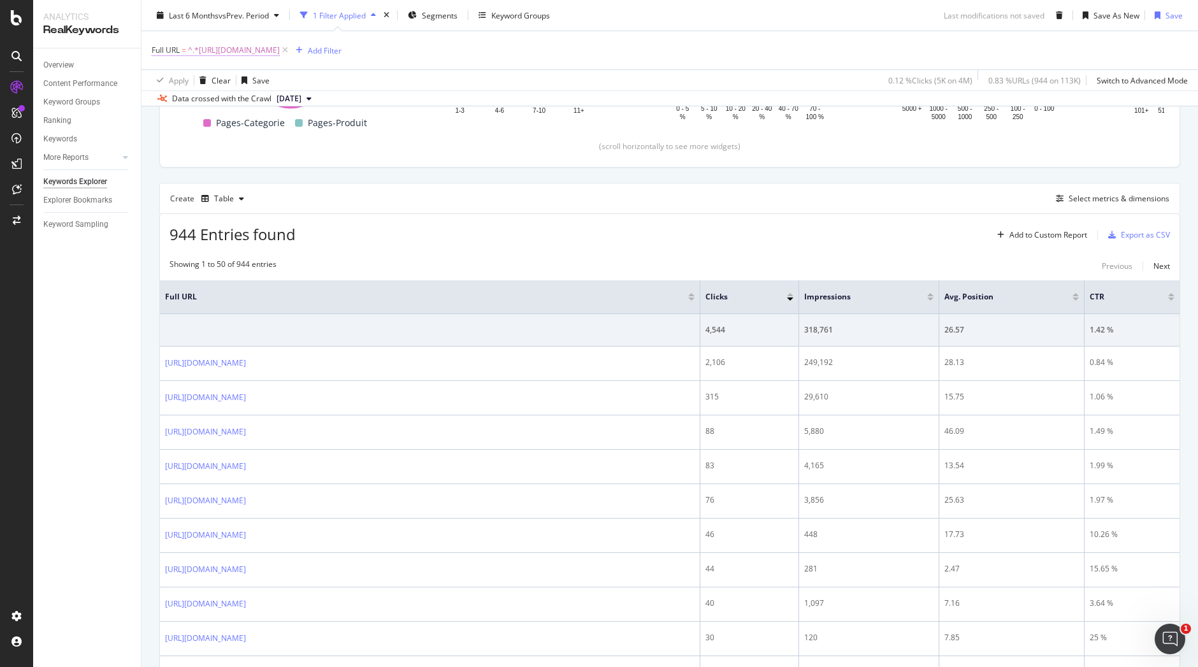
click at [280, 46] on span "^.*[URL][DOMAIN_NAME]" at bounding box center [234, 50] width 92 height 18
click at [266, 103] on input "[URL][DOMAIN_NAME]" at bounding box center [223, 103] width 120 height 20
paste input "homme/Collants-Pantalons_c1073"
type input "[URL][DOMAIN_NAME]"
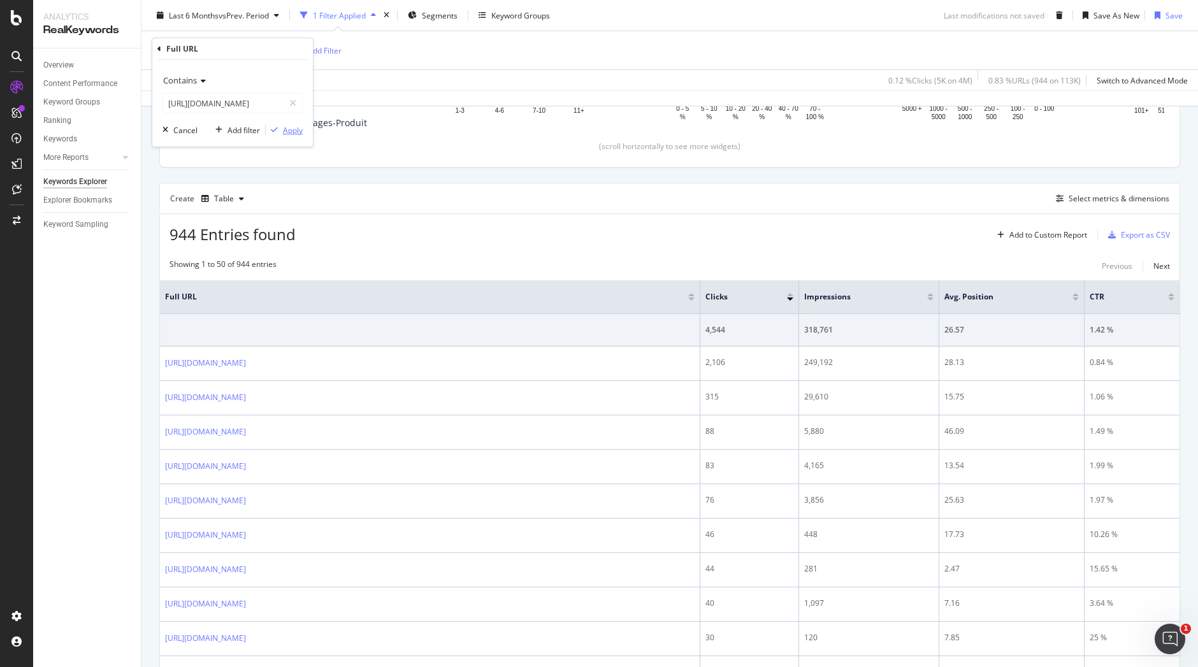
scroll to position [0, 0]
click at [300, 130] on div "Apply" at bounding box center [293, 130] width 20 height 11
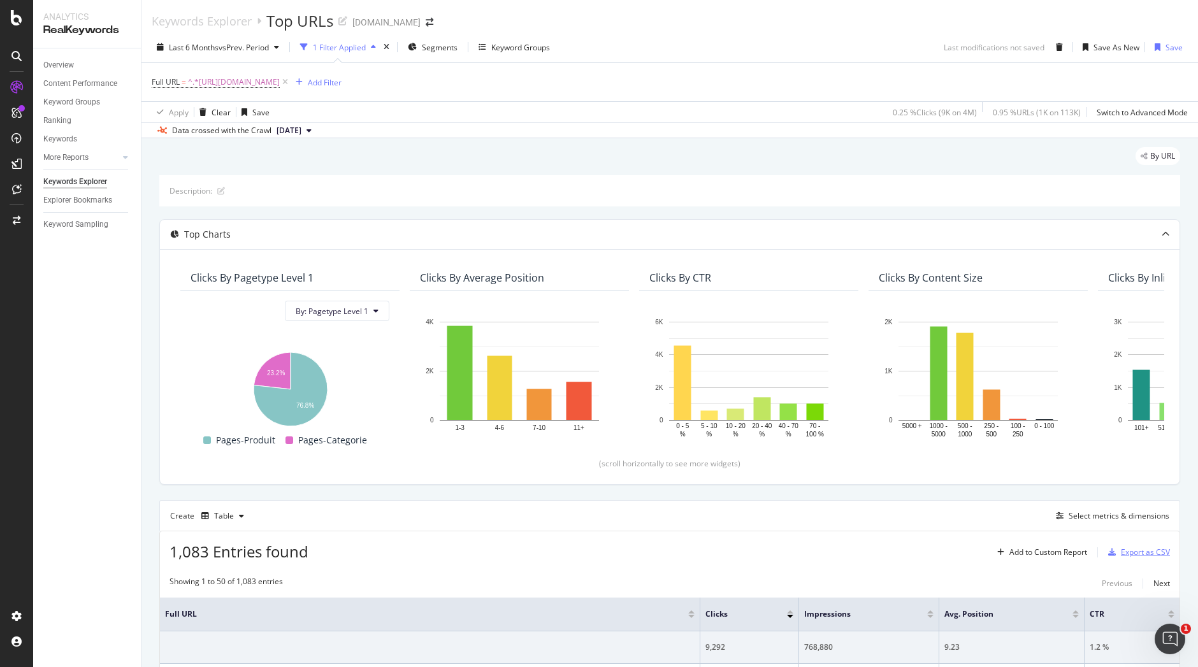
click at [1127, 552] on div "Export as CSV" at bounding box center [1145, 552] width 49 height 11
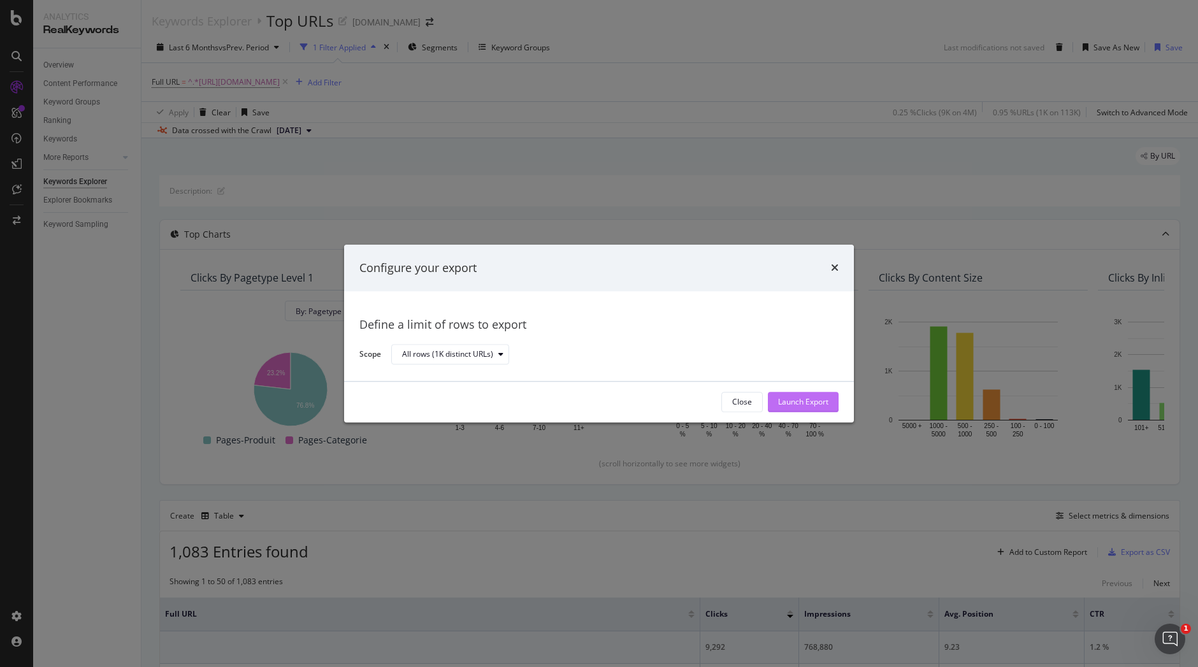
click at [805, 402] on div "Launch Export" at bounding box center [803, 402] width 50 height 11
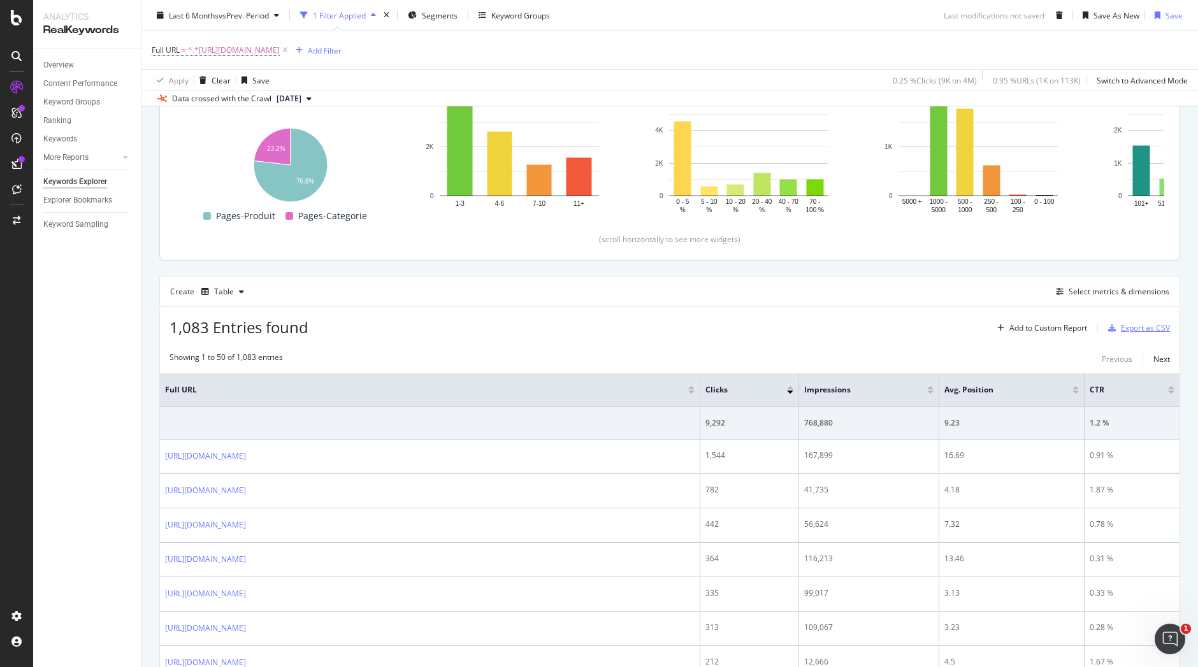
scroll to position [273, 0]
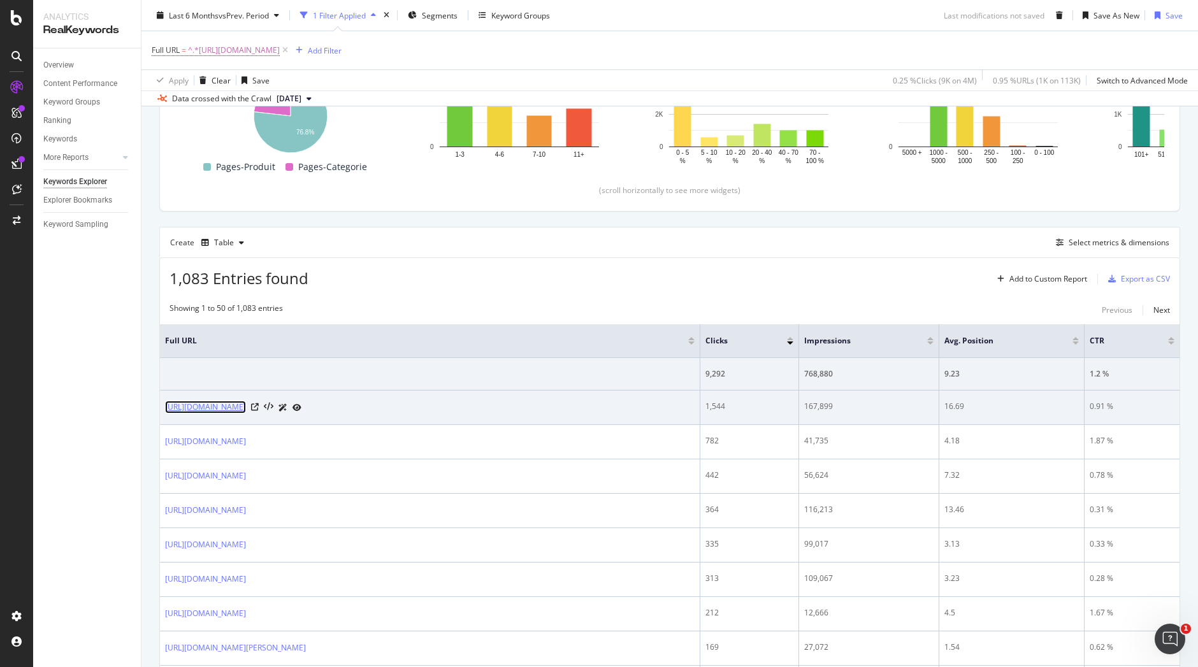
click at [246, 407] on link "[URL][DOMAIN_NAME]" at bounding box center [205, 407] width 81 height 13
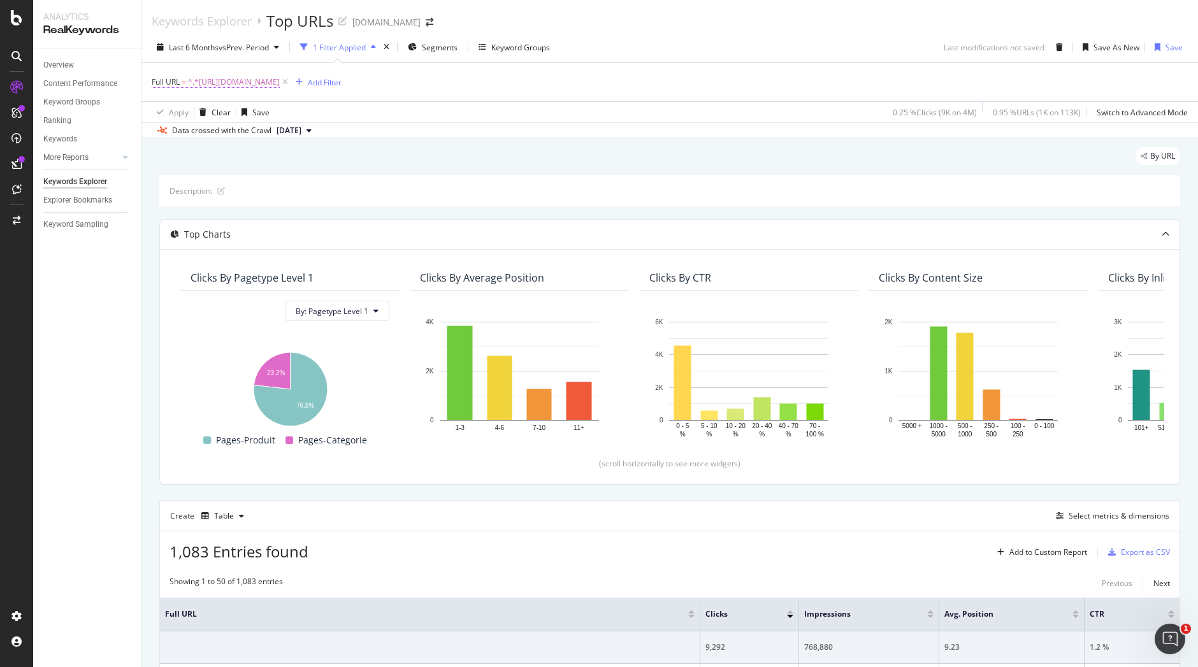
click at [280, 82] on span "^.*[URL][DOMAIN_NAME]" at bounding box center [234, 82] width 92 height 18
click at [256, 134] on input "[URL][DOMAIN_NAME]" at bounding box center [223, 135] width 120 height 20
paste input "femme/Collants-pantalons_c1081"
type input "[URL][DOMAIN_NAME]"
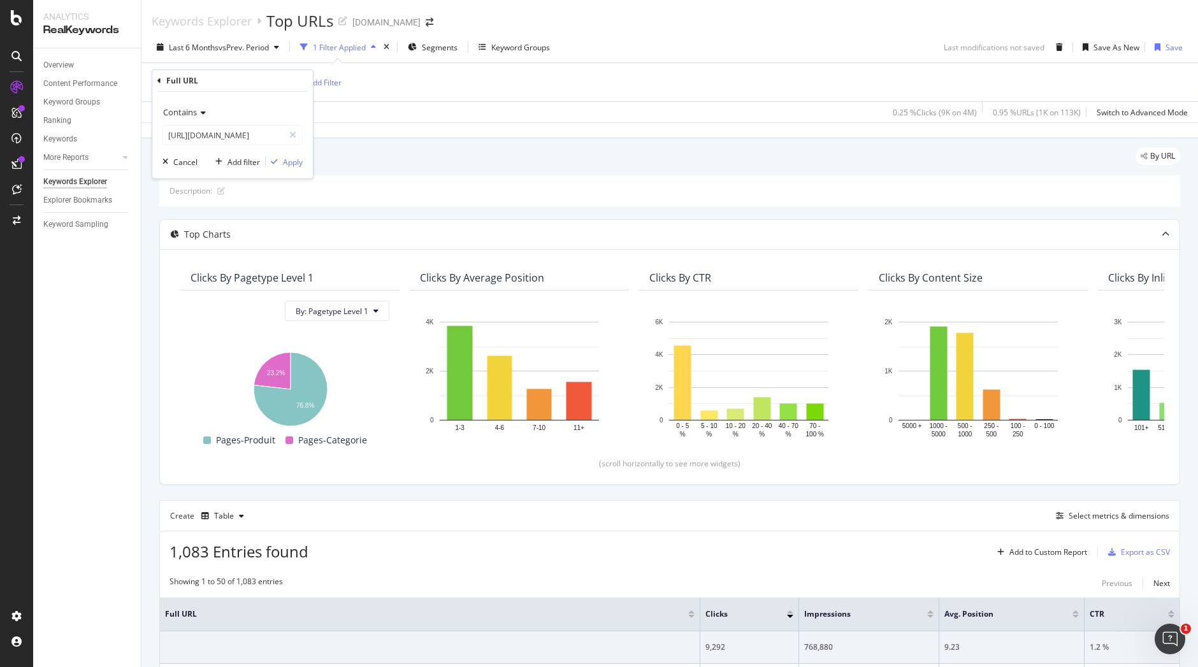
scroll to position [0, 0]
click at [294, 154] on div "Contains https://www.i-run.fr/vetement_sport_femme/Collants-pantalons_c1081/ Ca…" at bounding box center [232, 135] width 161 height 87
click at [292, 161] on div "Apply" at bounding box center [293, 162] width 20 height 11
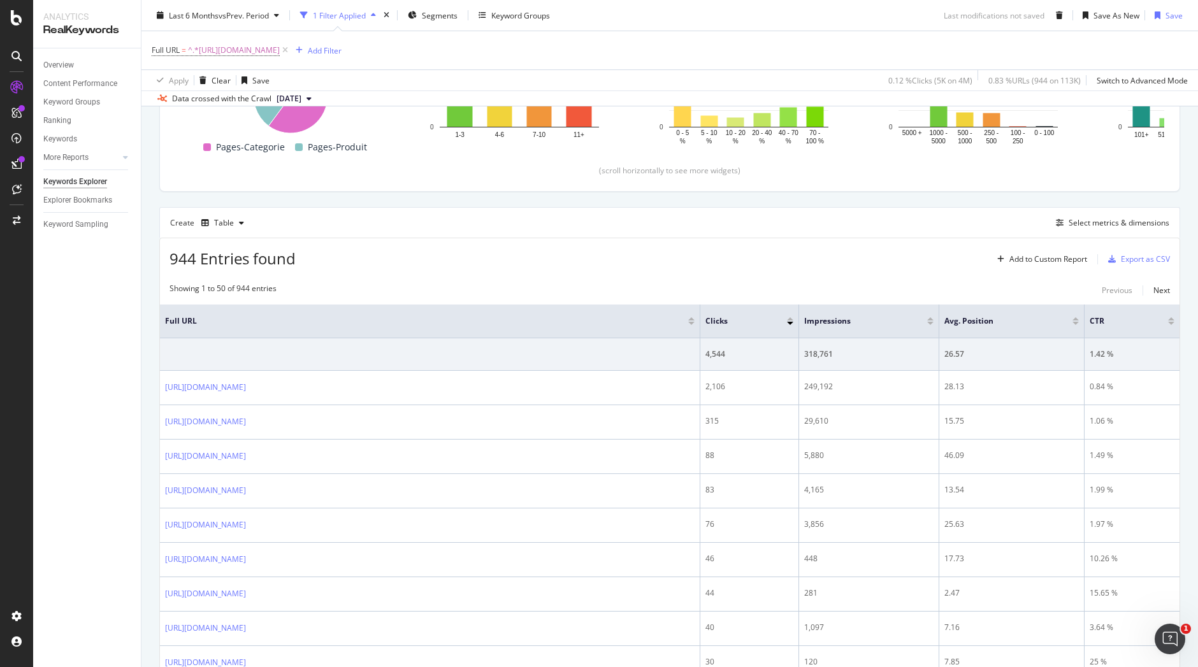
scroll to position [294, 0]
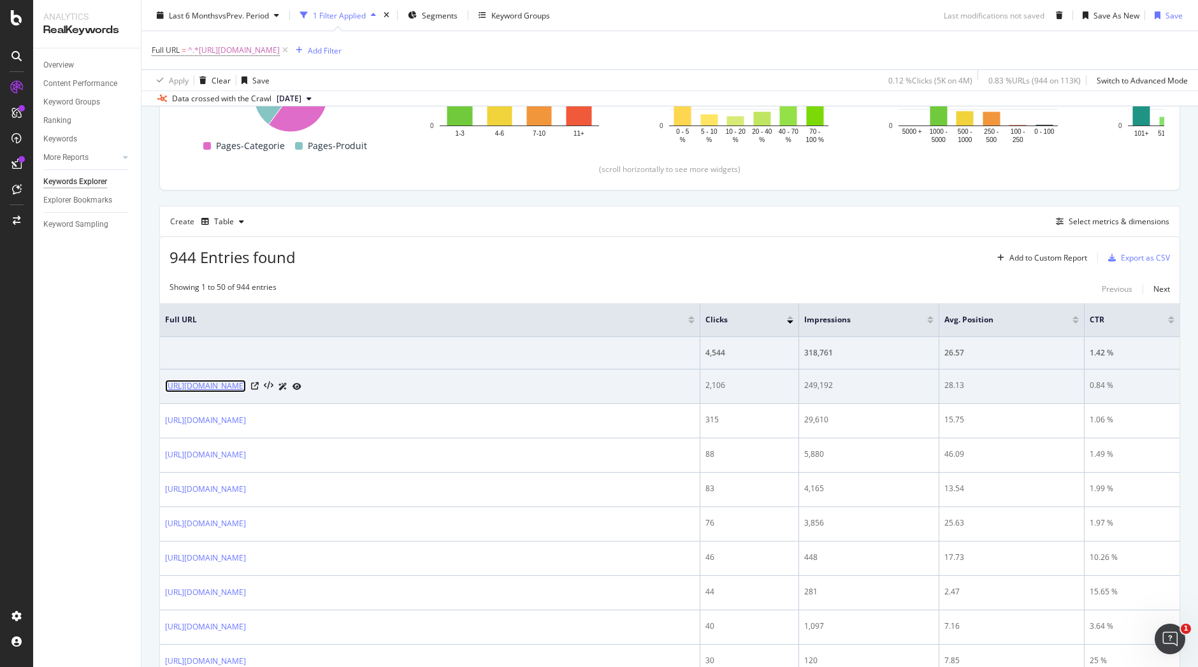
click at [246, 392] on link "[URL][DOMAIN_NAME]" at bounding box center [205, 386] width 81 height 13
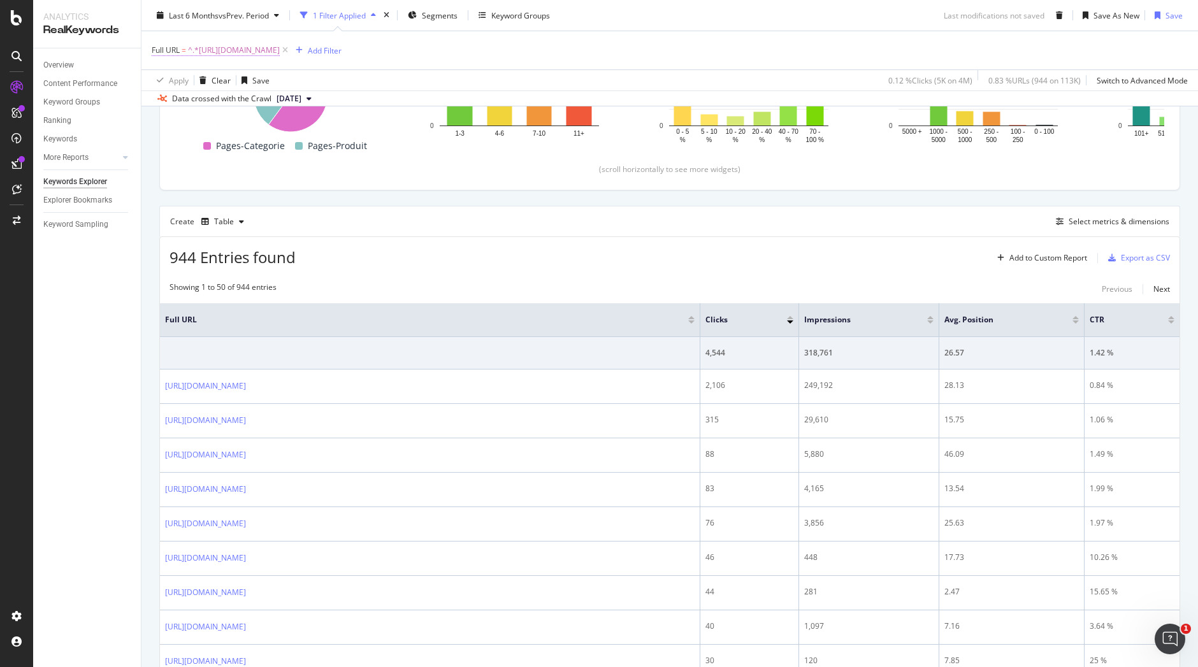
click at [280, 50] on span "^.*[URL][DOMAIN_NAME]" at bounding box center [234, 50] width 92 height 18
click at [231, 103] on input "[URL][DOMAIN_NAME]" at bounding box center [223, 103] width 120 height 20
paste input "electronique/Radars-eclairage-velo_c1162"
type input "https://www.i-run.fr/electronique/Radars-eclairage-velo_c1162/"
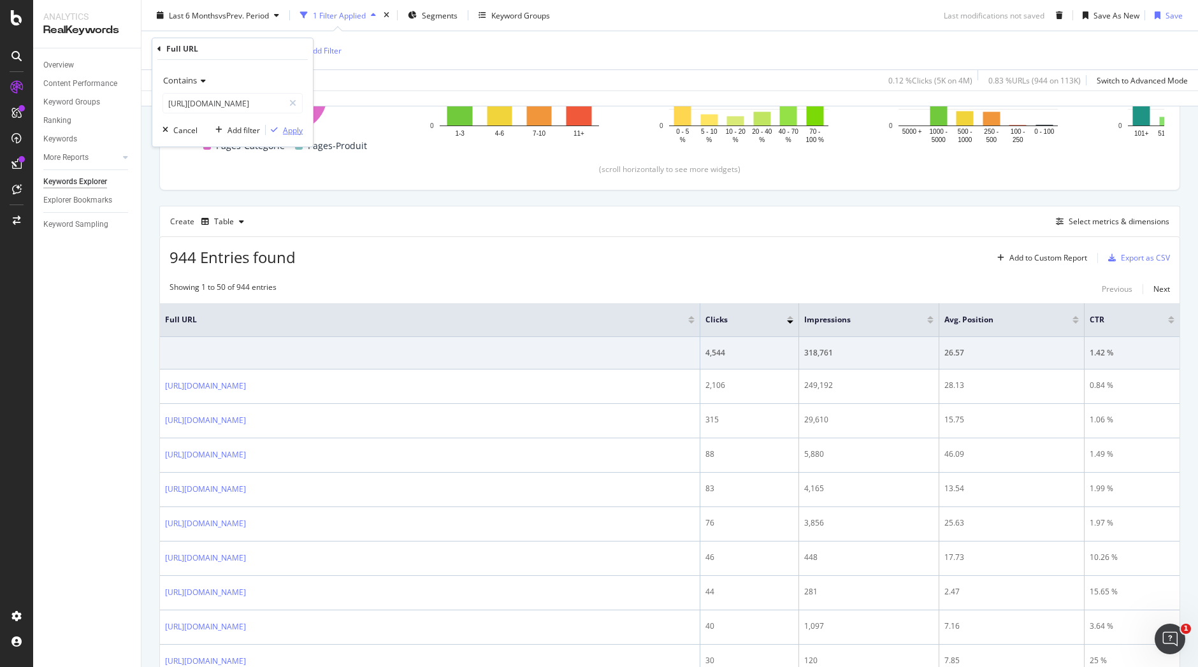
scroll to position [0, 0]
click at [295, 129] on div "Apply" at bounding box center [293, 130] width 20 height 11
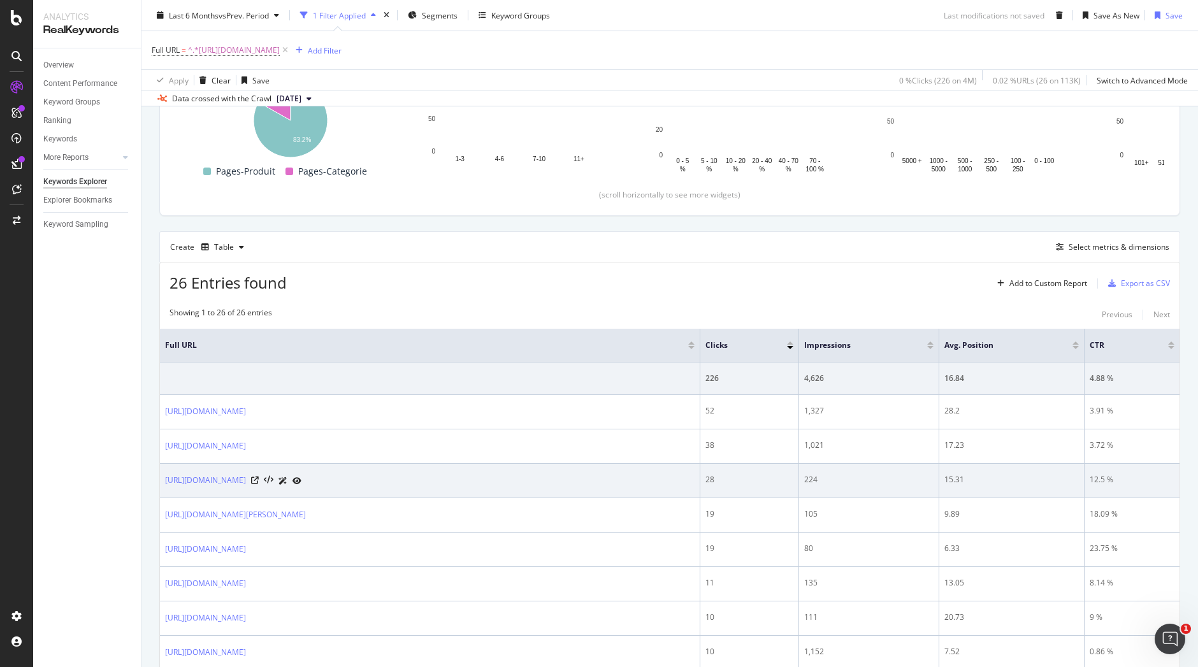
scroll to position [208, 0]
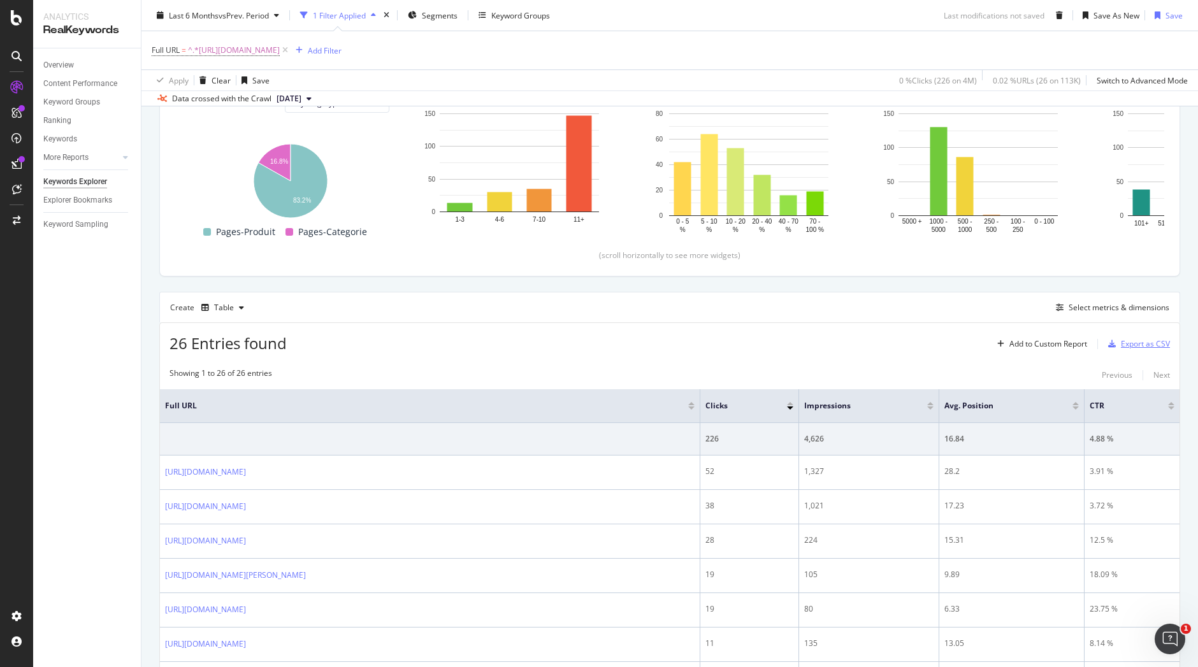
click at [1125, 344] on div "Export as CSV" at bounding box center [1145, 343] width 49 height 11
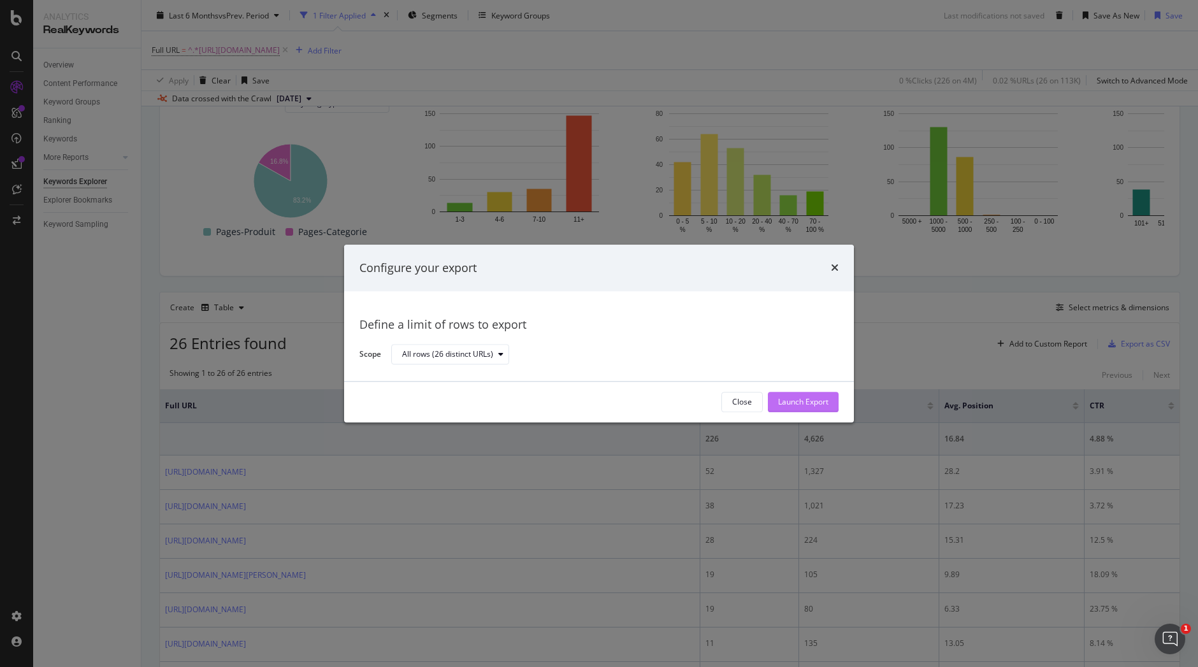
click at [802, 399] on div "Launch Export" at bounding box center [803, 402] width 50 height 11
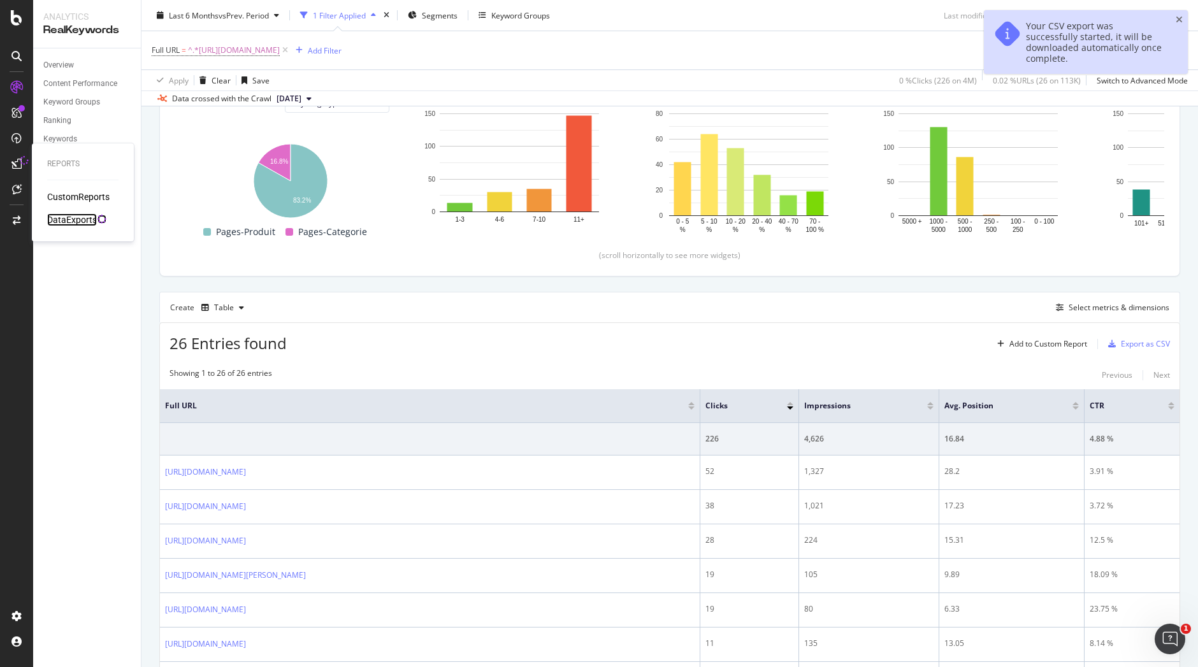
click at [80, 217] on div "DataExports" at bounding box center [72, 219] width 50 height 13
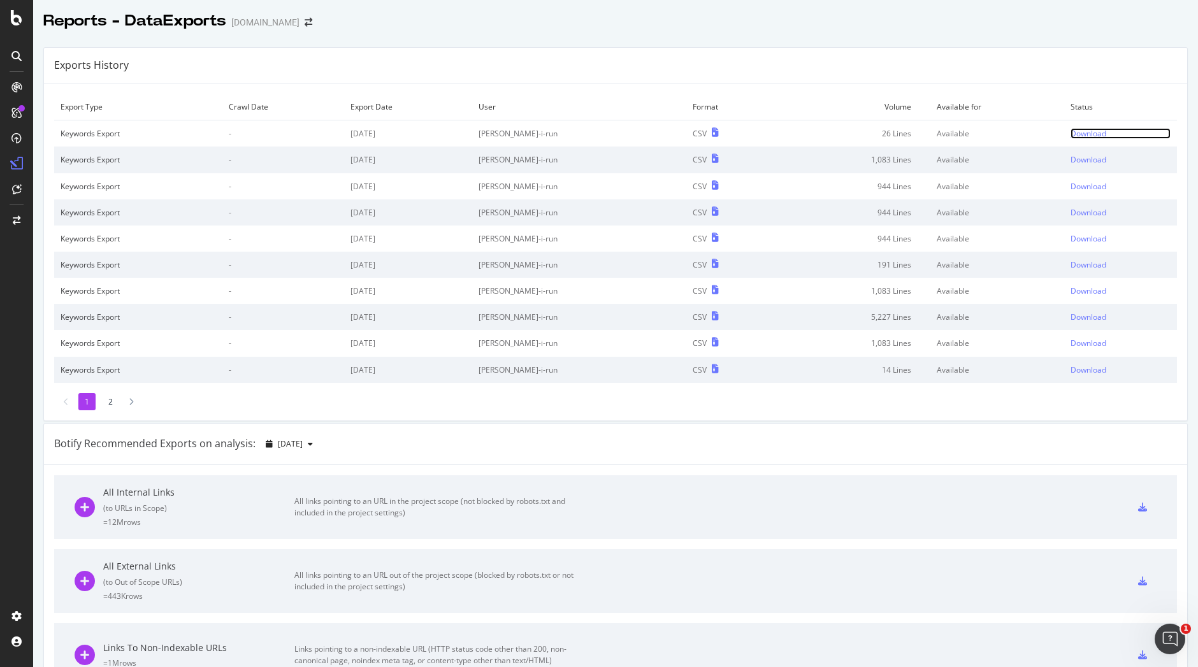
click at [1070, 131] on div "Download" at bounding box center [1088, 133] width 36 height 11
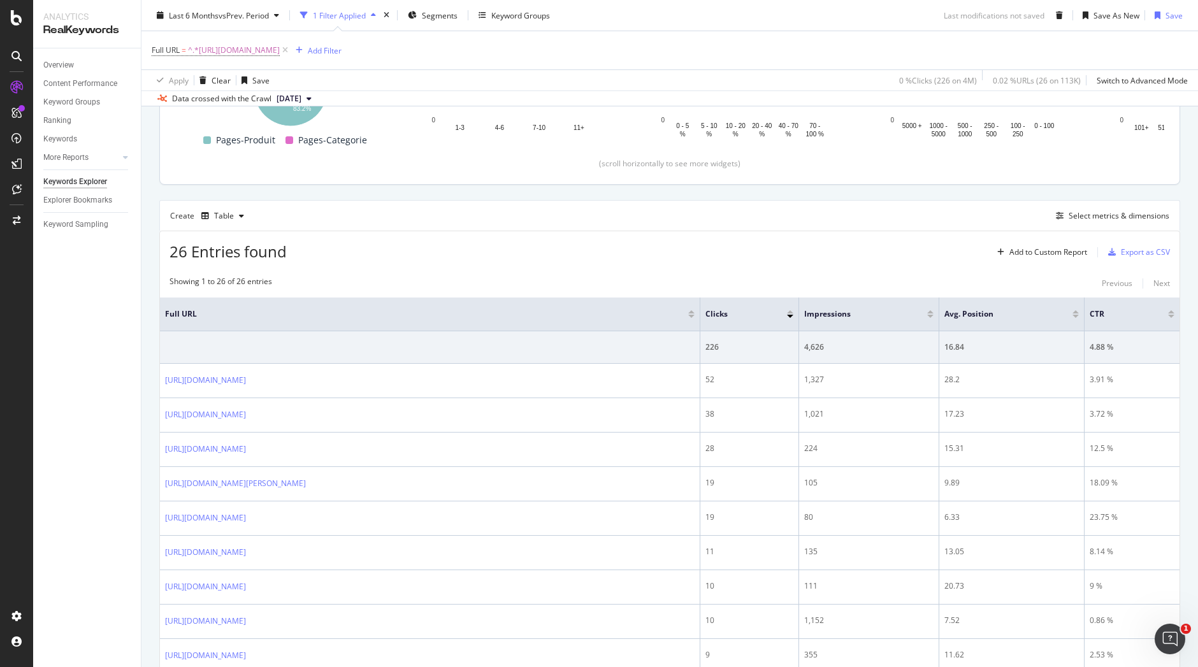
scroll to position [303, 0]
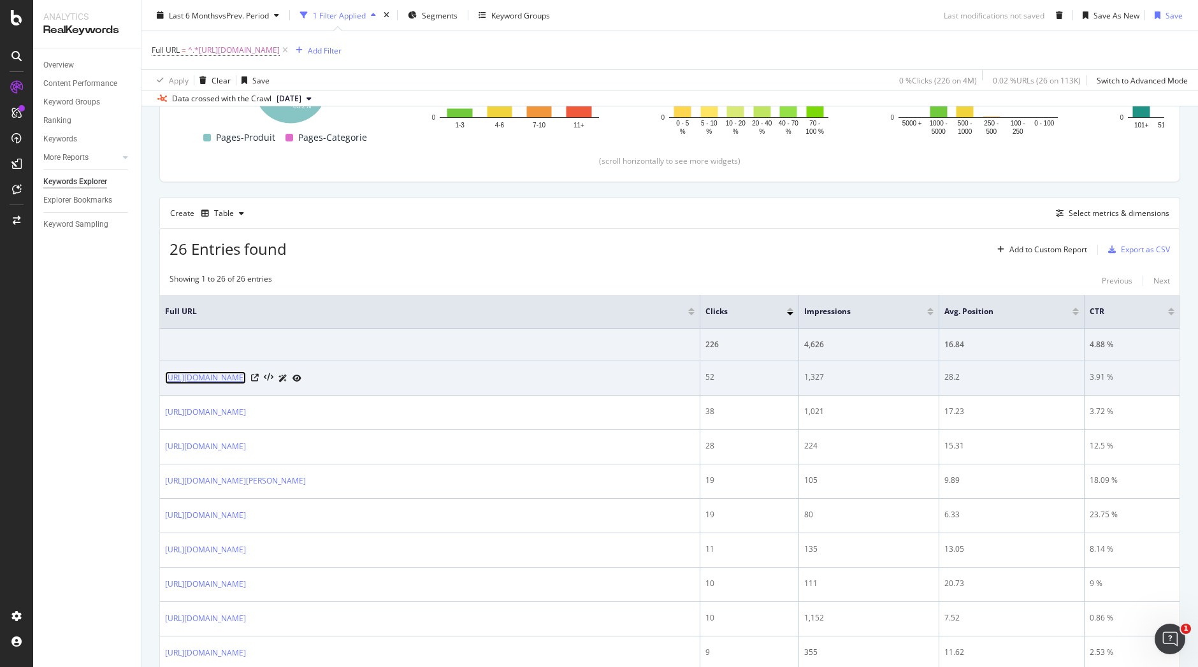
click at [246, 377] on link "https://www.i-run.fr/electronique/Radars-eclairage-velo_c1162/Garmin_m97/Garmin…" at bounding box center [205, 377] width 81 height 13
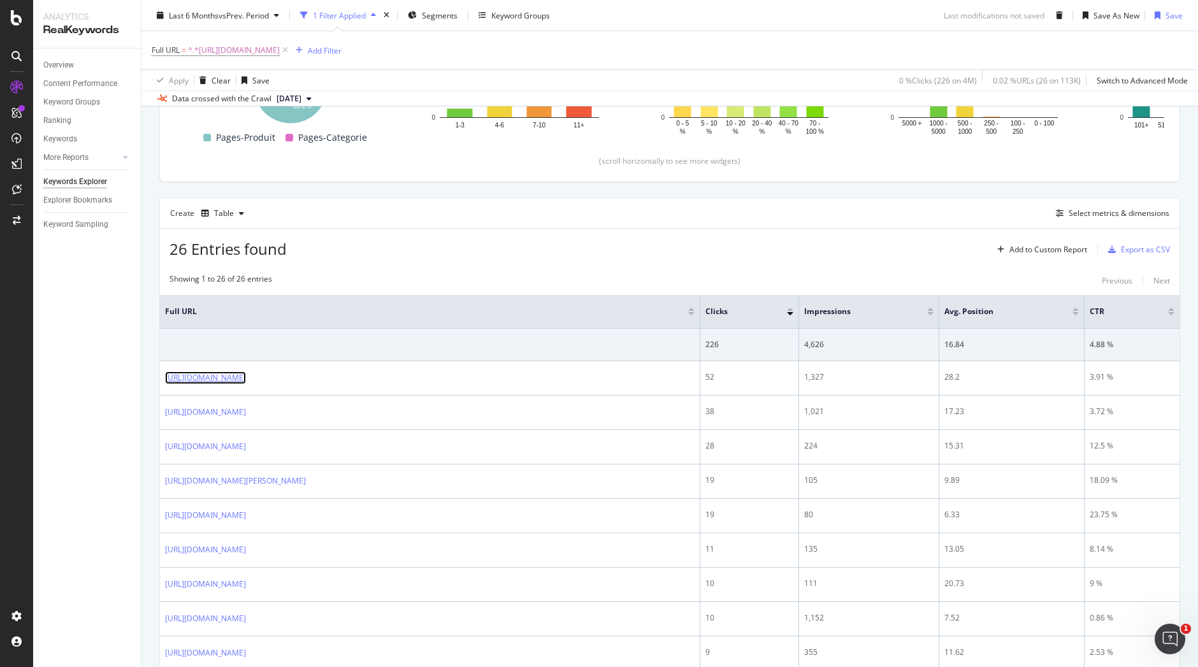
scroll to position [0, 0]
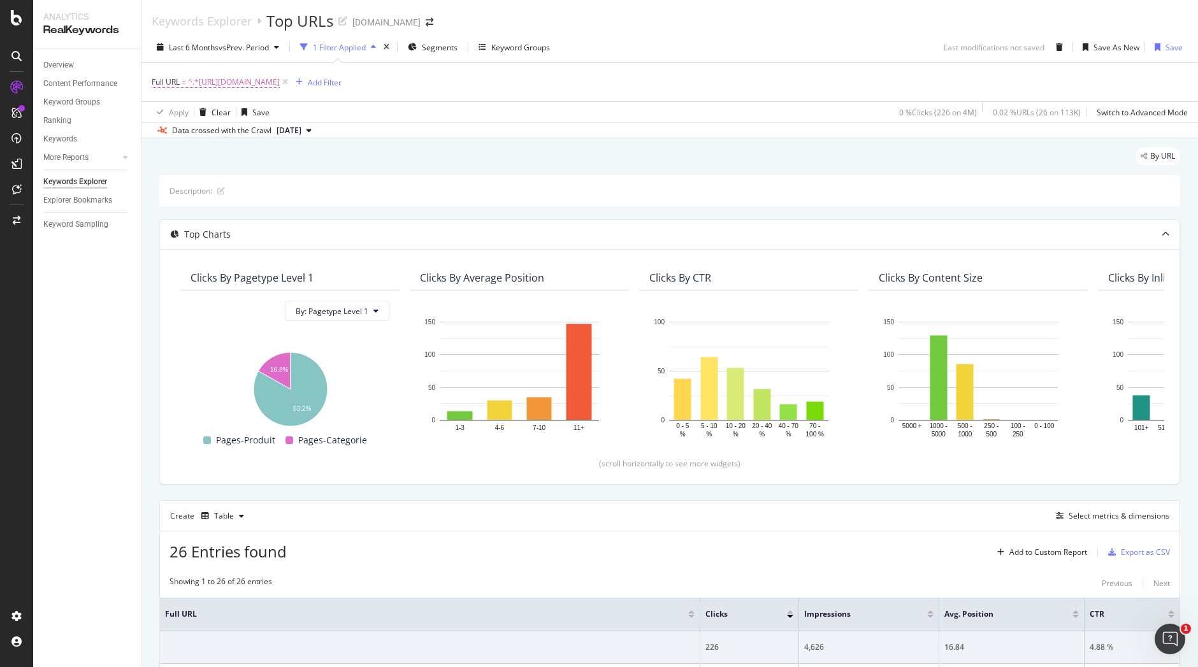
click at [280, 80] on span "^.*https://www.i-run.fr/electronique/Radars-eclairage-velo_c1162/.*$" at bounding box center [234, 82] width 92 height 18
click at [240, 140] on input "https://www.i-run.fr/electronique/Radars-eclairage-velo_c1162/" at bounding box center [223, 135] width 120 height 20
paste input "accessoires/Protection-musculaire-articulaire_c1046"
type input "https://www.i-run.fr/accessoires/Protection-musculaire-articulaire_c1046/"
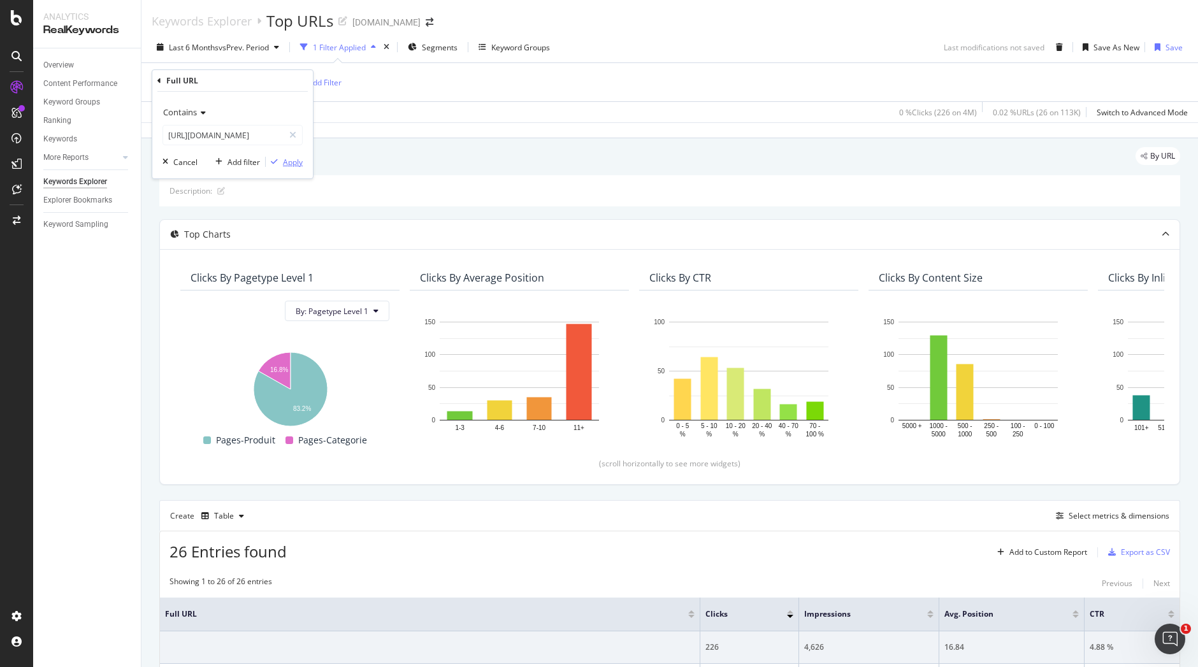
scroll to position [0, 0]
click at [289, 160] on div "Apply" at bounding box center [293, 162] width 20 height 11
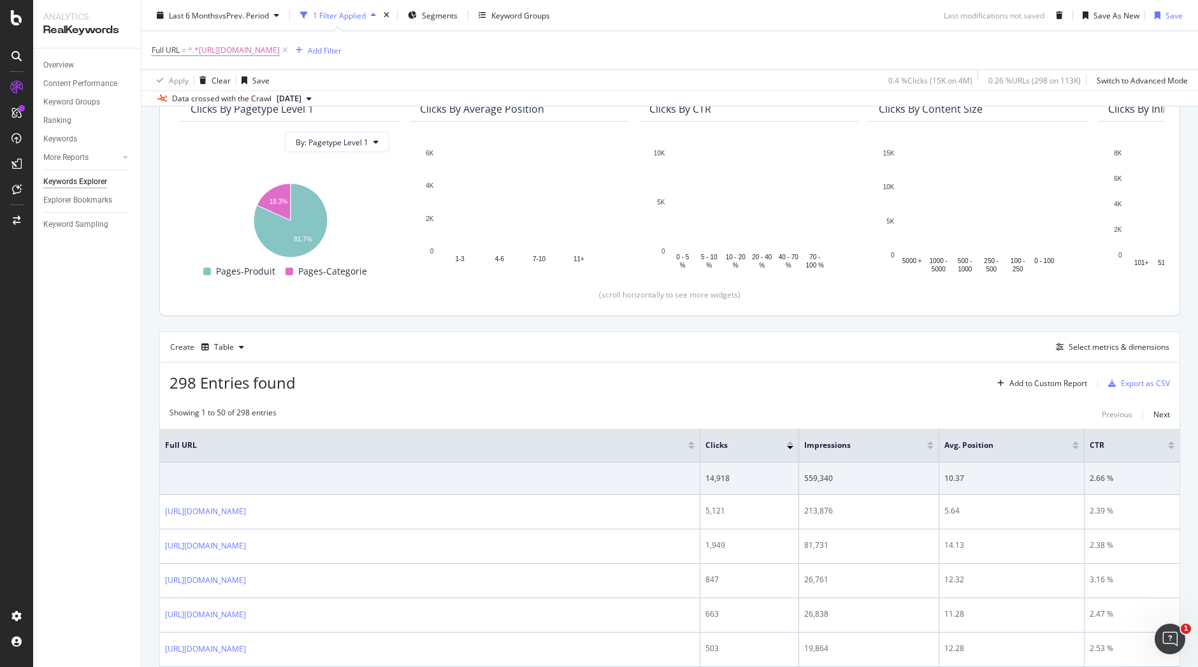
scroll to position [166, 0]
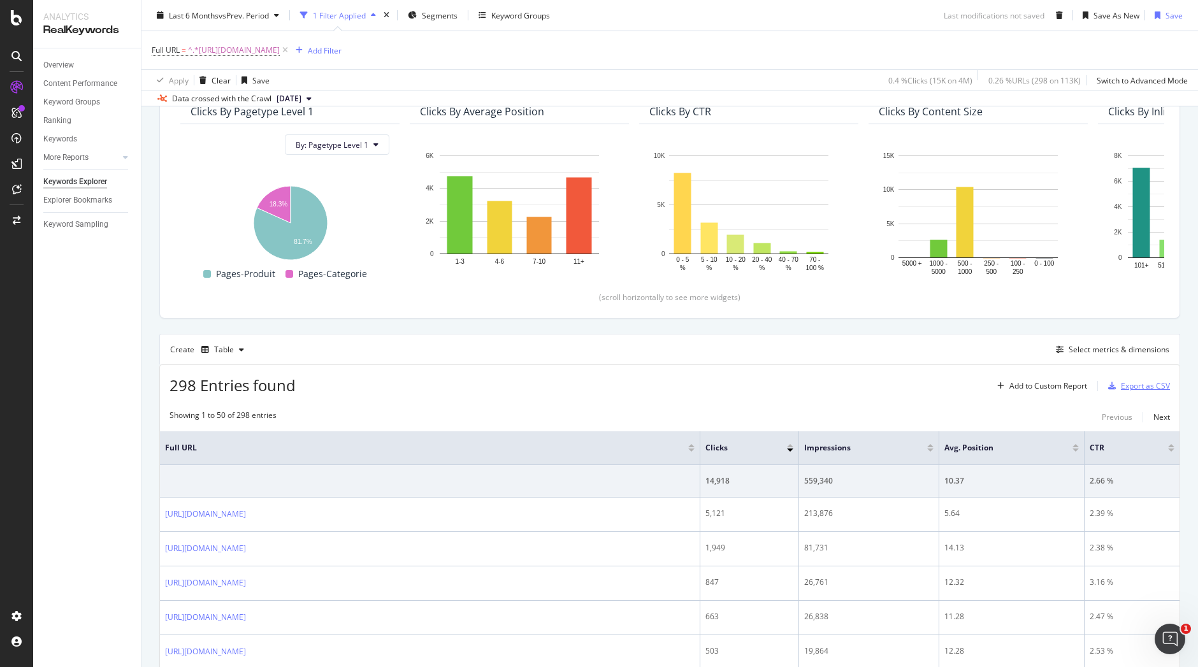
click at [1140, 386] on div "Export as CSV" at bounding box center [1145, 385] width 49 height 11
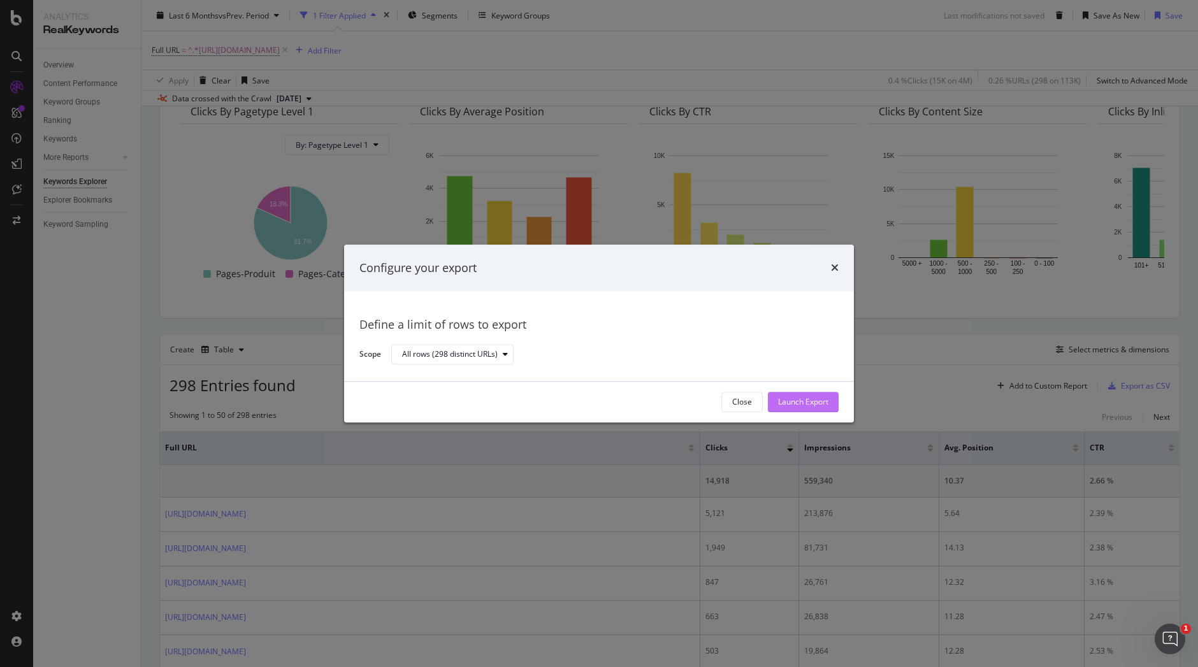
click at [796, 392] on div "Launch Export" at bounding box center [803, 401] width 50 height 19
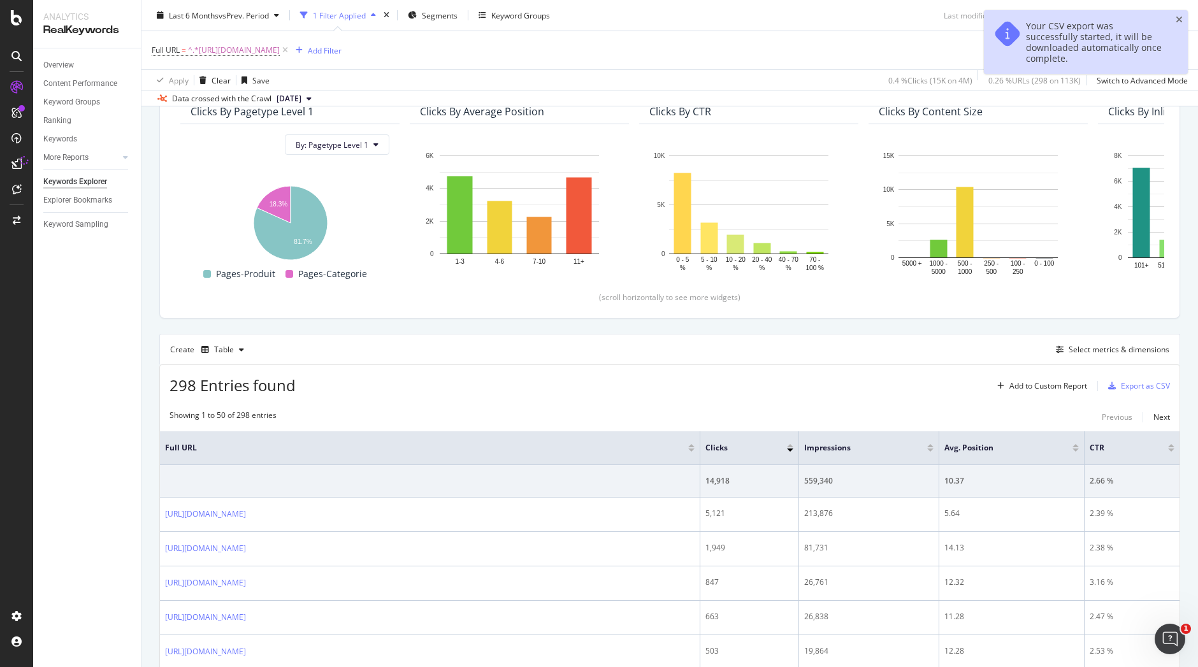
click at [1065, 34] on div "Your CSV export was successfully started, it will be downloaded automatically o…" at bounding box center [1095, 41] width 139 height 43
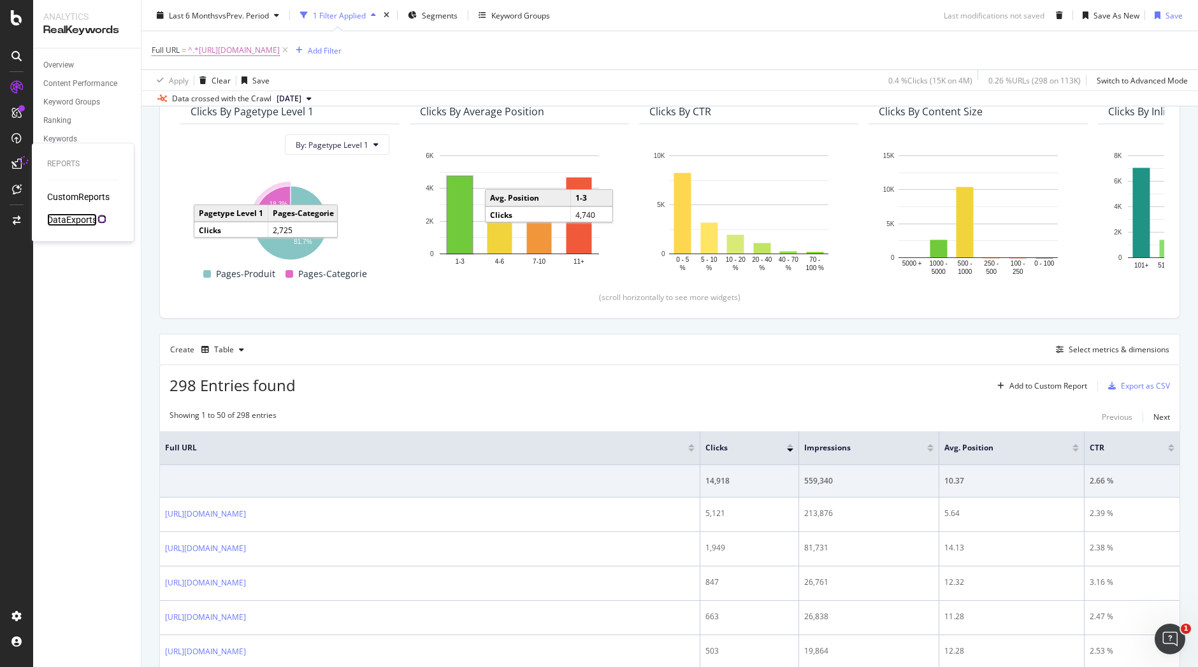
click at [76, 220] on div "DataExports" at bounding box center [72, 219] width 50 height 13
click at [280, 49] on span "^.*https://www.i-run.fr/accessoires/Protection-musculaire-articulaire_c1046/.*$" at bounding box center [234, 50] width 92 height 18
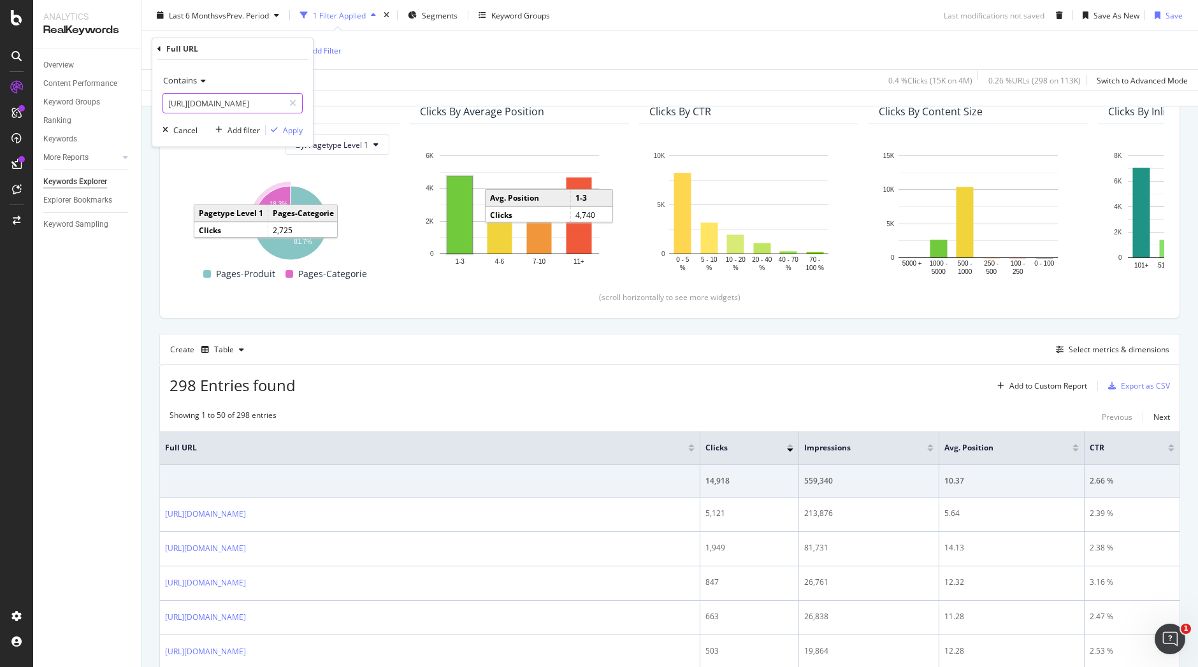
click at [245, 105] on input "https://www.i-run.fr/accessoires/Protection-musculaire-articulaire_c1046/" at bounding box center [223, 103] width 120 height 20
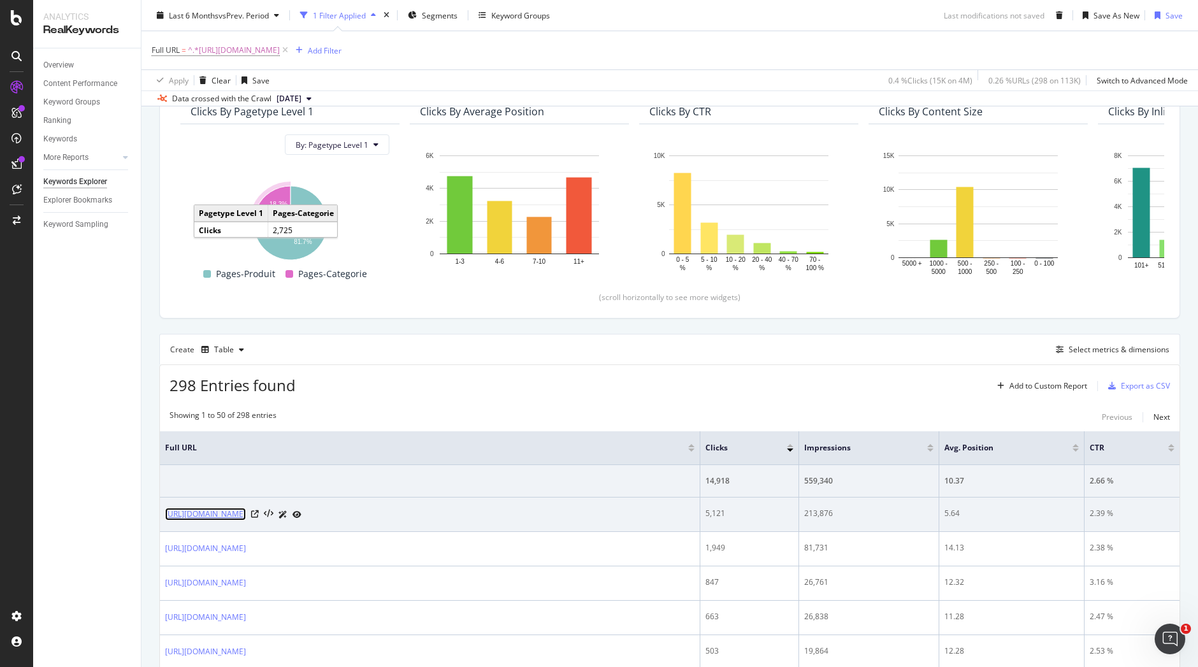
click at [246, 521] on link "https://www.i-run.fr/accessoires/Protection-musculaire-articulaire_c1046/Akilei…" at bounding box center [205, 514] width 81 height 13
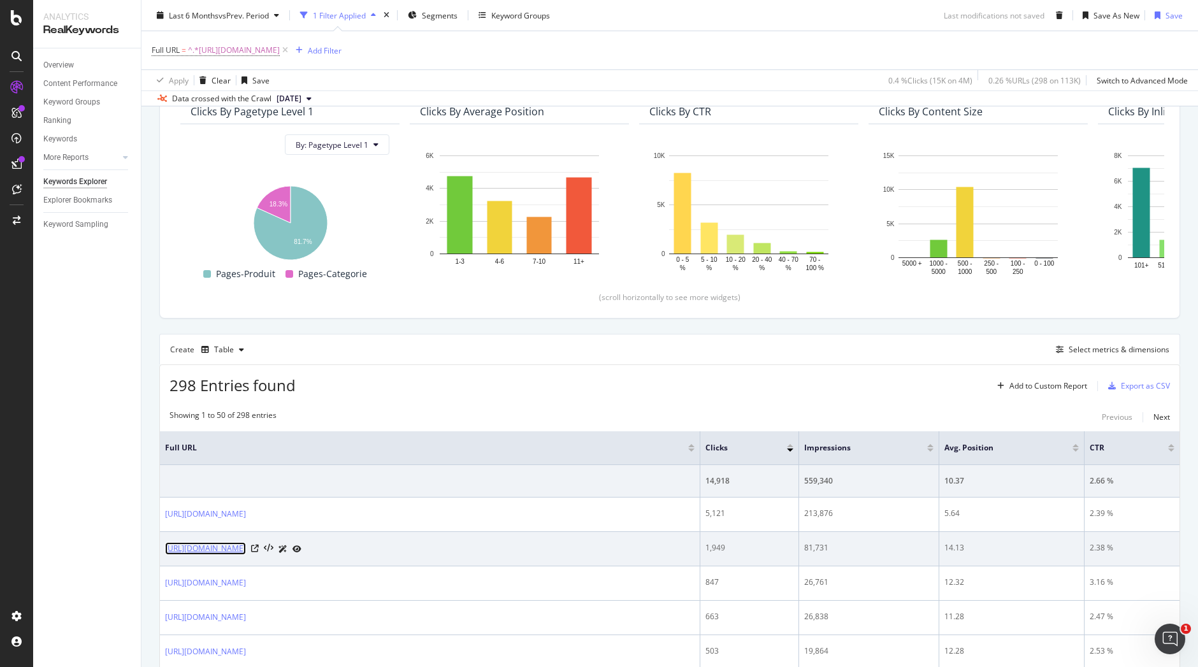
click at [246, 555] on link "https://www.i-run.fr/accessoires/Protection-musculaire-articulaire_c1046/" at bounding box center [205, 548] width 81 height 13
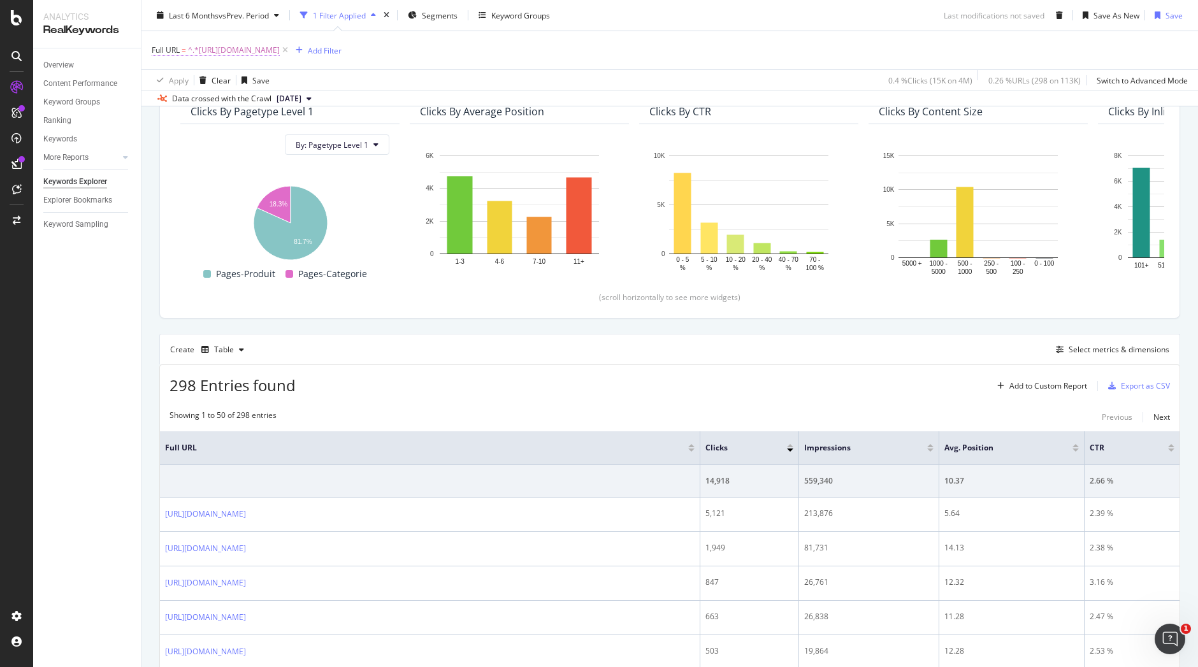
click at [280, 50] on span "^.*https://www.i-run.fr/accessoires/Protection-musculaire-articulaire_c1046/.*$" at bounding box center [234, 50] width 92 height 18
click at [266, 100] on input "https://www.i-run.fr/accessoires/Protection-musculaire-articulaire_c1046/" at bounding box center [223, 103] width 120 height 20
paste input "text"
drag, startPoint x: 266, startPoint y: 103, endPoint x: 0, endPoint y: 85, distance: 266.3
click at [0, 85] on body "Analytics RealKeywords Overview Content Performance Keyword Groups Ranking Keyw…" at bounding box center [599, 333] width 1198 height 667
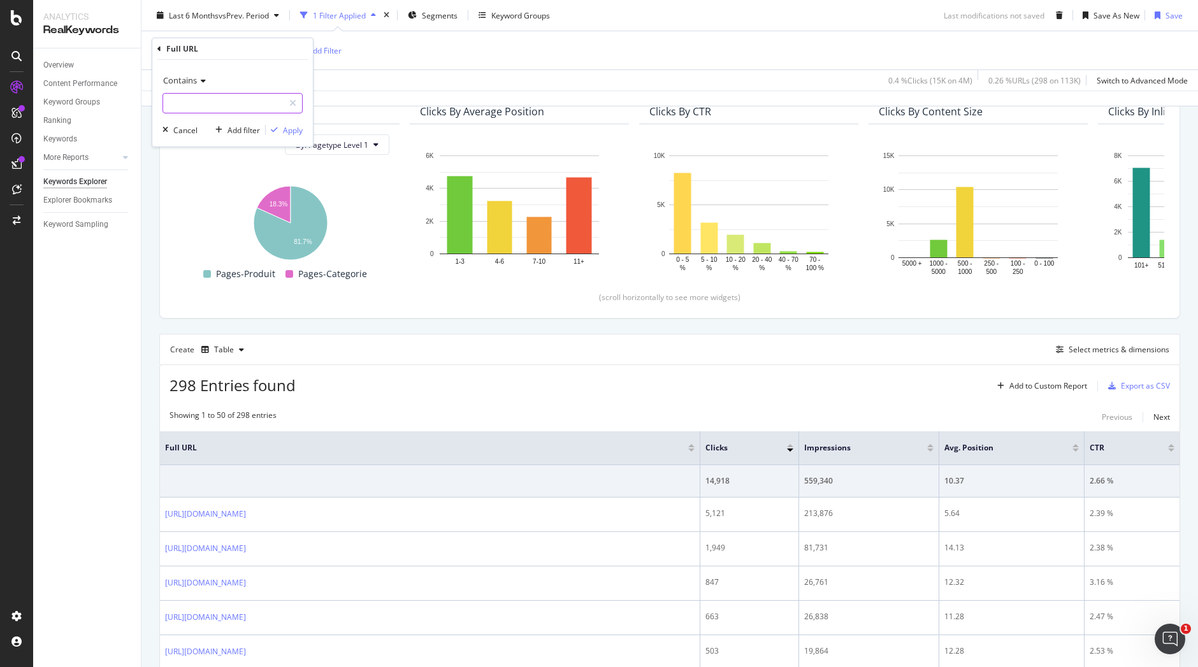
click at [264, 102] on input "text" at bounding box center [223, 103] width 120 height 20
paste input "https://www.i-run.fr/accessoires/Lacets-guetres-semelles-pointes-athletisme_c10…"
type input "https://www.i-run.fr/accessoires/Lacets-guetres-semelles-pointes-athletisme_c10…"
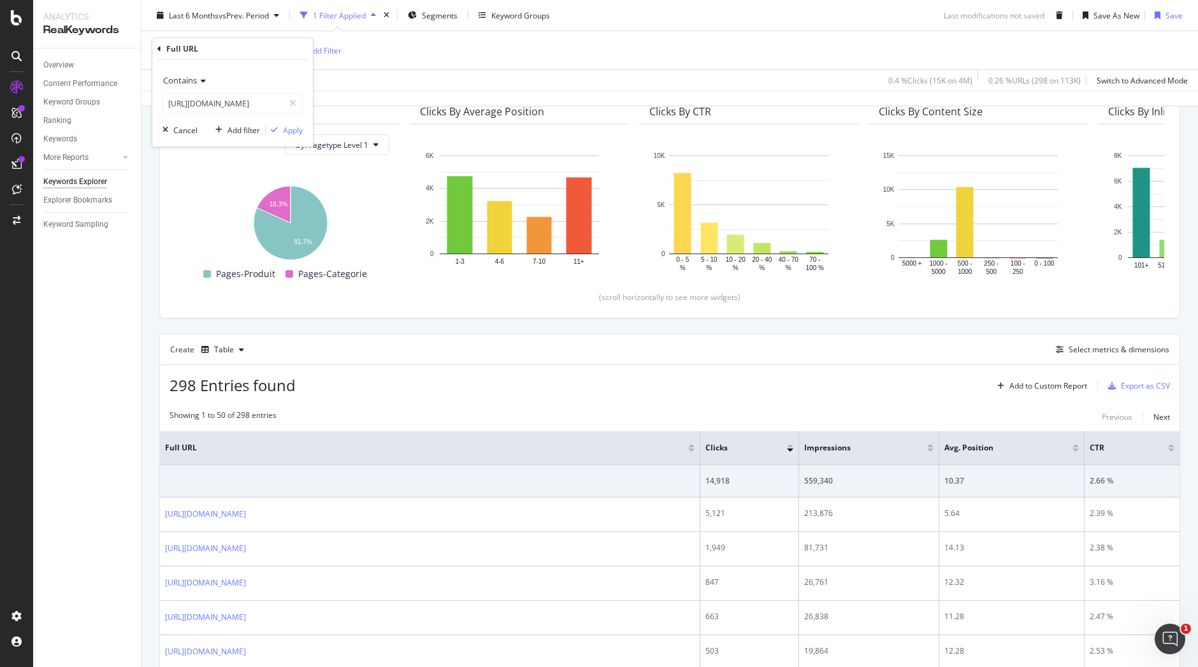
click at [303, 135] on div "Contains https://www.i-run.fr/accessoires/Lacets-guetres-semelles-pointes-athle…" at bounding box center [232, 103] width 161 height 87
click at [298, 134] on div "Apply" at bounding box center [293, 130] width 20 height 11
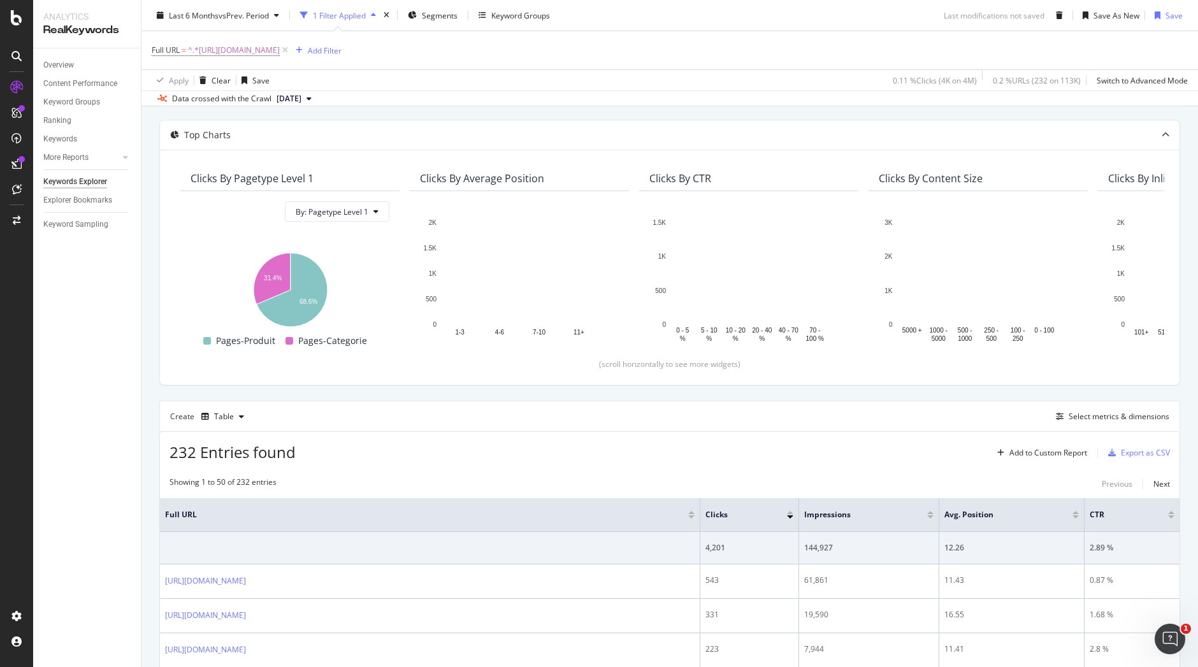
scroll to position [166, 0]
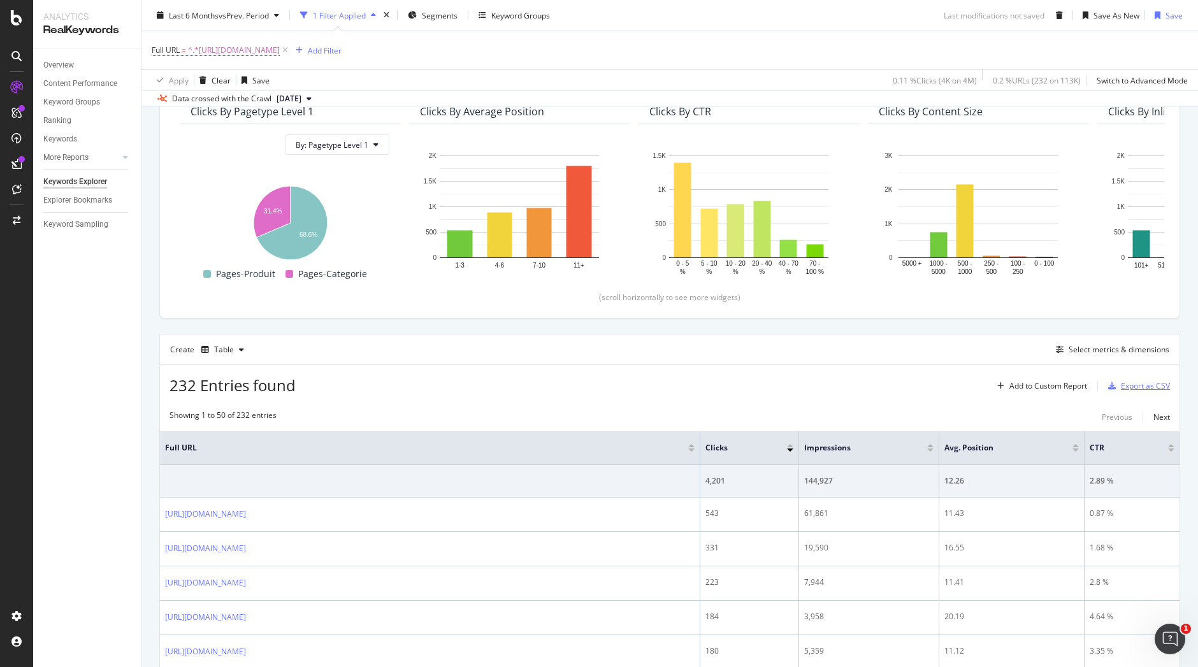
click at [1125, 385] on div "Export as CSV" at bounding box center [1145, 385] width 49 height 11
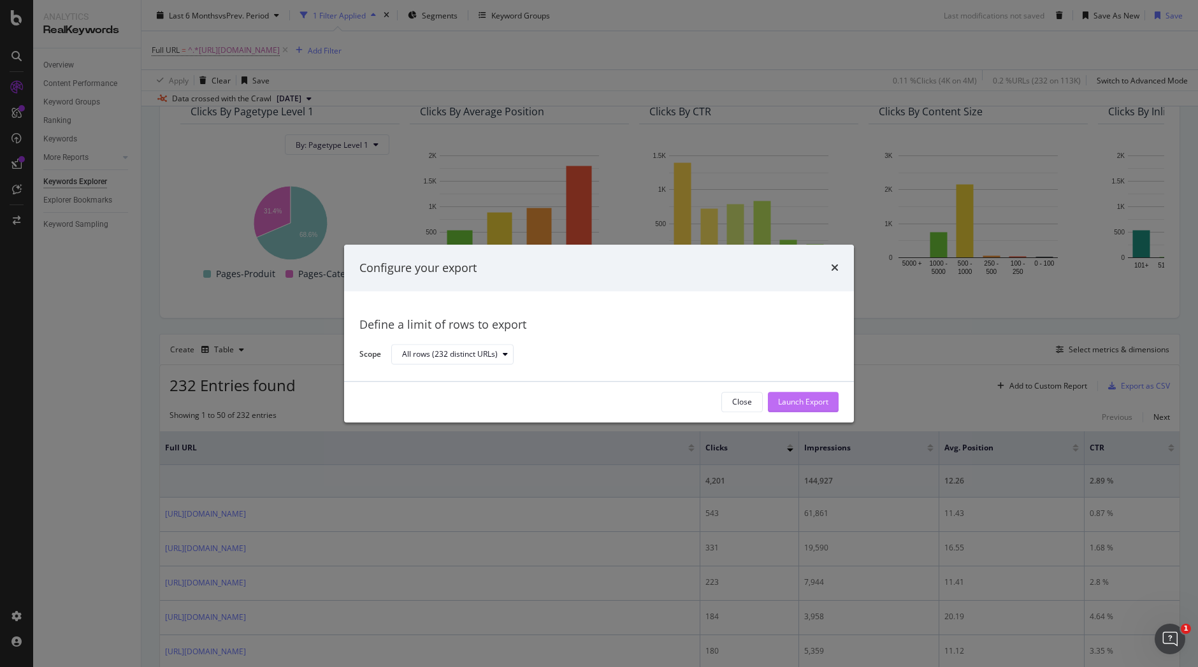
click at [796, 398] on div "Launch Export" at bounding box center [803, 402] width 50 height 11
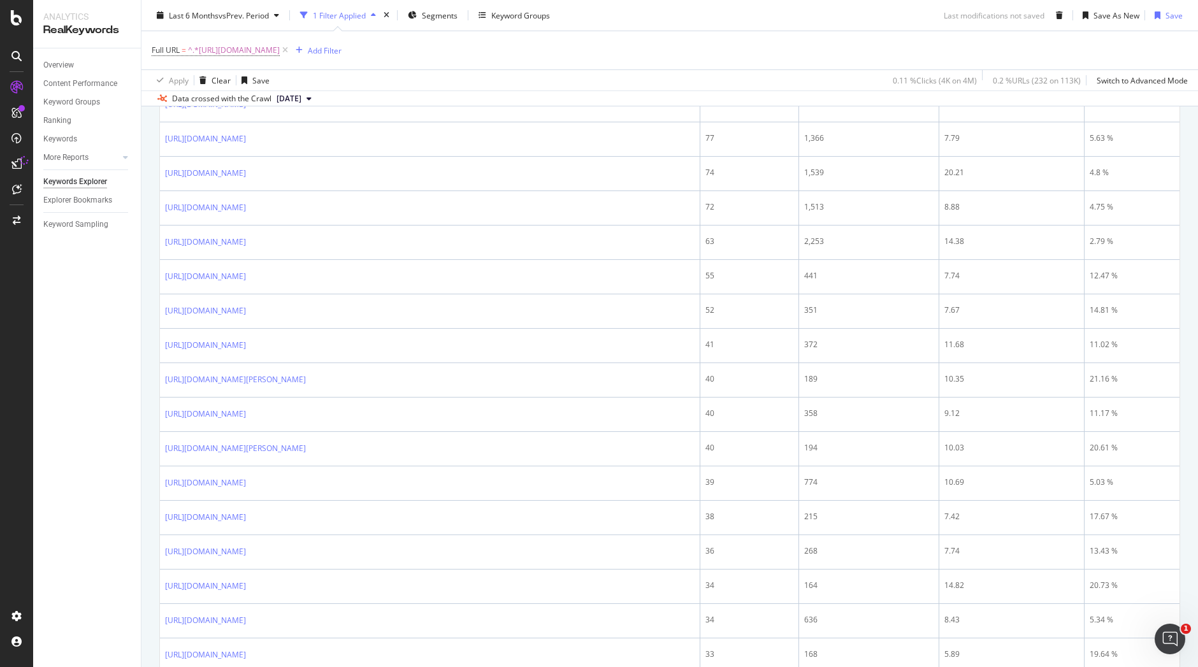
scroll to position [0, 0]
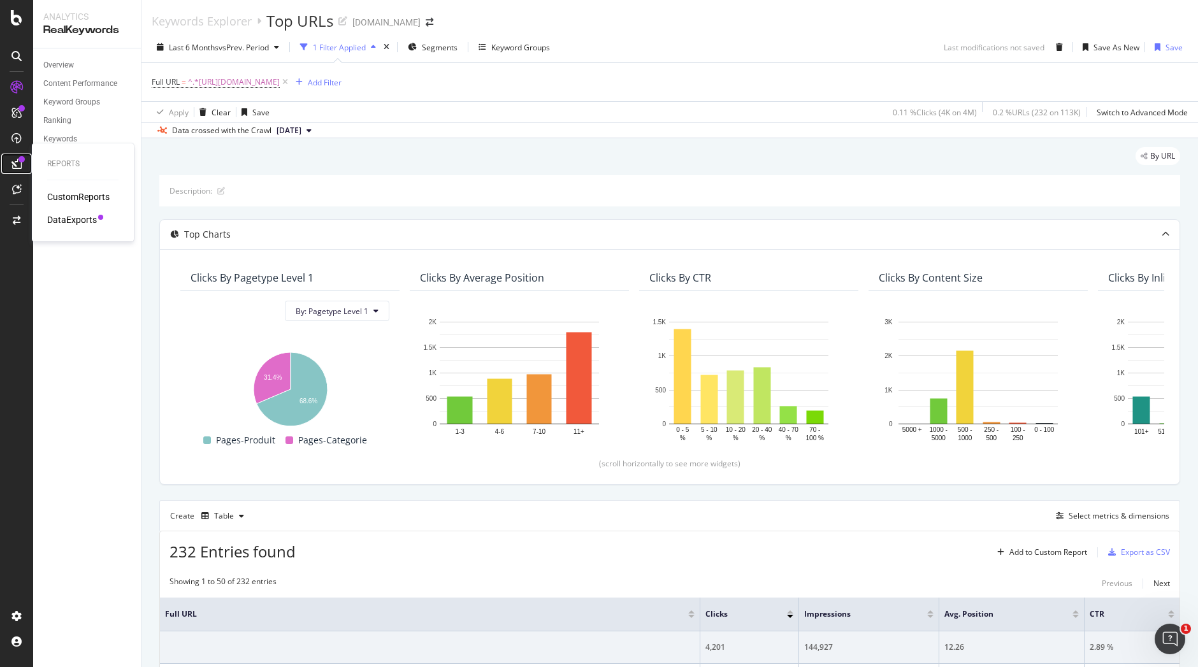
click at [24, 163] on div at bounding box center [16, 164] width 20 height 20
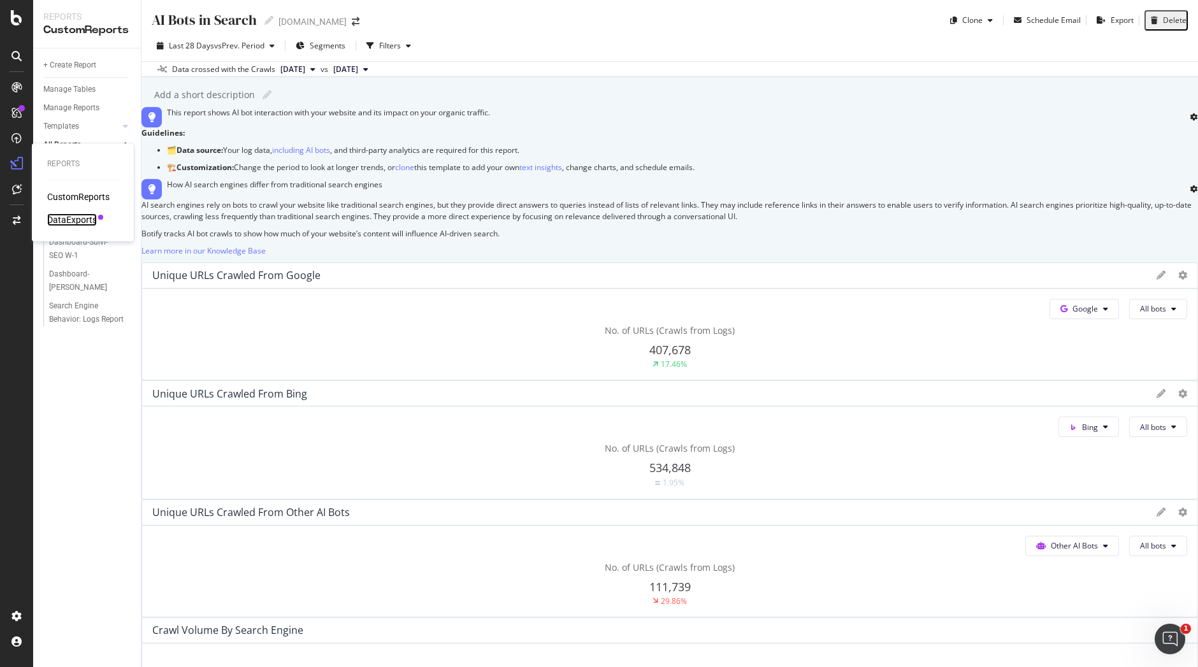
click at [83, 217] on div "DataExports" at bounding box center [72, 219] width 50 height 13
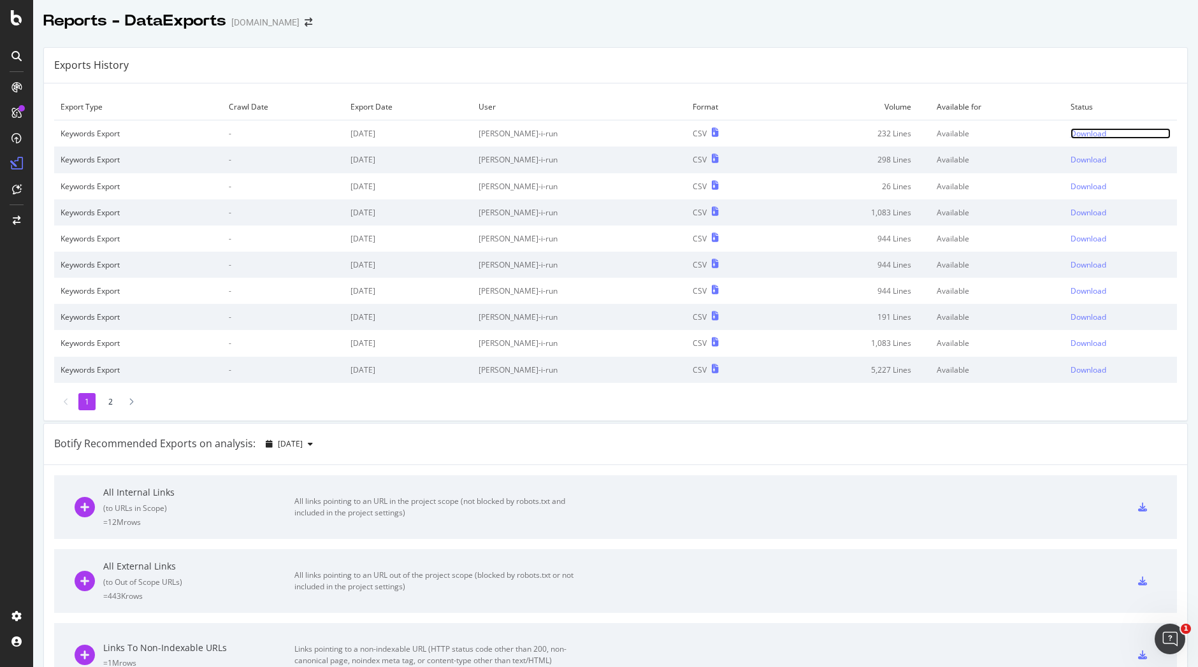
click at [1070, 133] on div "Download" at bounding box center [1088, 133] width 36 height 11
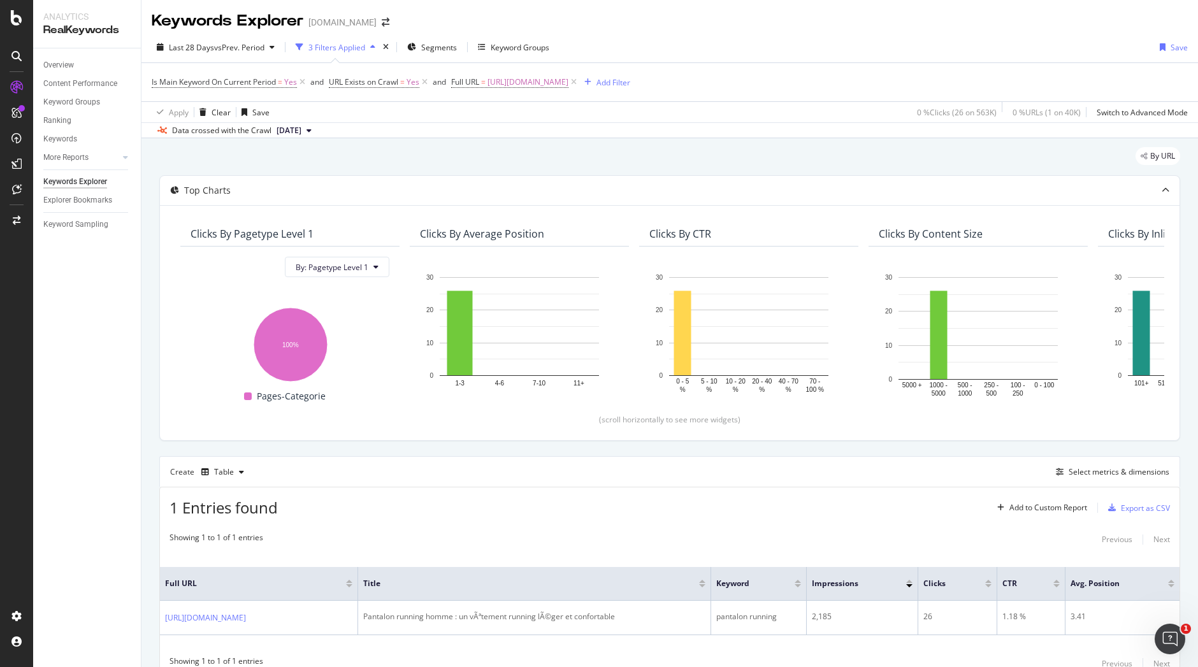
scroll to position [55, 0]
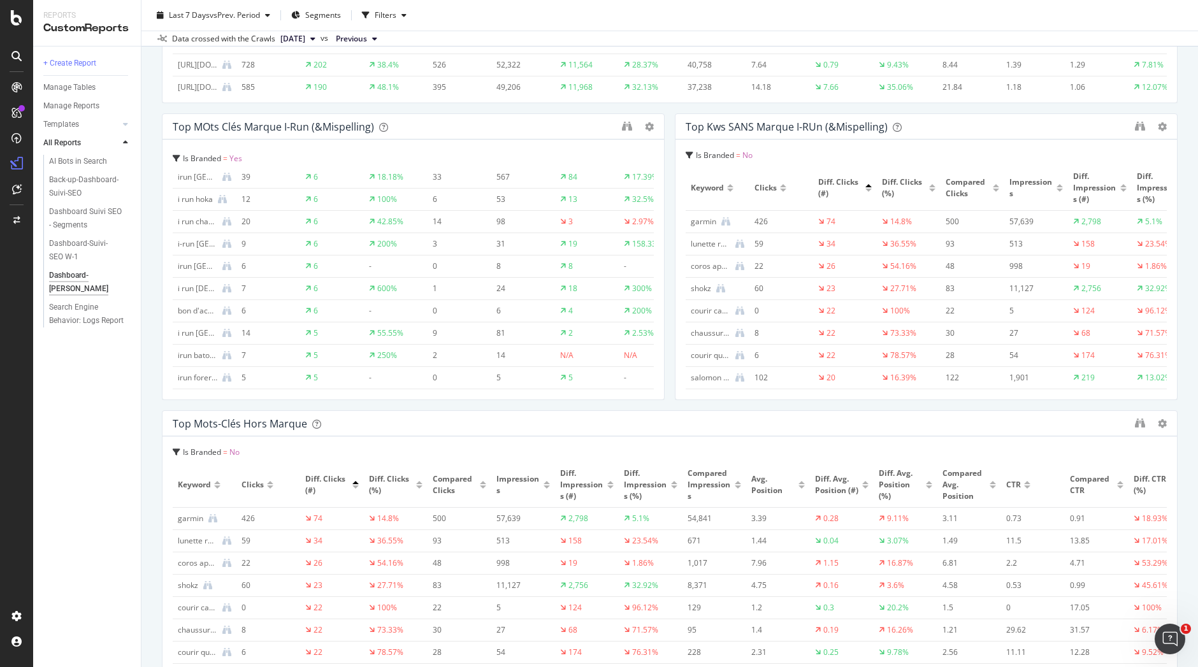
scroll to position [1513, 0]
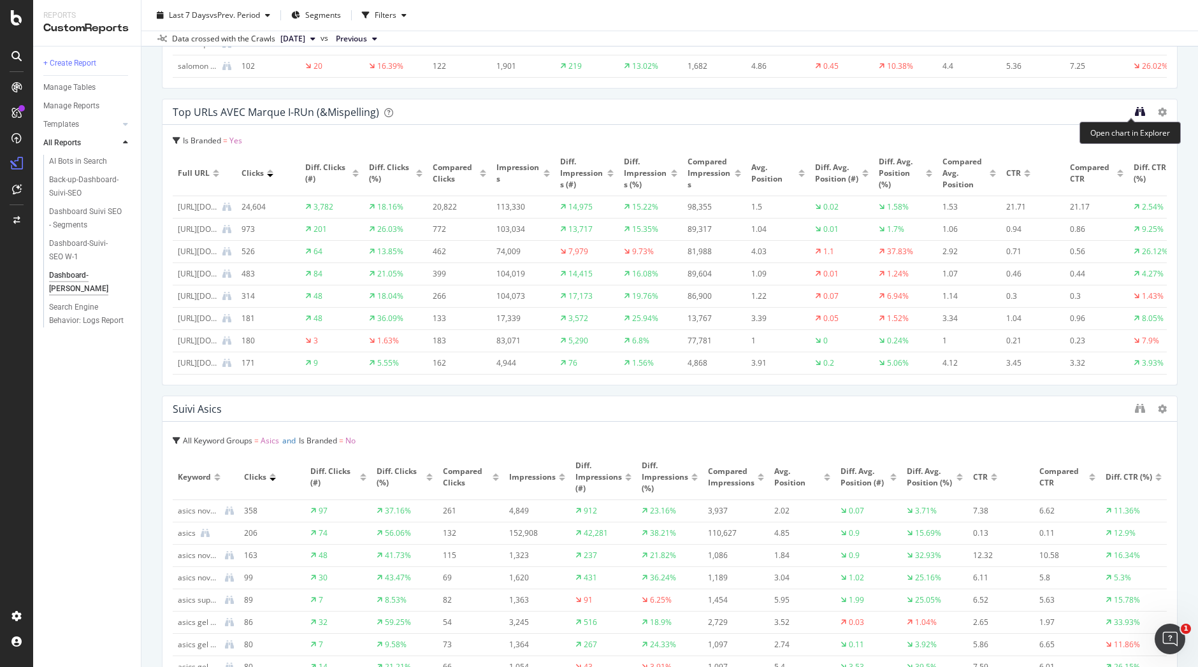
click at [1135, 111] on icon "binoculars" at bounding box center [1140, 111] width 10 height 10
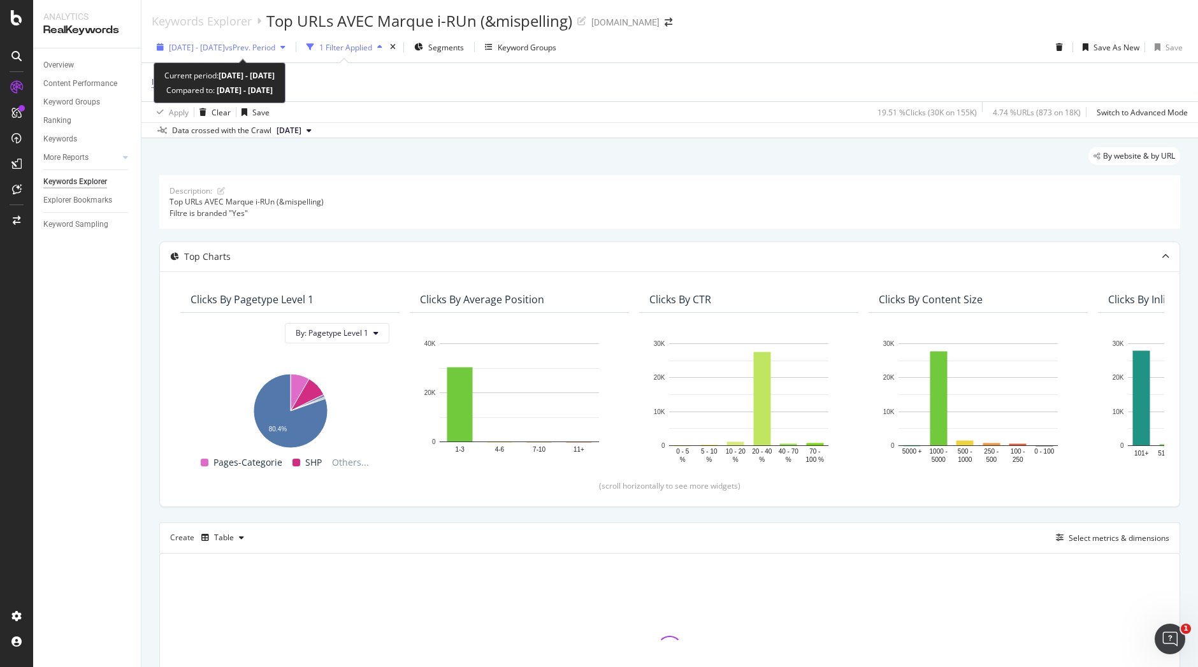
click at [275, 44] on span "vs Prev. Period" at bounding box center [250, 47] width 50 height 11
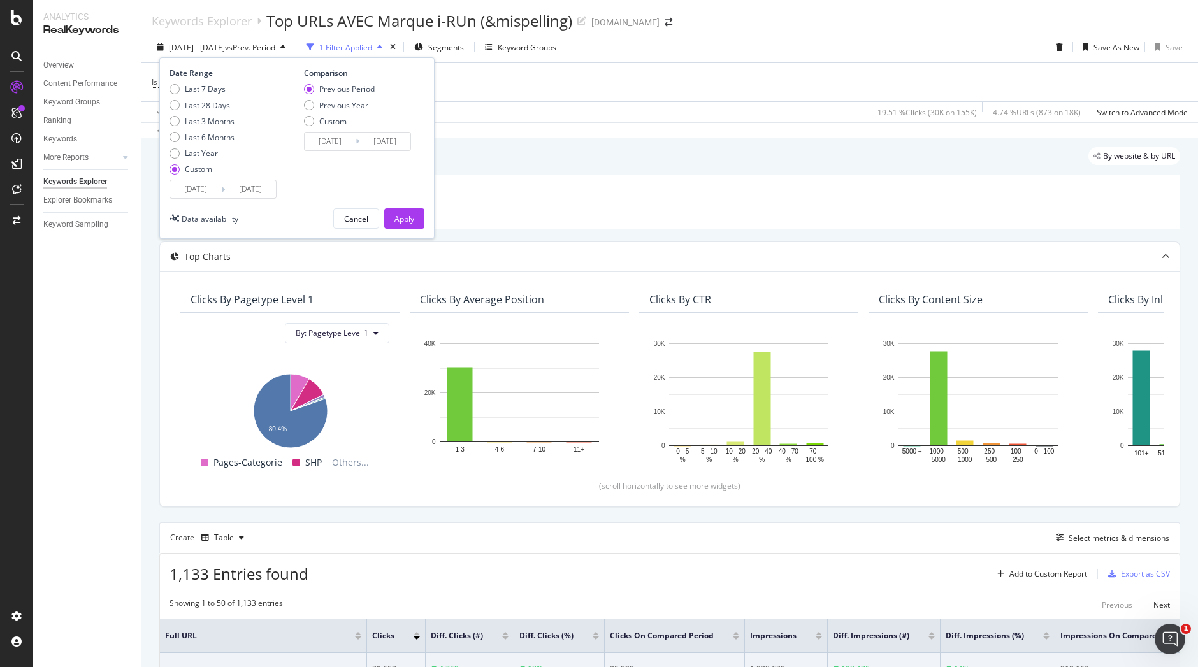
click at [673, 183] on div "Description: Top URLs AVEC Marque i-RUn (&mispelling) Filtre is branded "Yes"" at bounding box center [669, 201] width 1021 height 53
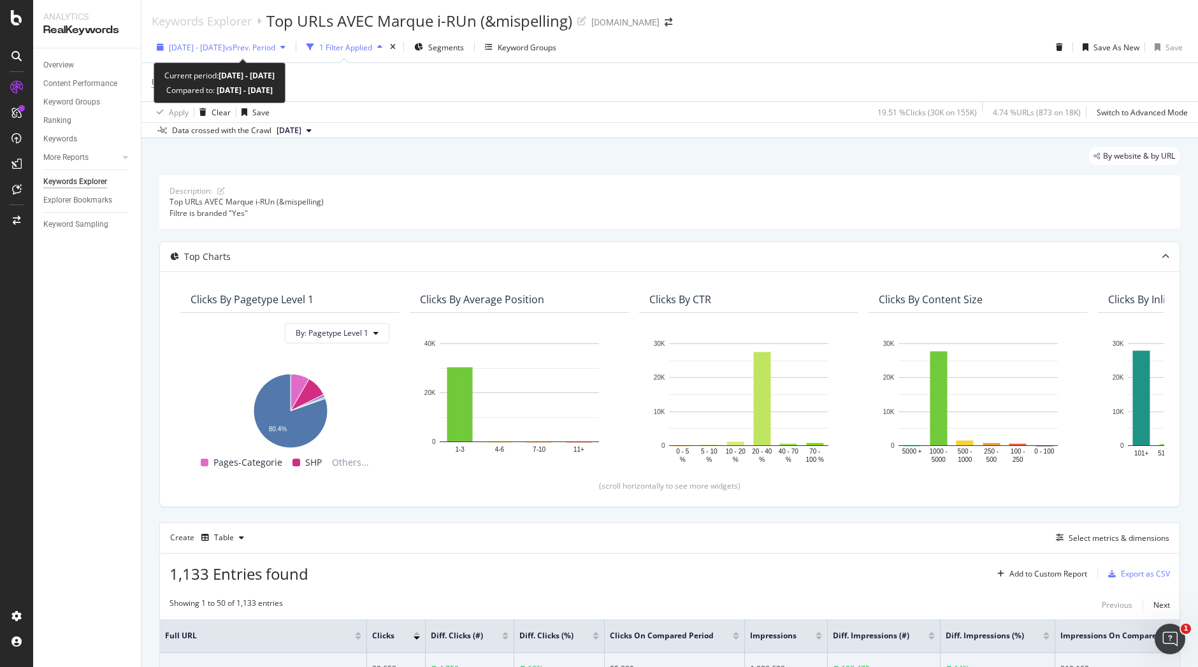
click at [275, 48] on span "vs Prev. Period" at bounding box center [250, 47] width 50 height 11
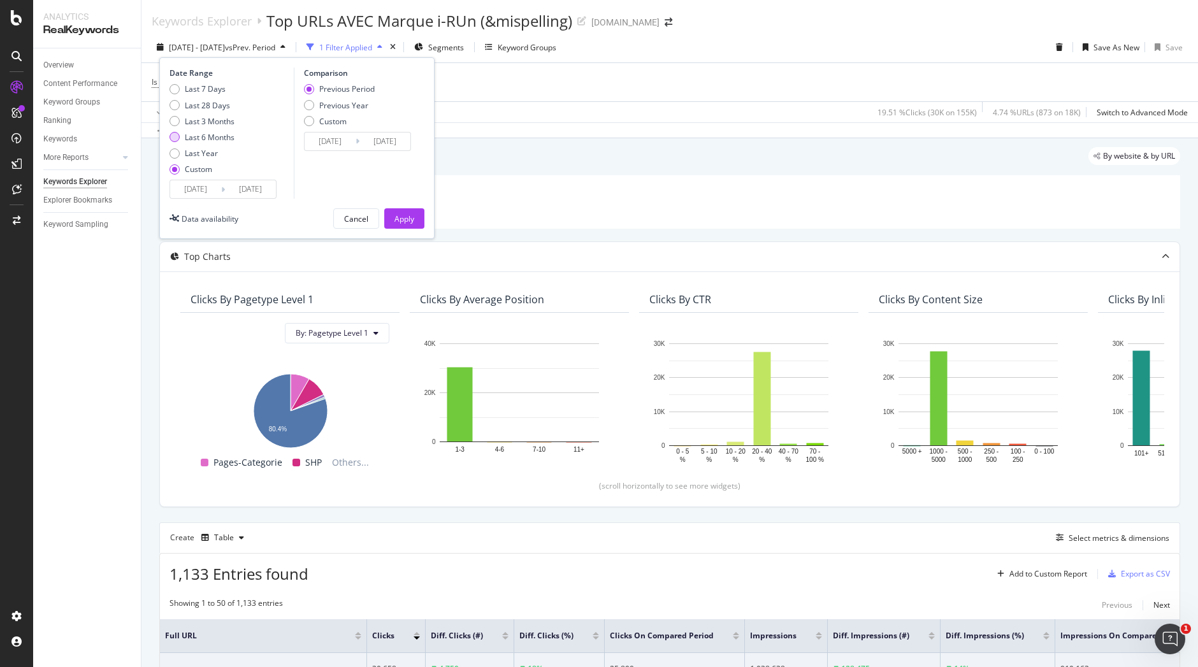
click at [222, 140] on div "Last 6 Months" at bounding box center [210, 137] width 50 height 11
type input "[DATE]"
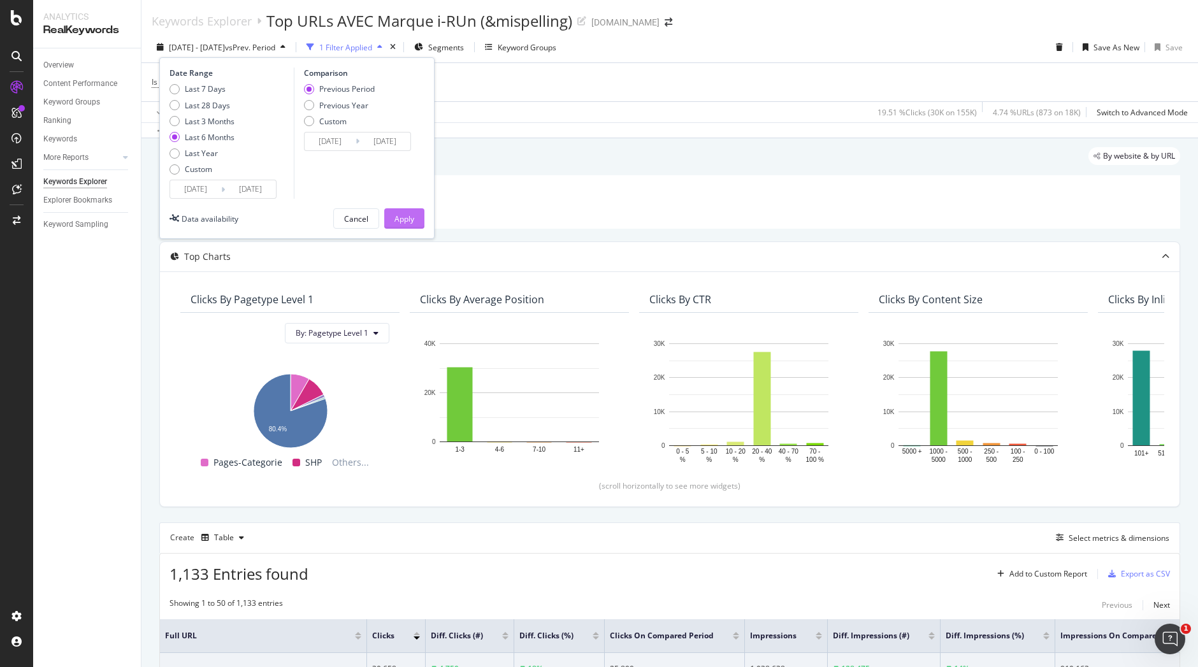
click at [411, 219] on div "Apply" at bounding box center [404, 218] width 20 height 11
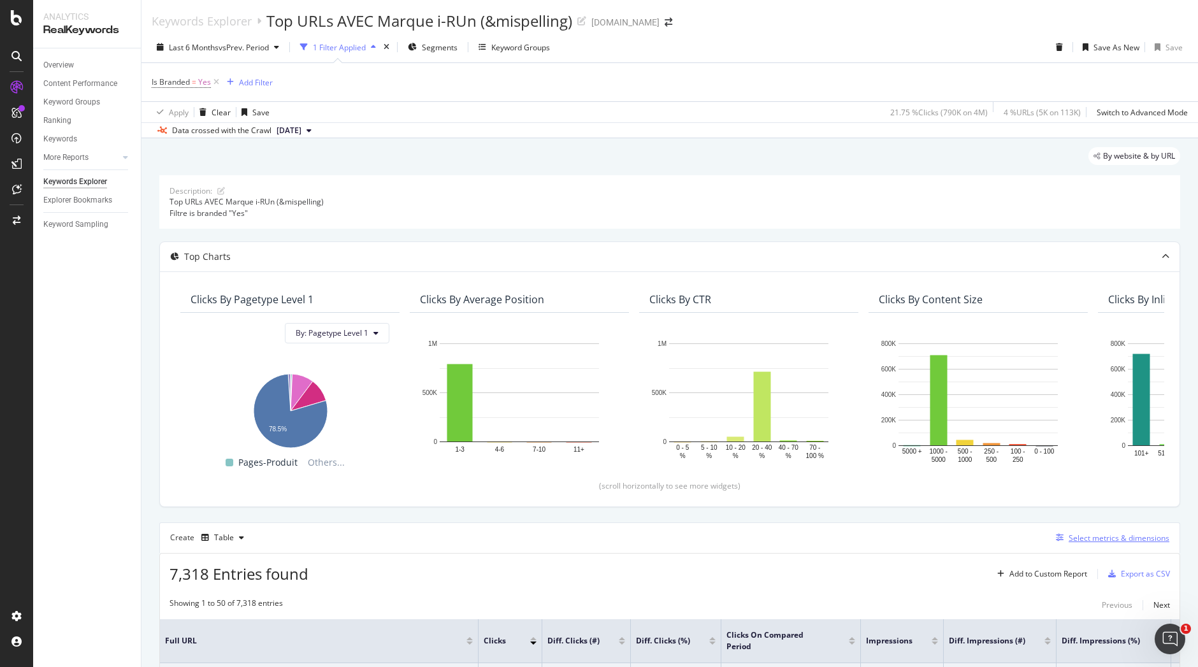
click at [1103, 535] on div "Select metrics & dimensions" at bounding box center [1118, 538] width 101 height 11
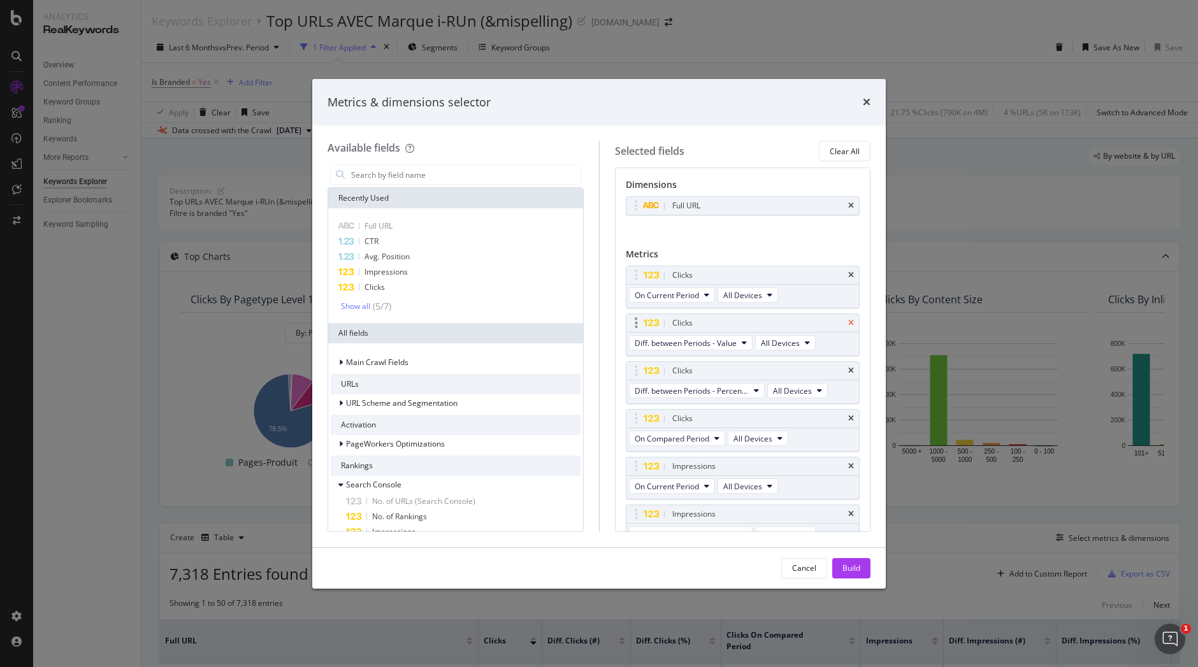
click at [848, 322] on icon "times" at bounding box center [851, 323] width 6 height 8
click at [848, 367] on icon "times" at bounding box center [851, 371] width 6 height 8
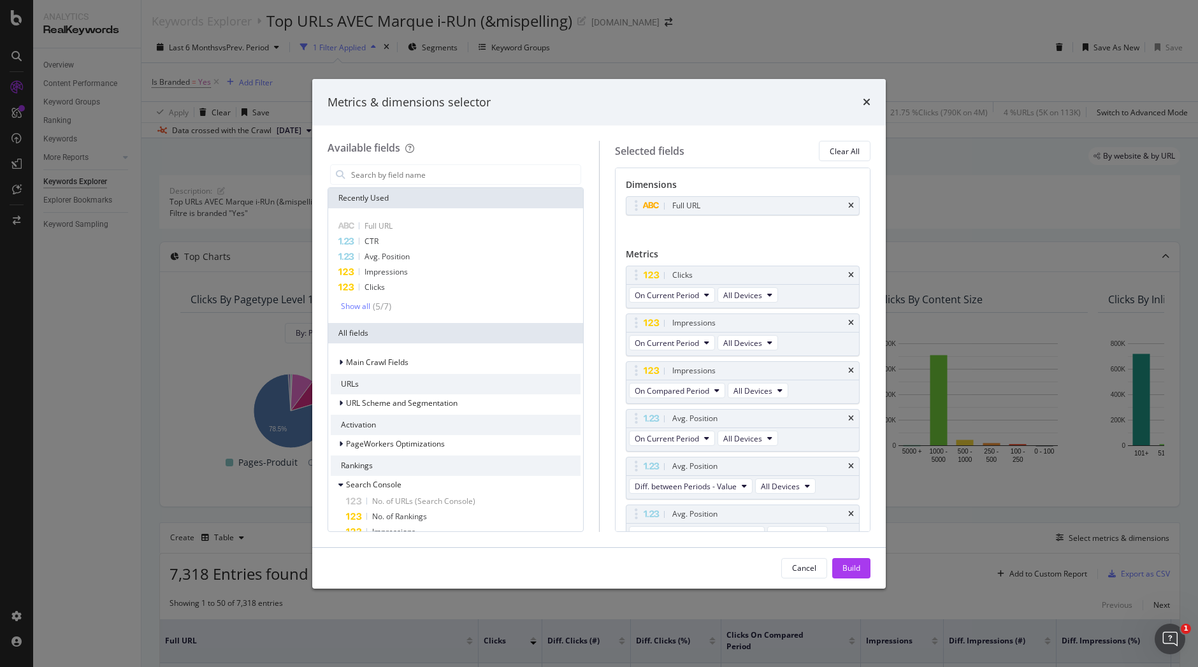
click at [848, 367] on icon "times" at bounding box center [851, 371] width 6 height 8
click at [845, 413] on div "Avg. Position" at bounding box center [742, 419] width 233 height 18
click at [848, 419] on icon "times" at bounding box center [851, 419] width 6 height 8
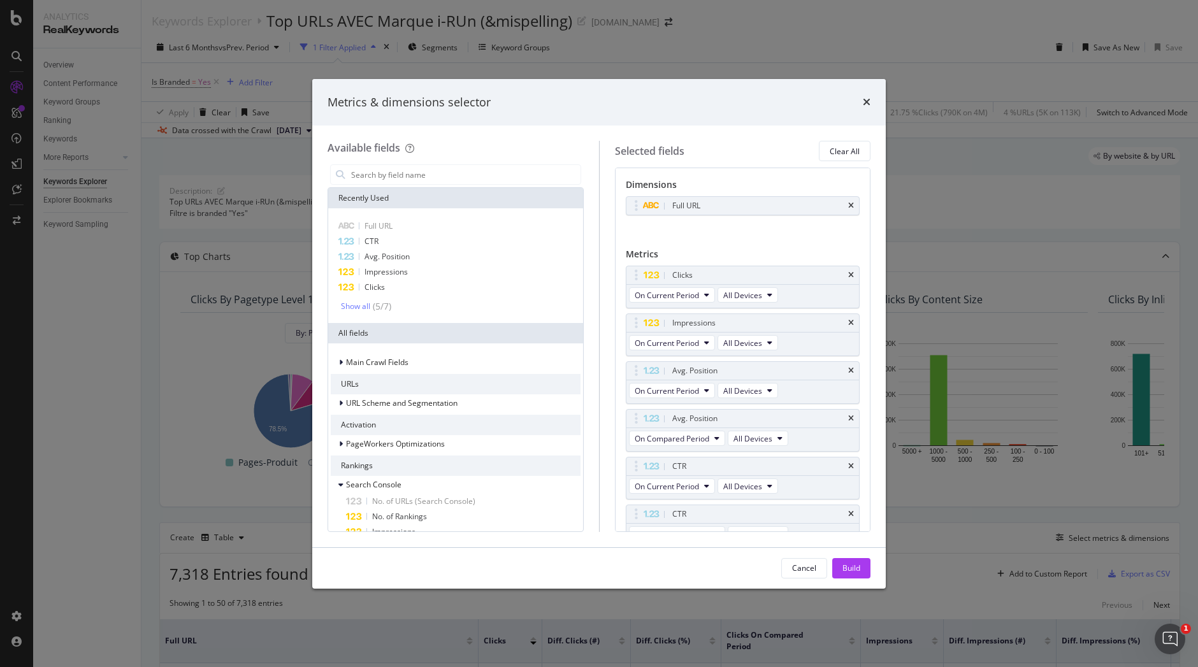
click at [848, 419] on icon "times" at bounding box center [851, 419] width 6 height 8
click at [844, 467] on div "CTR" at bounding box center [742, 466] width 233 height 18
click at [848, 463] on icon "times" at bounding box center [851, 467] width 6 height 8
click at [848, 464] on icon "times" at bounding box center [851, 467] width 6 height 8
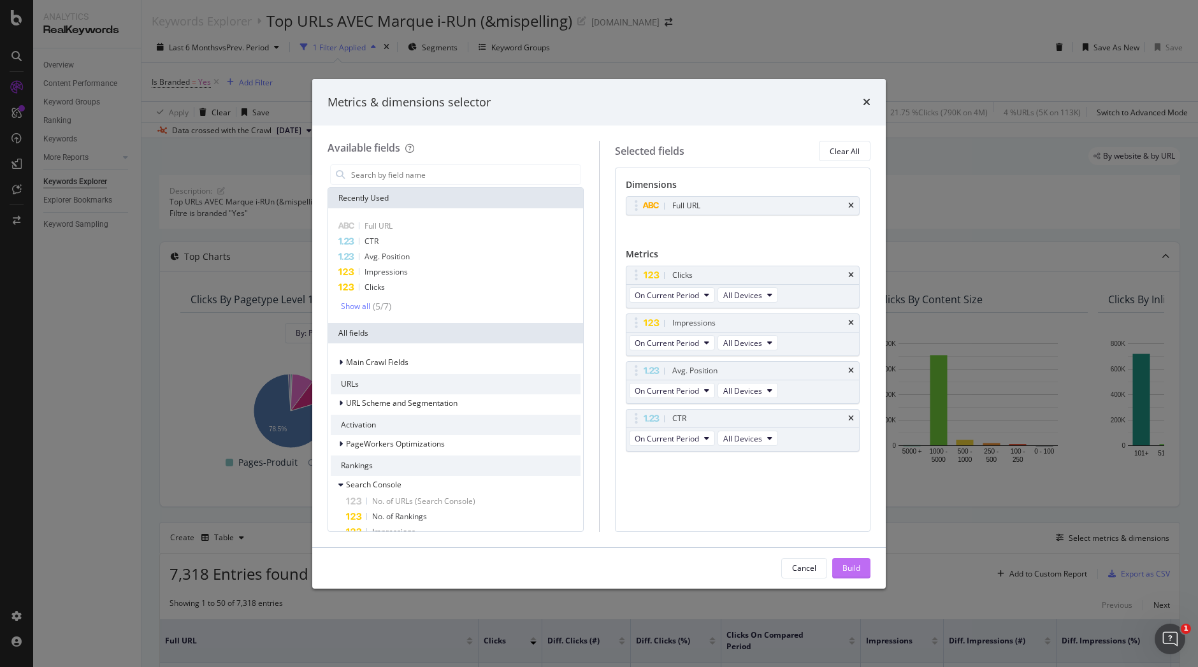
click at [855, 563] on div "Build" at bounding box center [851, 568] width 18 height 11
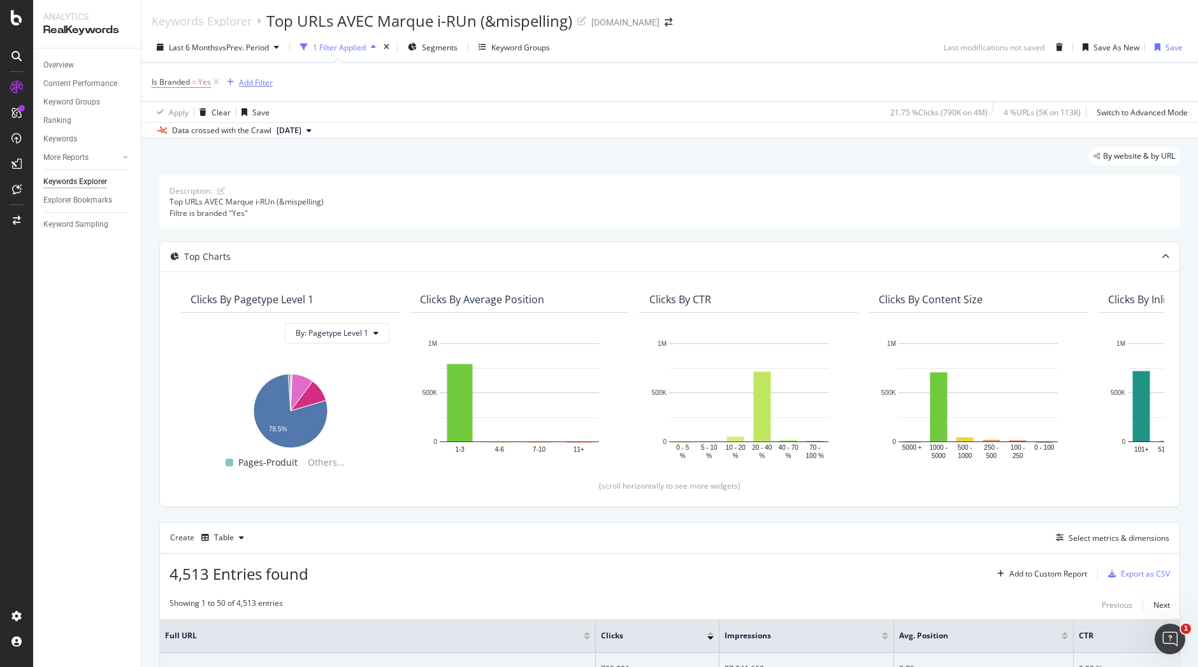
click at [253, 86] on div "Add Filter" at bounding box center [256, 82] width 34 height 11
click at [215, 82] on icon at bounding box center [216, 82] width 11 height 13
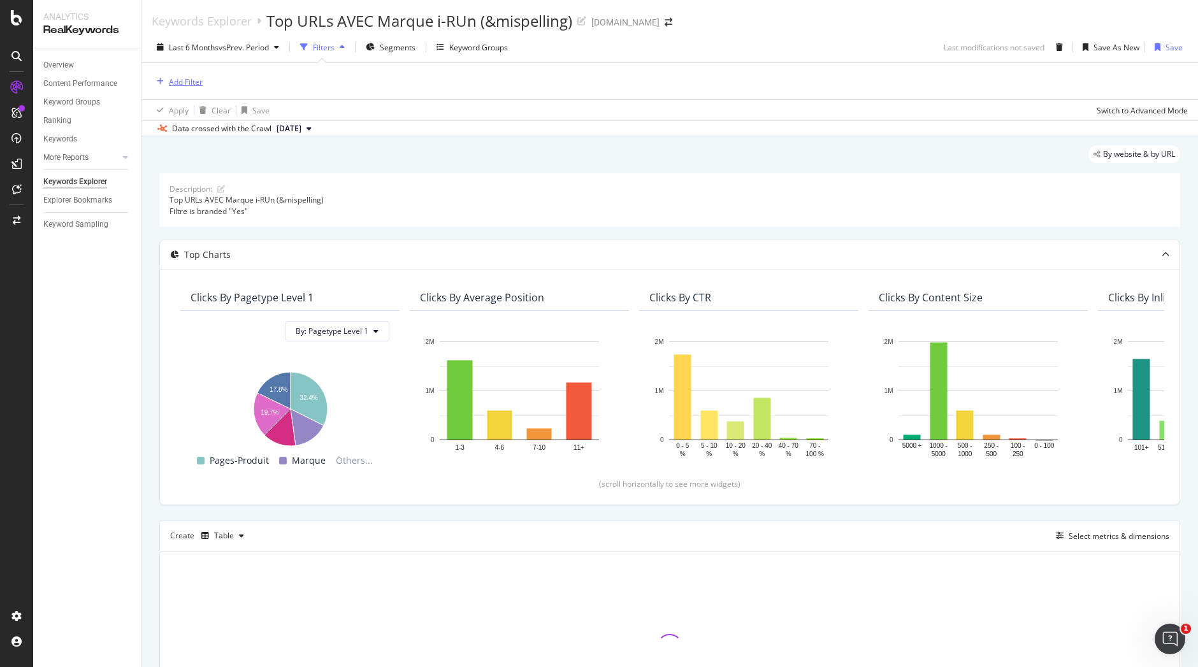
click at [182, 85] on div "Add Filter" at bounding box center [186, 81] width 34 height 11
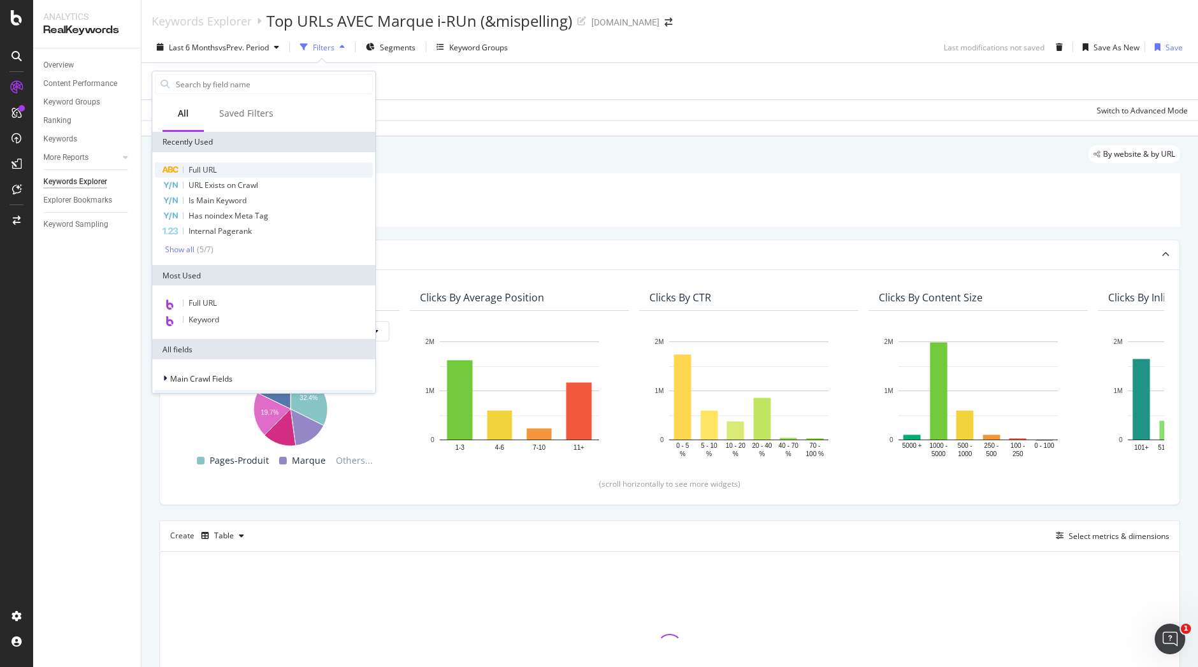
click at [199, 168] on span "Full URL" at bounding box center [203, 169] width 28 height 11
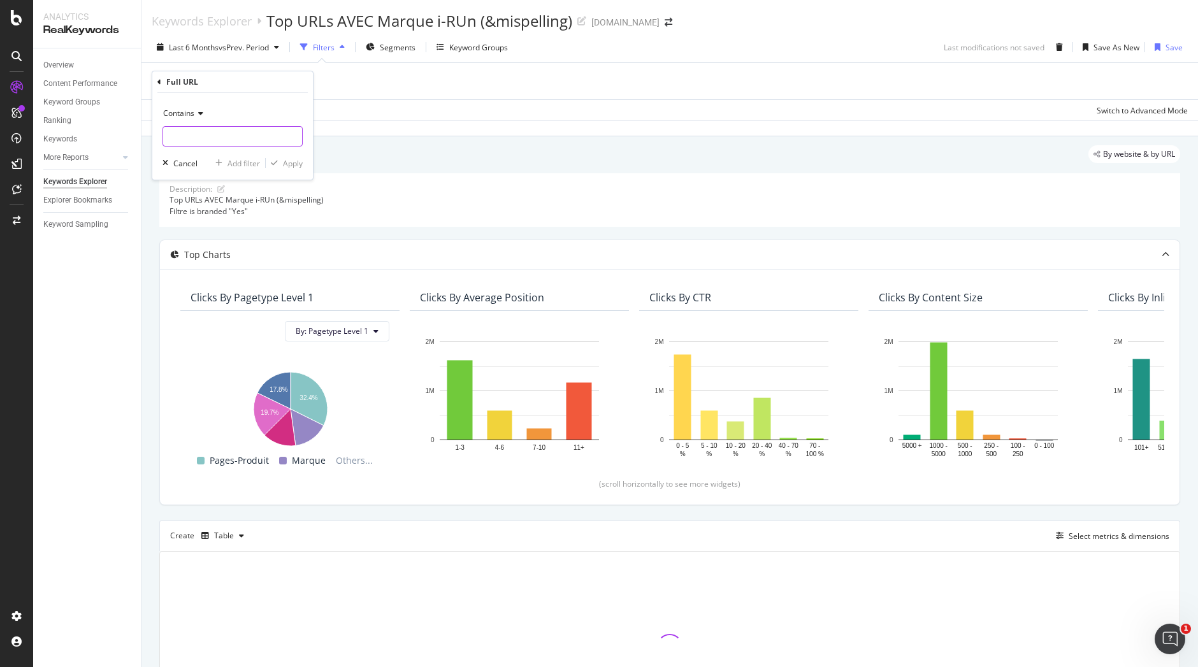
click at [199, 129] on input "text" at bounding box center [232, 136] width 139 height 20
paste input "https://www.i-run.fr/vetement_sport_femme/Collants-pantalons_c1081/"
type input "https://www.i-run.fr/vetement_sport_femme/Collants-pantalons_c1081/"
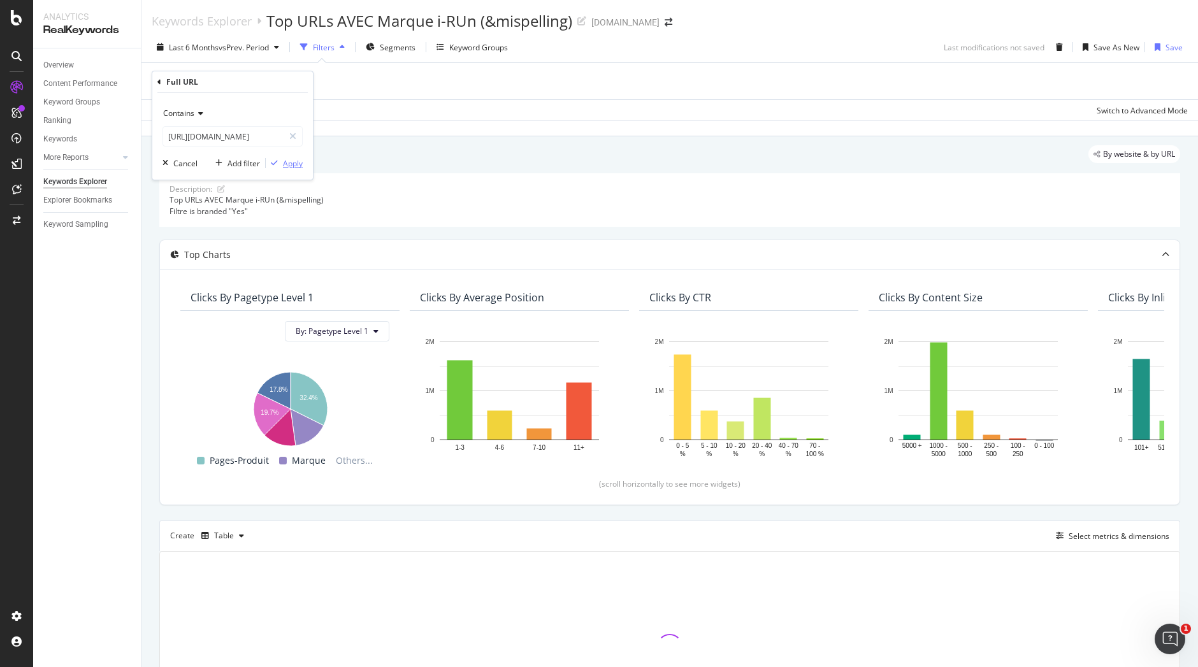
click at [297, 163] on div "Apply" at bounding box center [293, 163] width 20 height 11
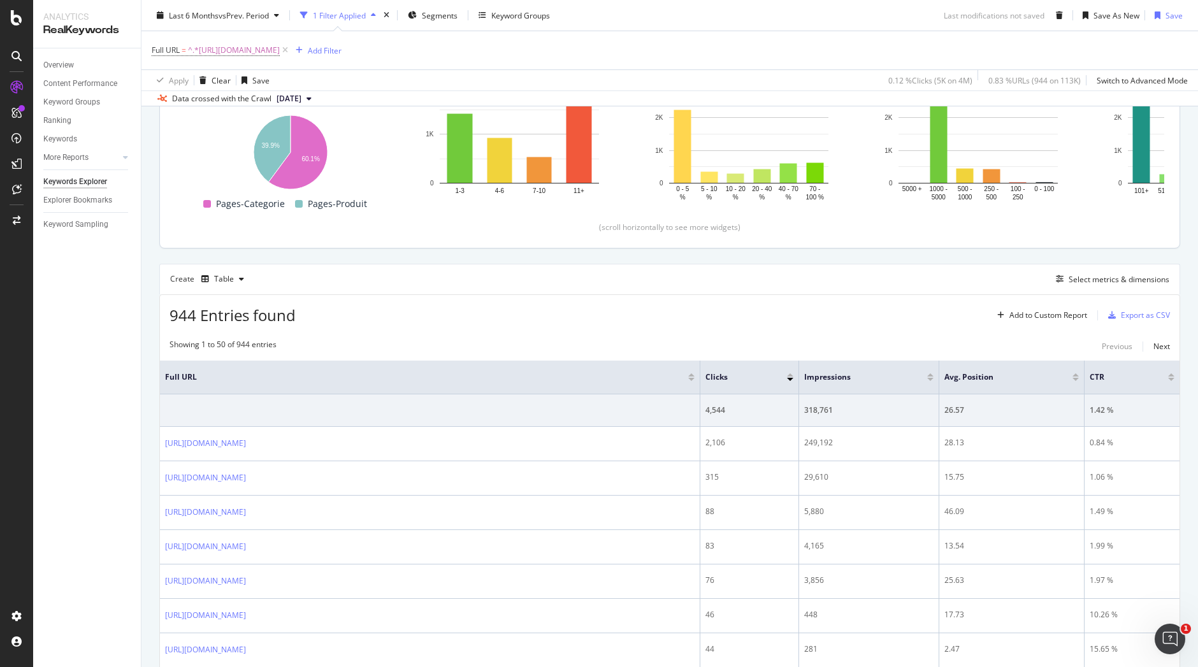
scroll to position [278, 0]
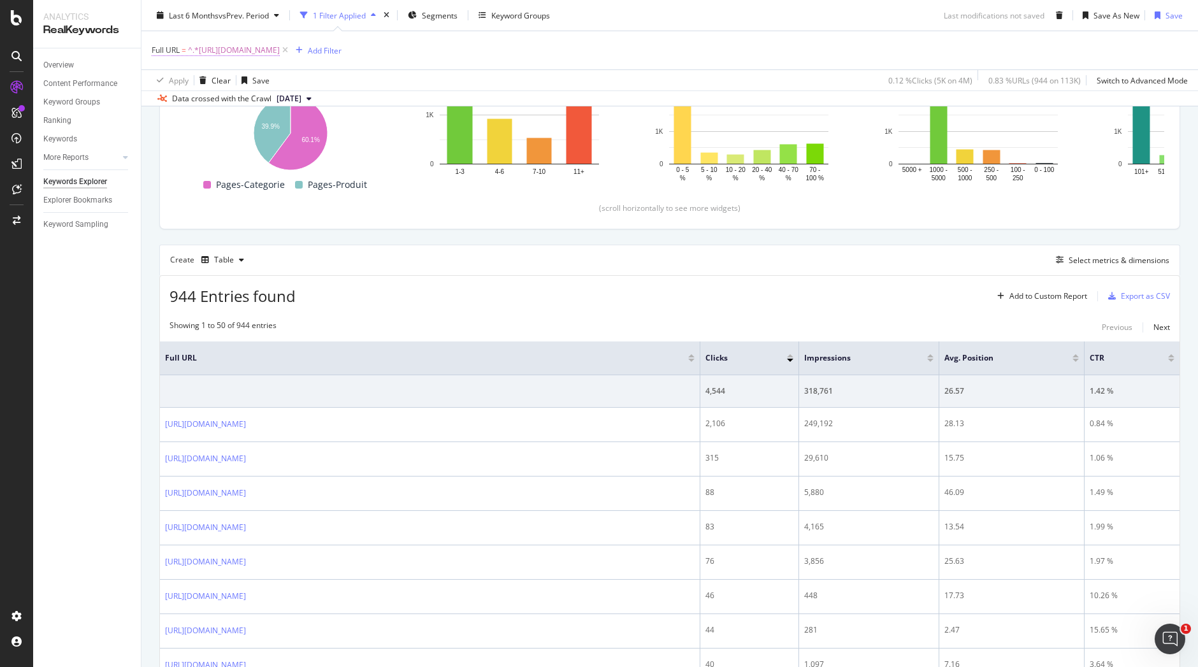
click at [280, 44] on span "^.*https://www.i-run.fr/vetement_sport_femme/Collants-pantalons_c1081/.*$" at bounding box center [234, 50] width 92 height 18
click at [244, 103] on input "https://www.i-run.fr/vetement_sport_femme/Collants-pantalons_c1081/" at bounding box center [223, 103] width 120 height 20
paste input "homme/Collants-Pantalons_c1073"
type input "https://www.i-run.fr/vetement_sport_homme/Collants-Pantalons_c1073/"
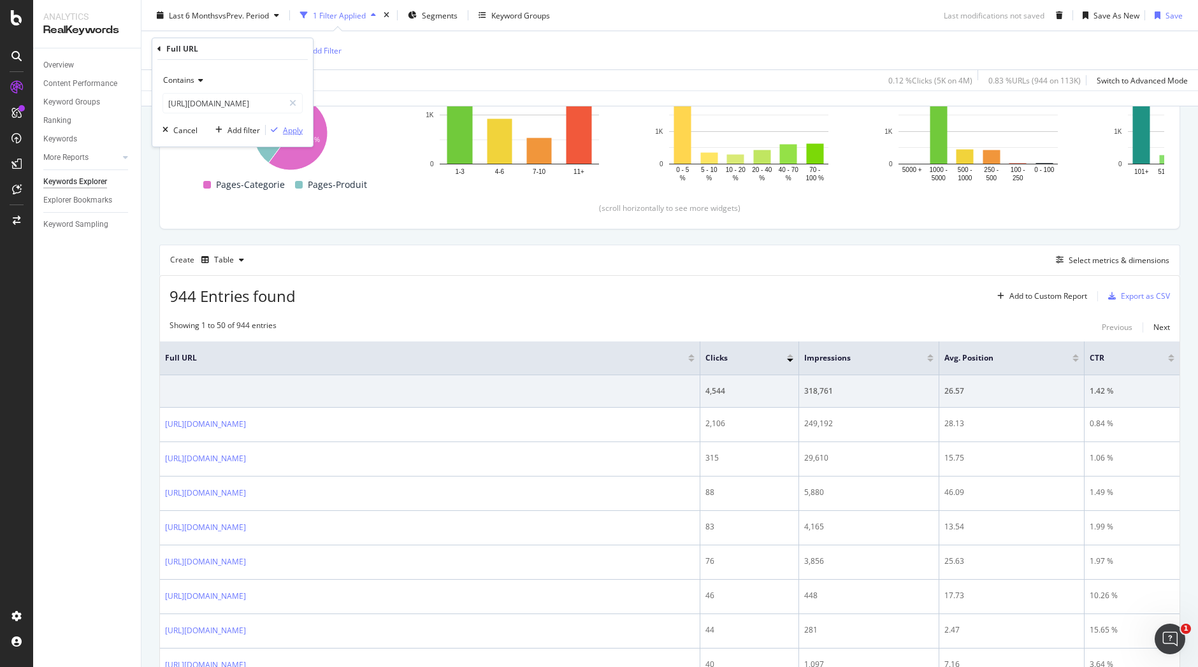
scroll to position [0, 0]
click at [295, 132] on div "Apply" at bounding box center [293, 130] width 20 height 11
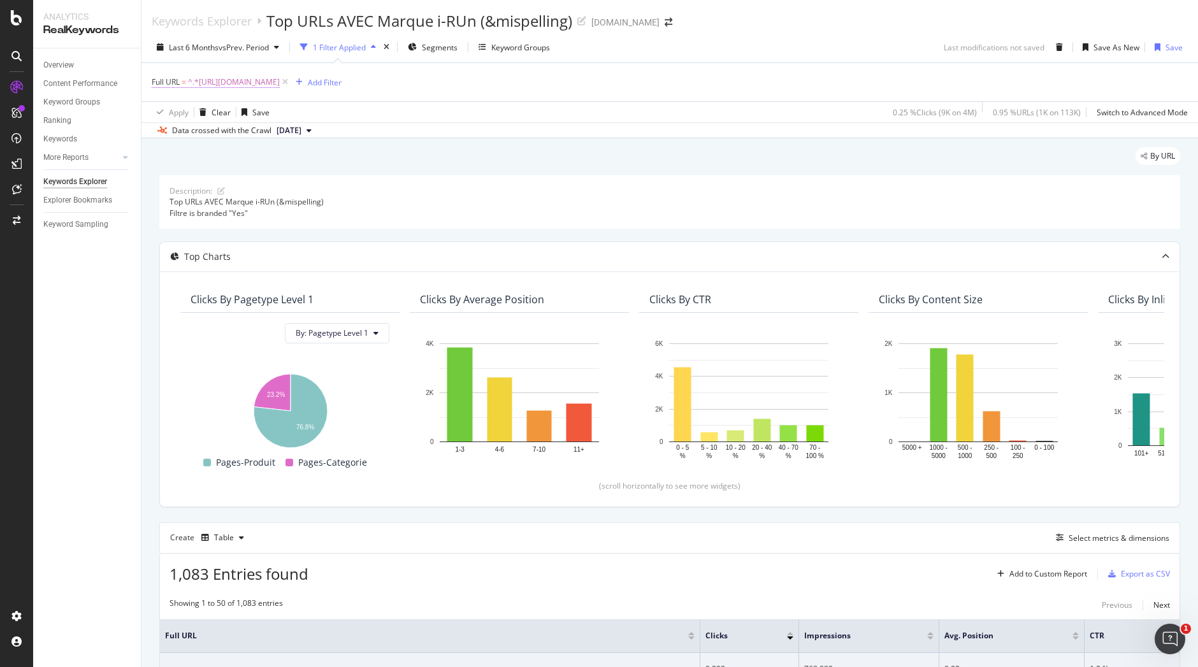
click at [280, 82] on span "^.*https://www.i-run.fr/vetement_sport_homme/Collants-Pantalons_c1073/.*$" at bounding box center [234, 82] width 92 height 18
click at [261, 135] on input "https://www.i-run.fr/vetement_sport_homme/Collants-Pantalons_c1073/" at bounding box center [223, 135] width 120 height 20
paste input "femme/Collants-pantalons_c1081"
type input "https://www.i-run.fr/vetement_sport_femme/Collants-pantalons_c1081/"
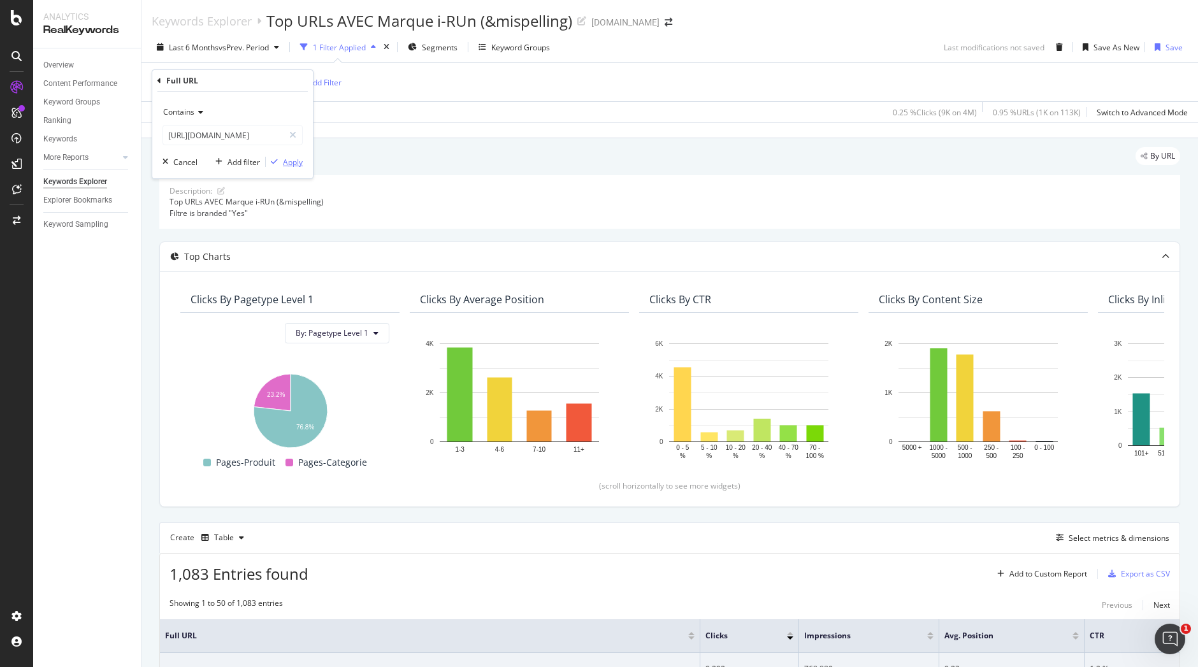
scroll to position [0, 0]
click at [293, 166] on div "Apply" at bounding box center [293, 162] width 20 height 11
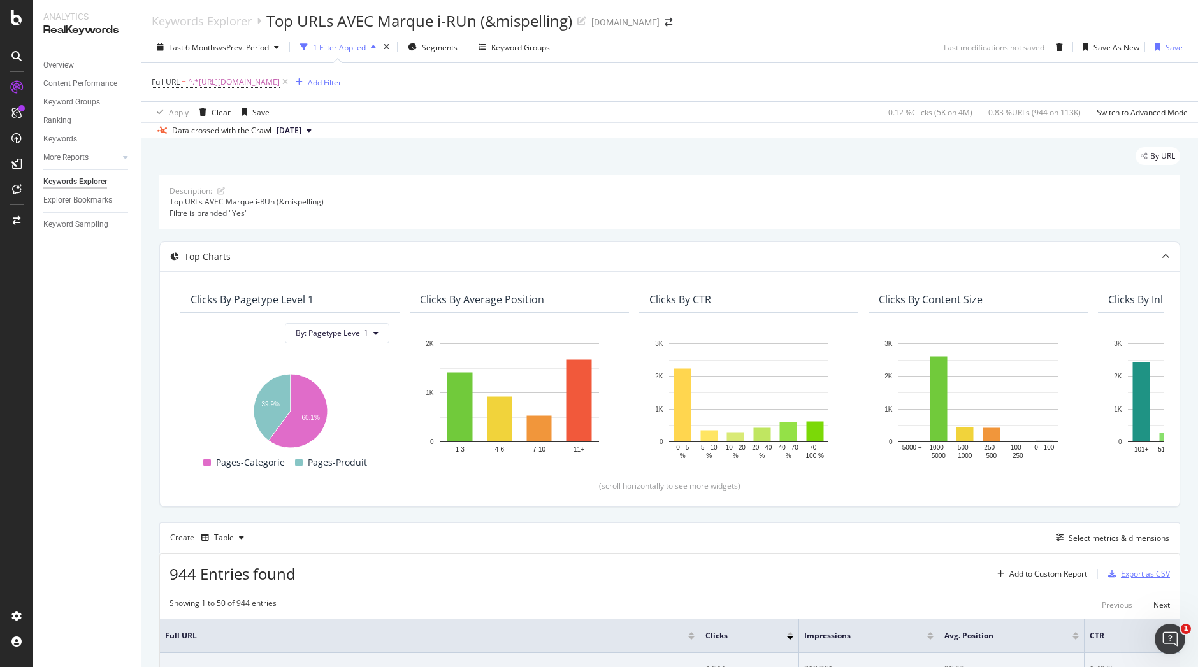
click at [1126, 573] on div "Export as CSV" at bounding box center [1145, 573] width 49 height 11
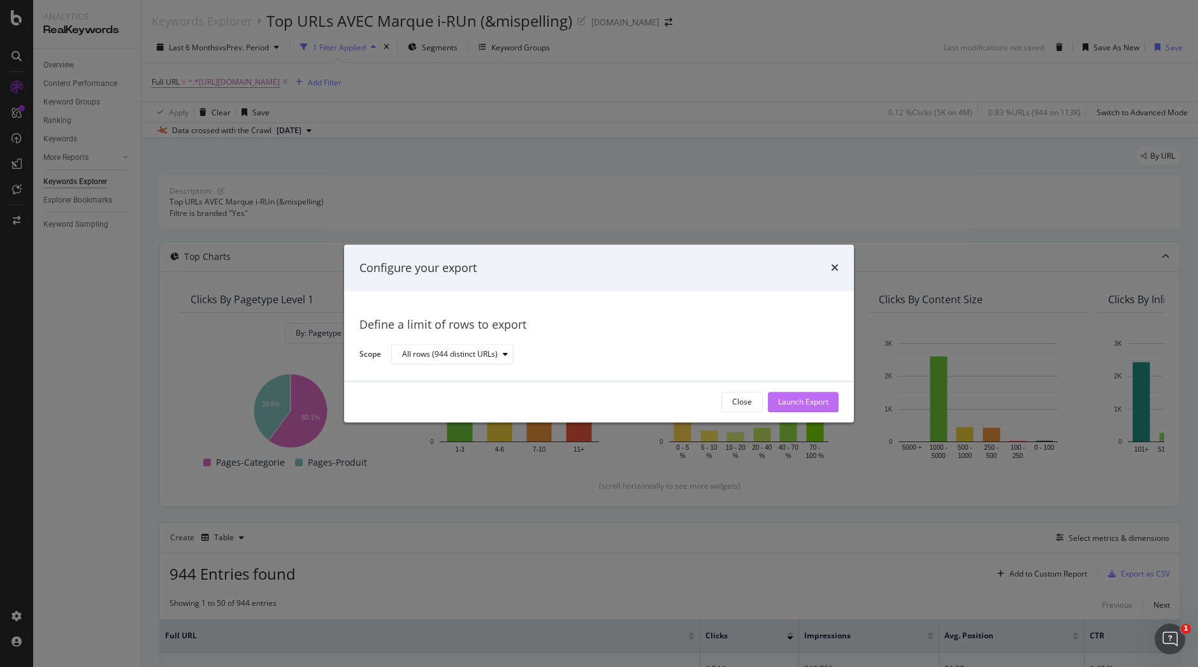
click at [809, 395] on div "Launch Export" at bounding box center [803, 401] width 50 height 19
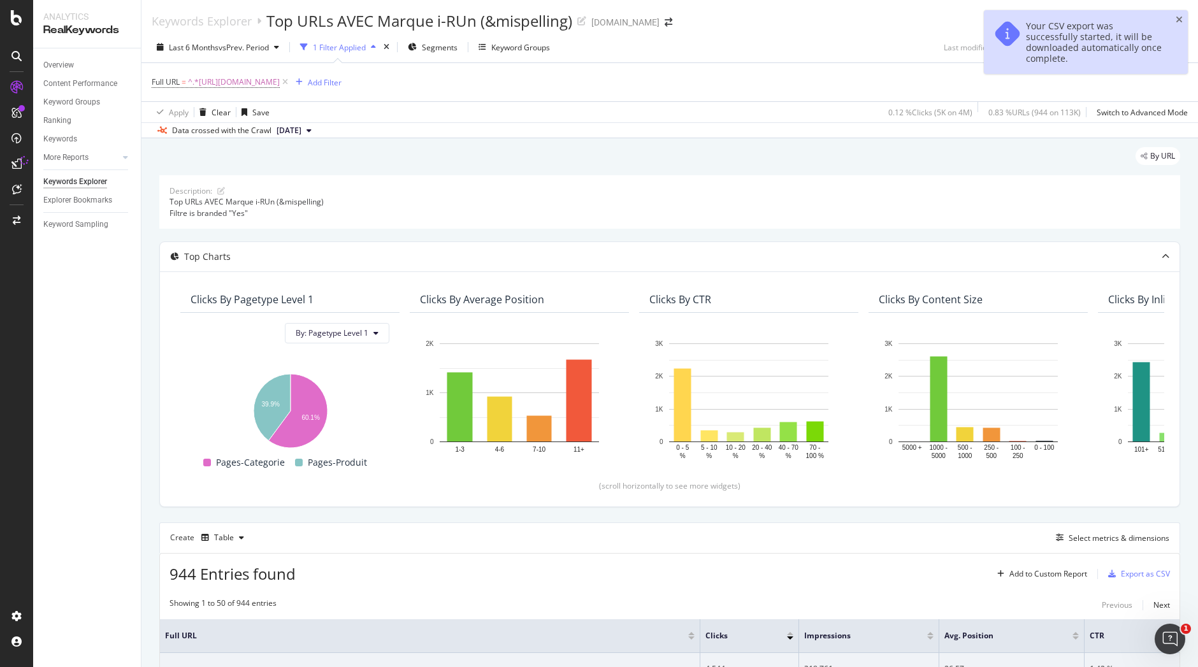
click at [1040, 25] on div "Your CSV export was successfully started, it will be downloaded automatically o…" at bounding box center [1095, 41] width 139 height 43
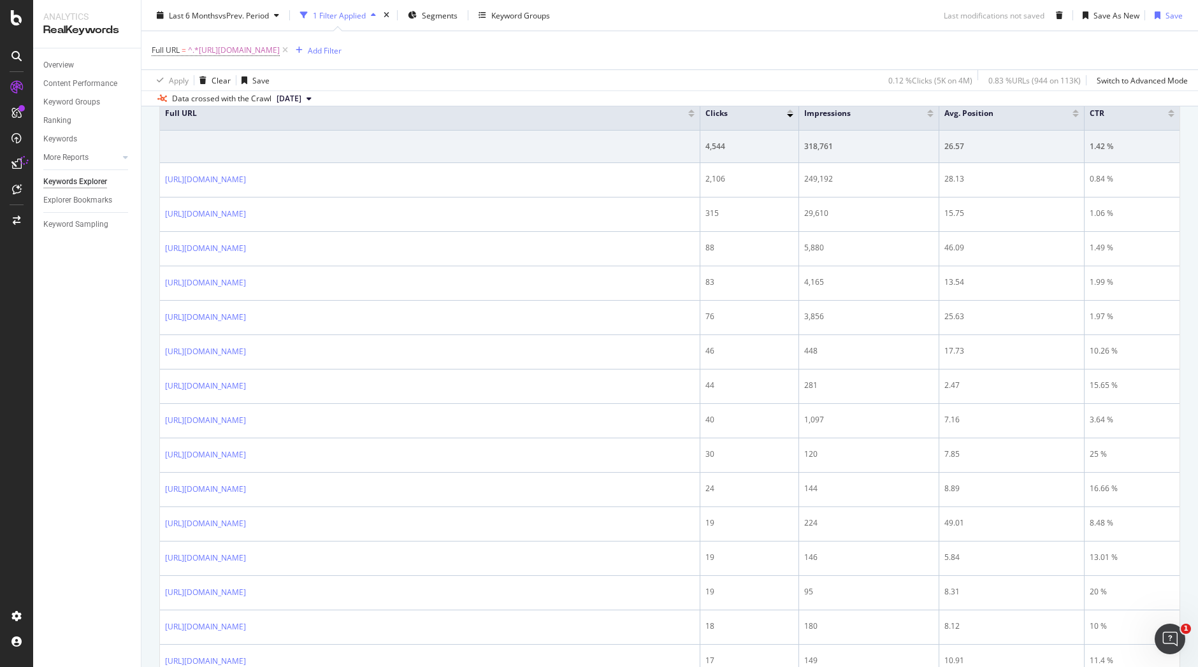
scroll to position [36, 0]
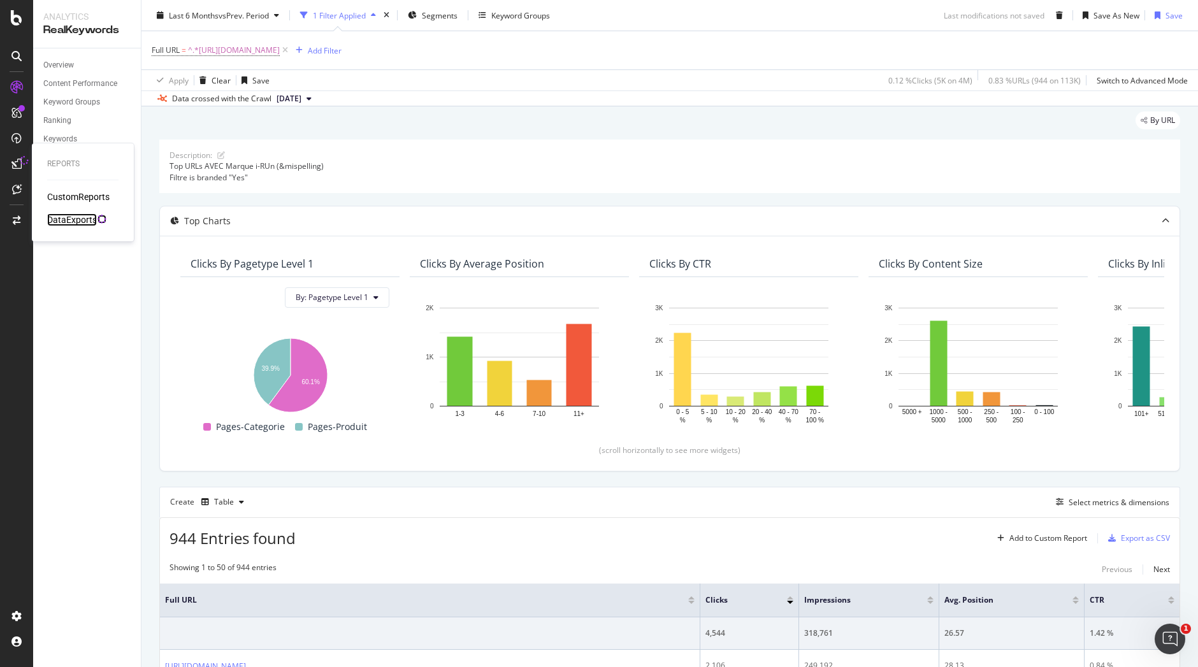
click at [82, 217] on div "DataExports" at bounding box center [72, 219] width 50 height 13
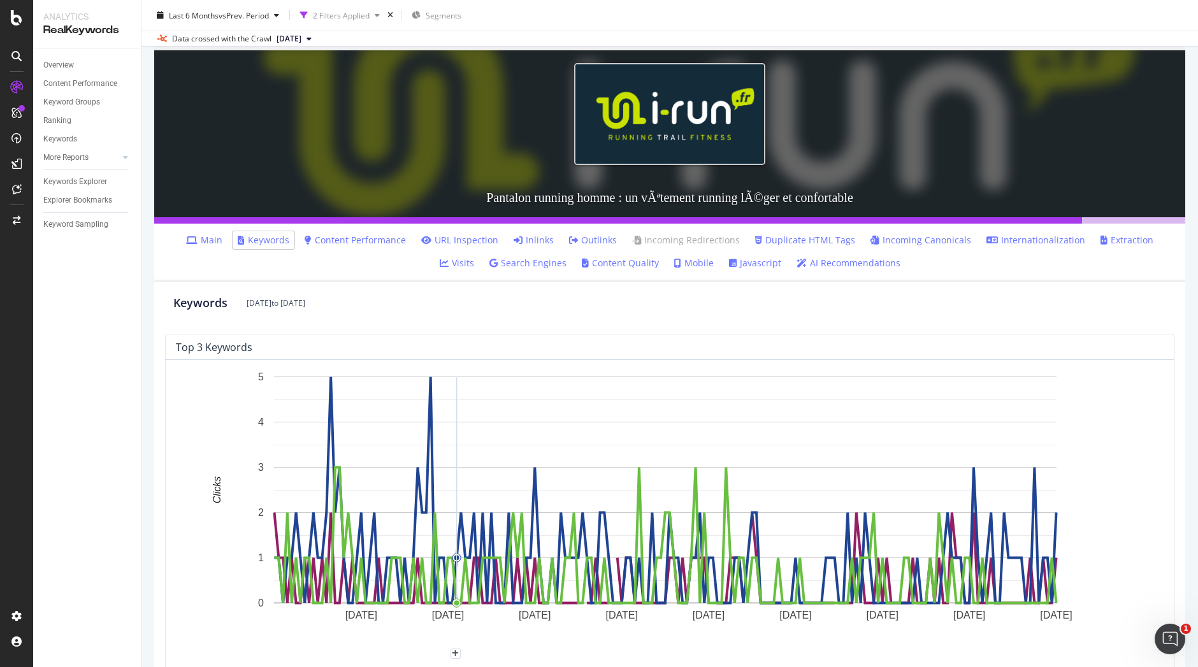
scroll to position [33, 0]
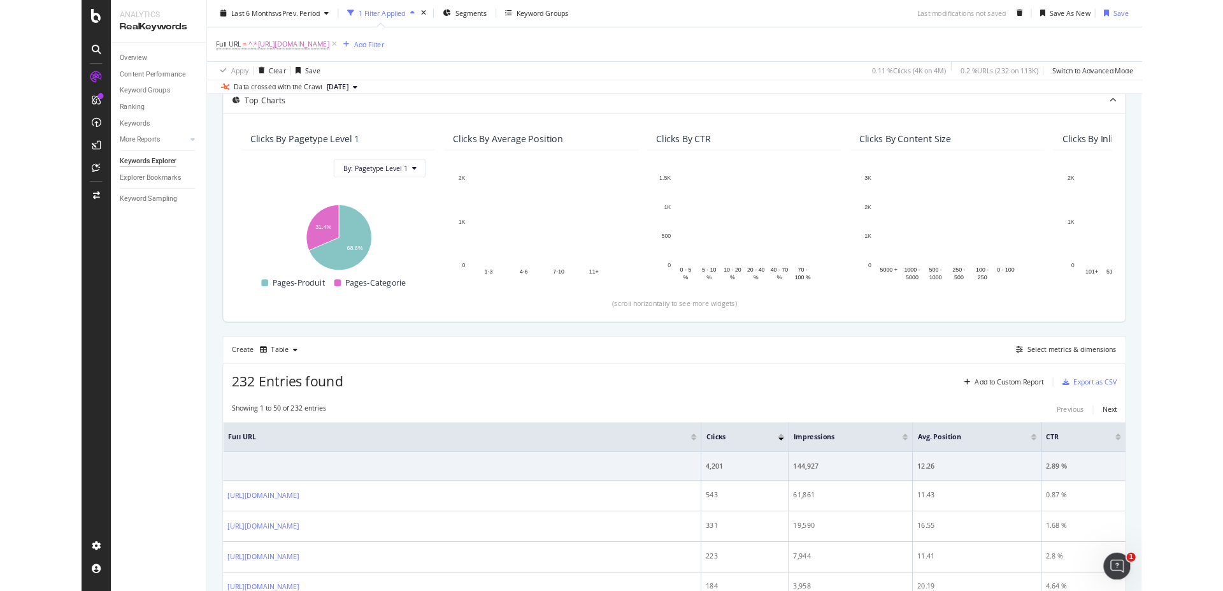
scroll to position [131, 0]
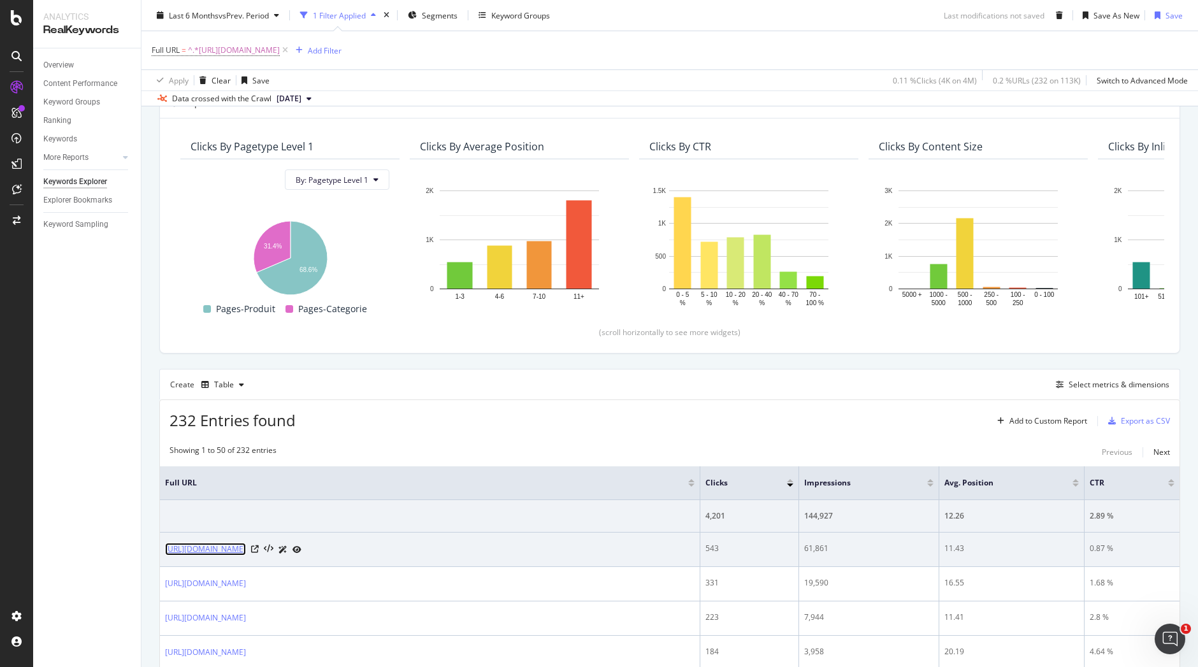
click at [246, 546] on link "[URL][DOMAIN_NAME]" at bounding box center [205, 549] width 81 height 13
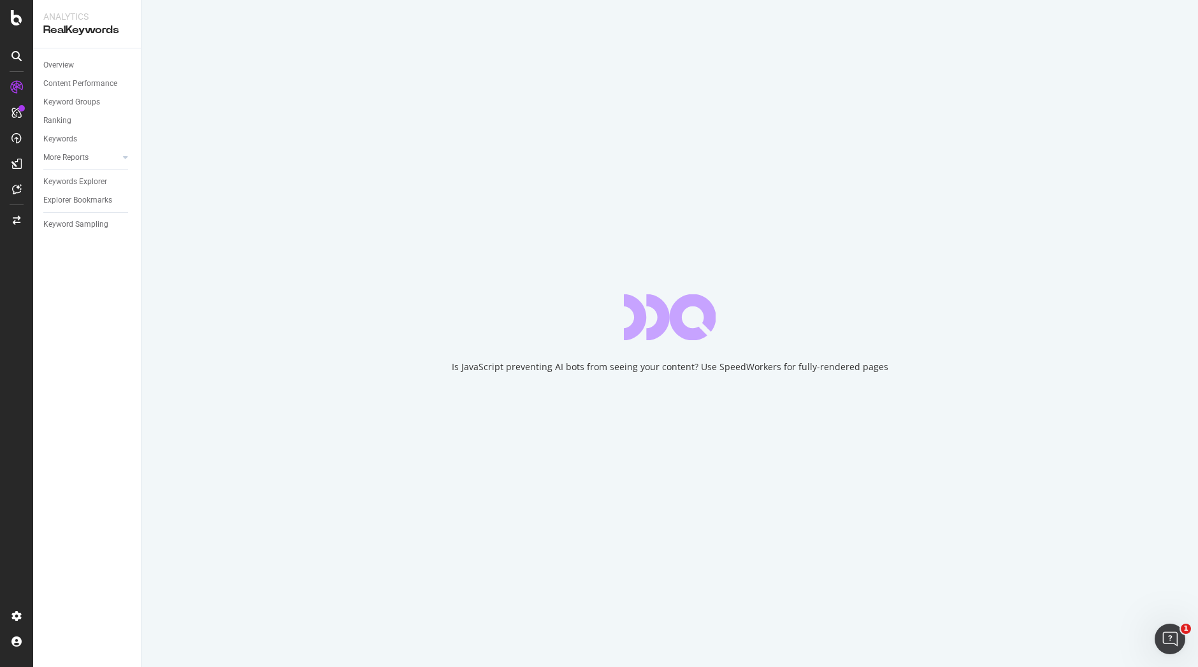
click at [264, 356] on div "Is JavaScript preventing AI bots from seeing your content? Use SpeedWorkers for…" at bounding box center [669, 333] width 1056 height 667
